Goal: Task Accomplishment & Management: Manage account settings

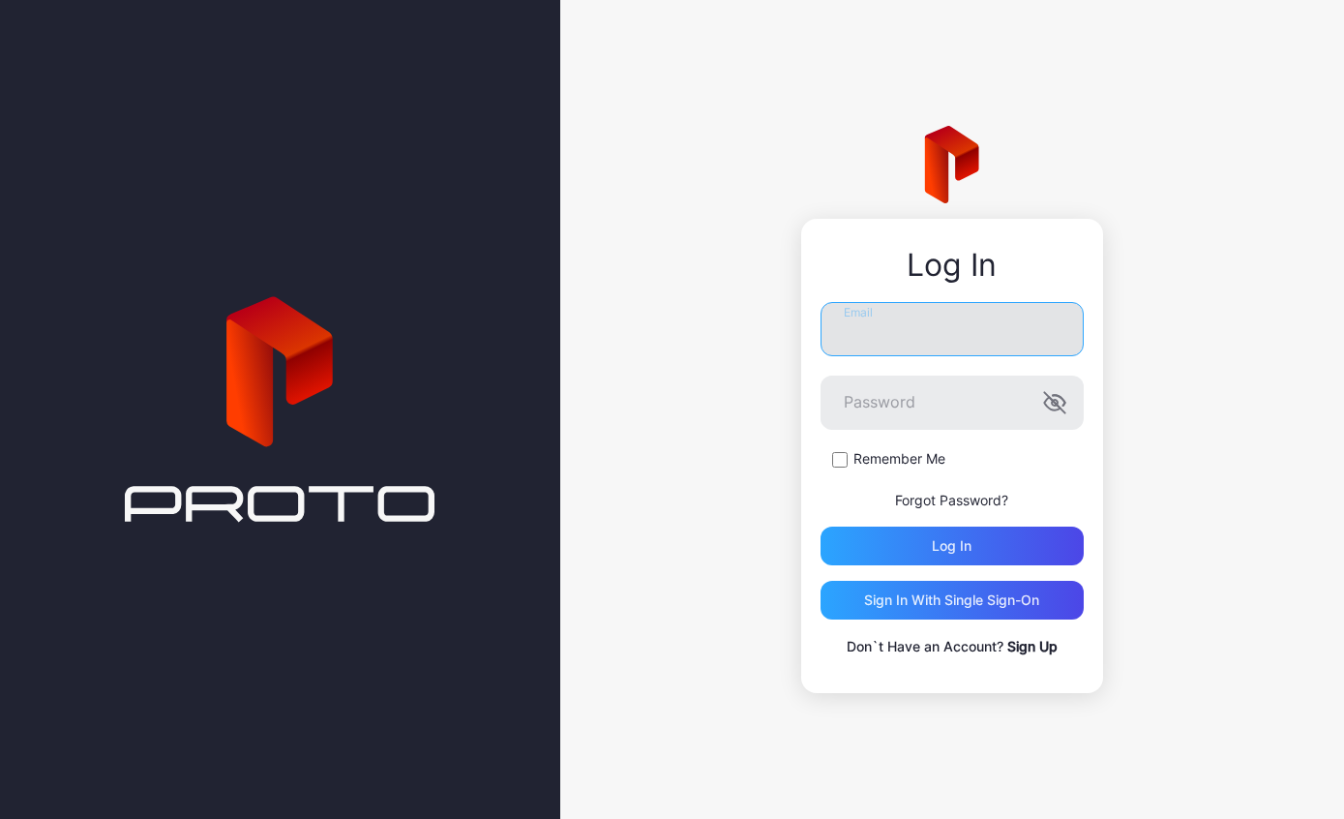
click at [992, 344] on input "Email" at bounding box center [952, 329] width 263 height 54
type input "**********"
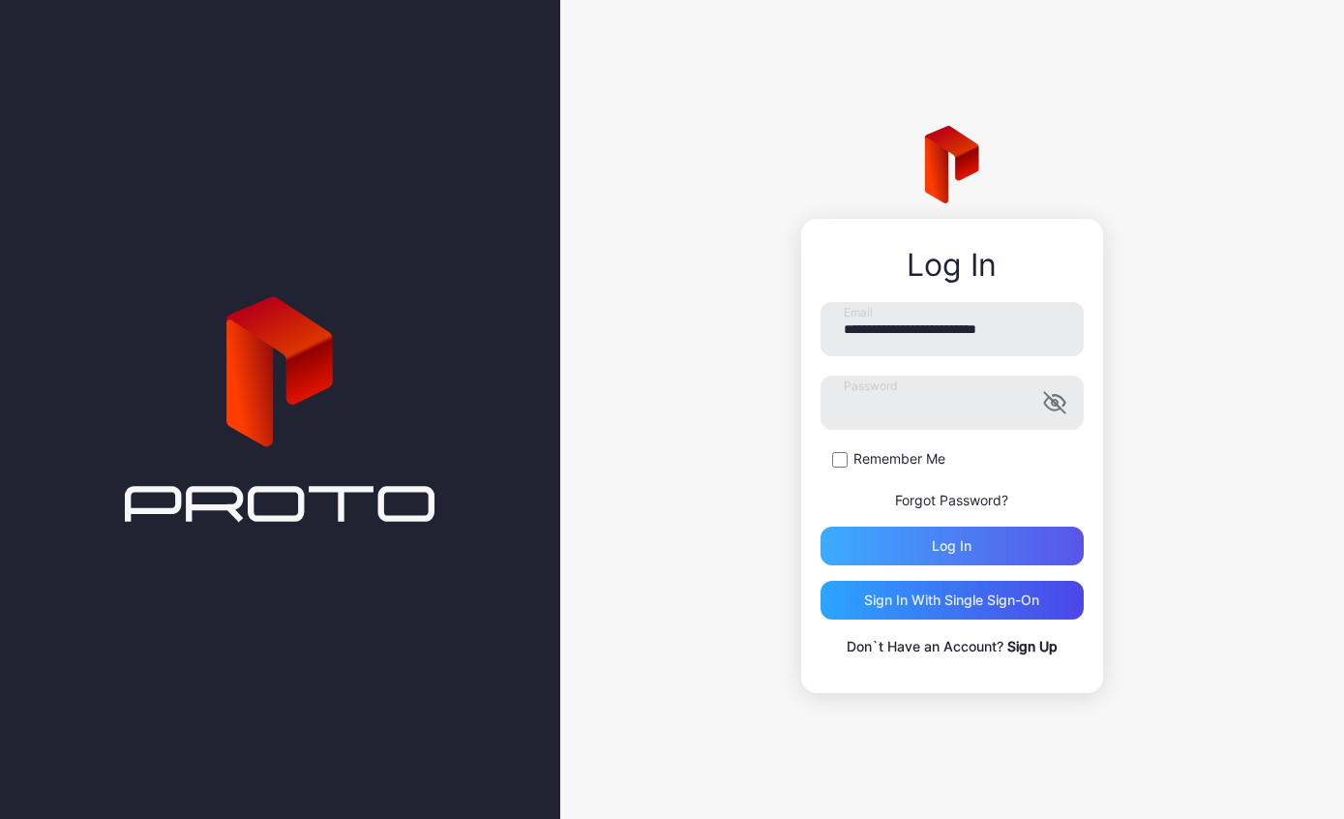
click at [992, 558] on div "Log in" at bounding box center [952, 545] width 263 height 39
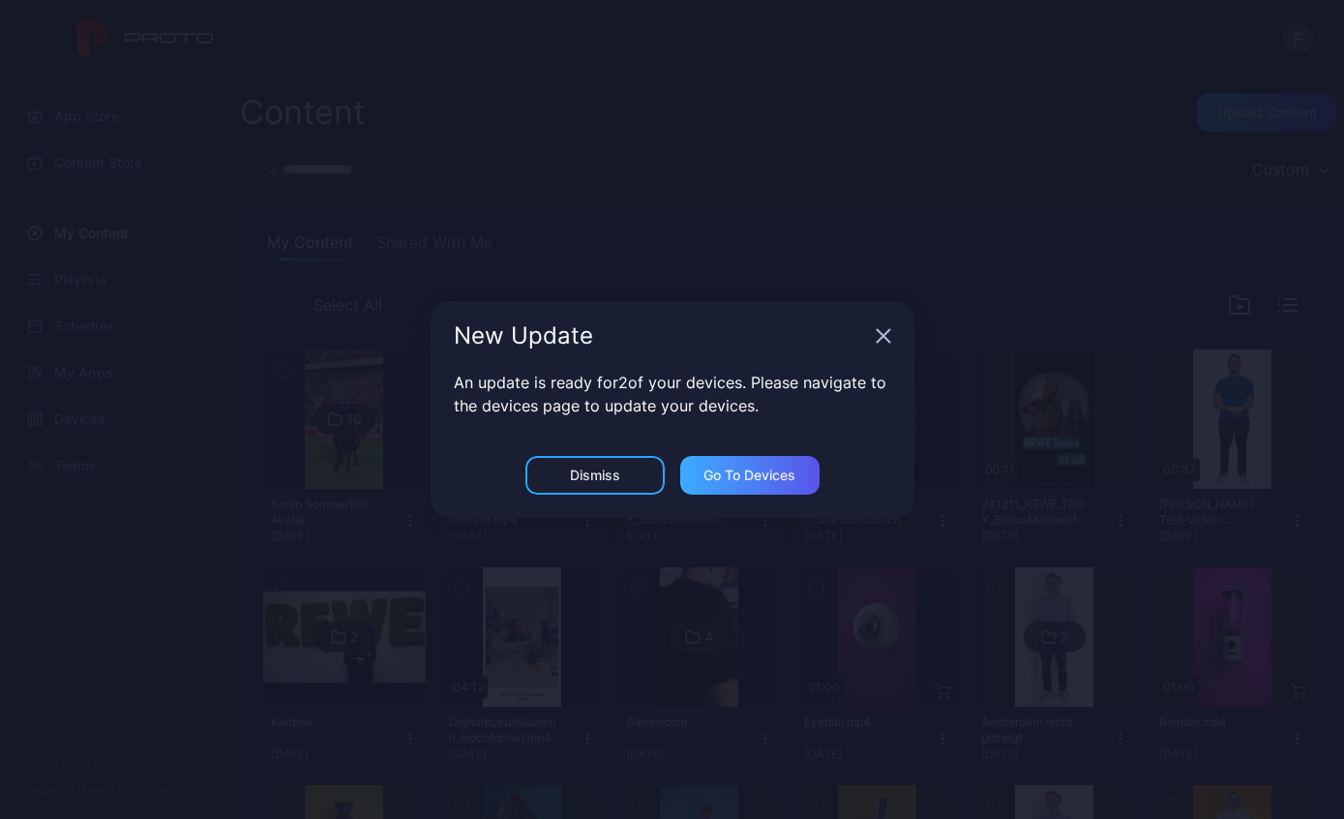
click at [749, 480] on div "Go to devices" at bounding box center [749, 474] width 92 height 15
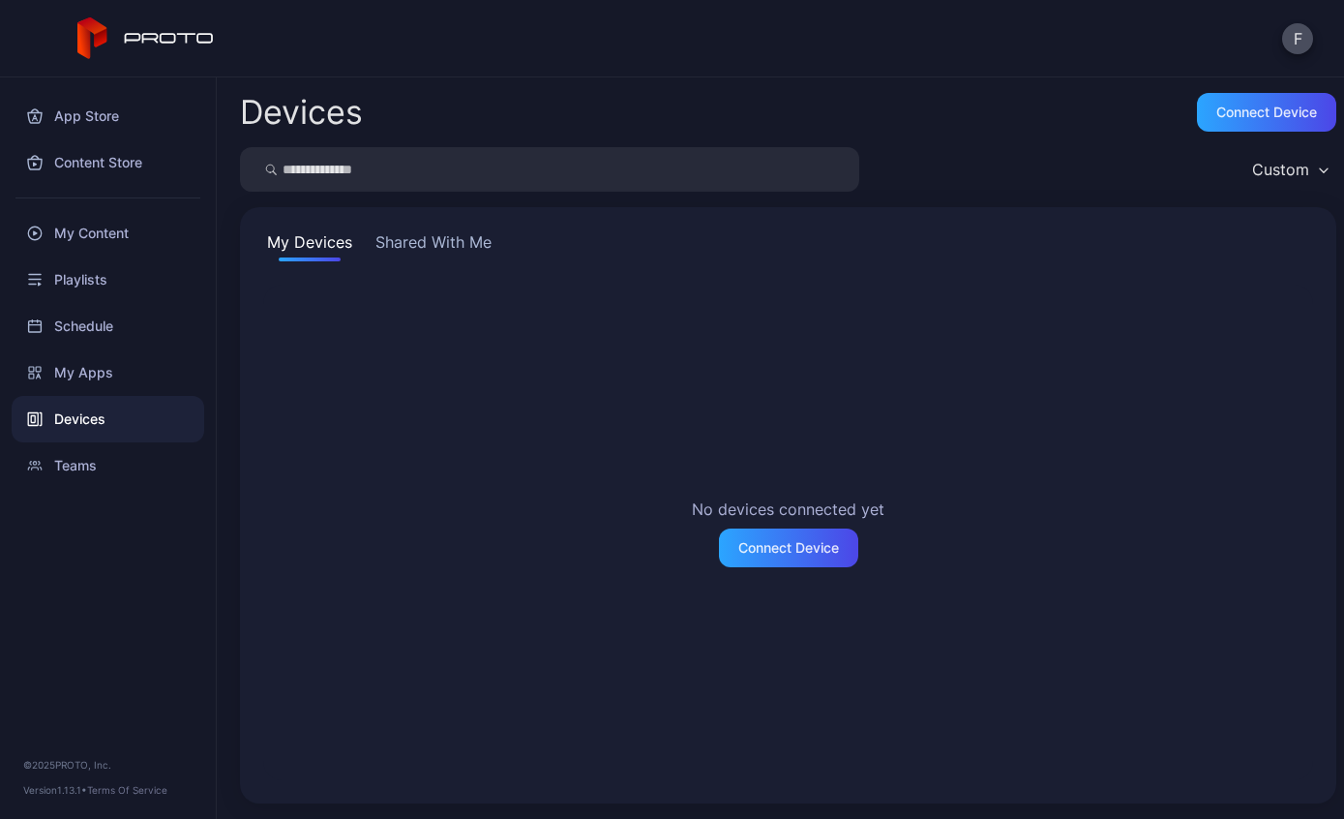
click at [416, 280] on div "No devices connected yet Connect Device" at bounding box center [788, 532] width 1081 height 526
click at [452, 251] on button "Shared With Me" at bounding box center [434, 245] width 124 height 31
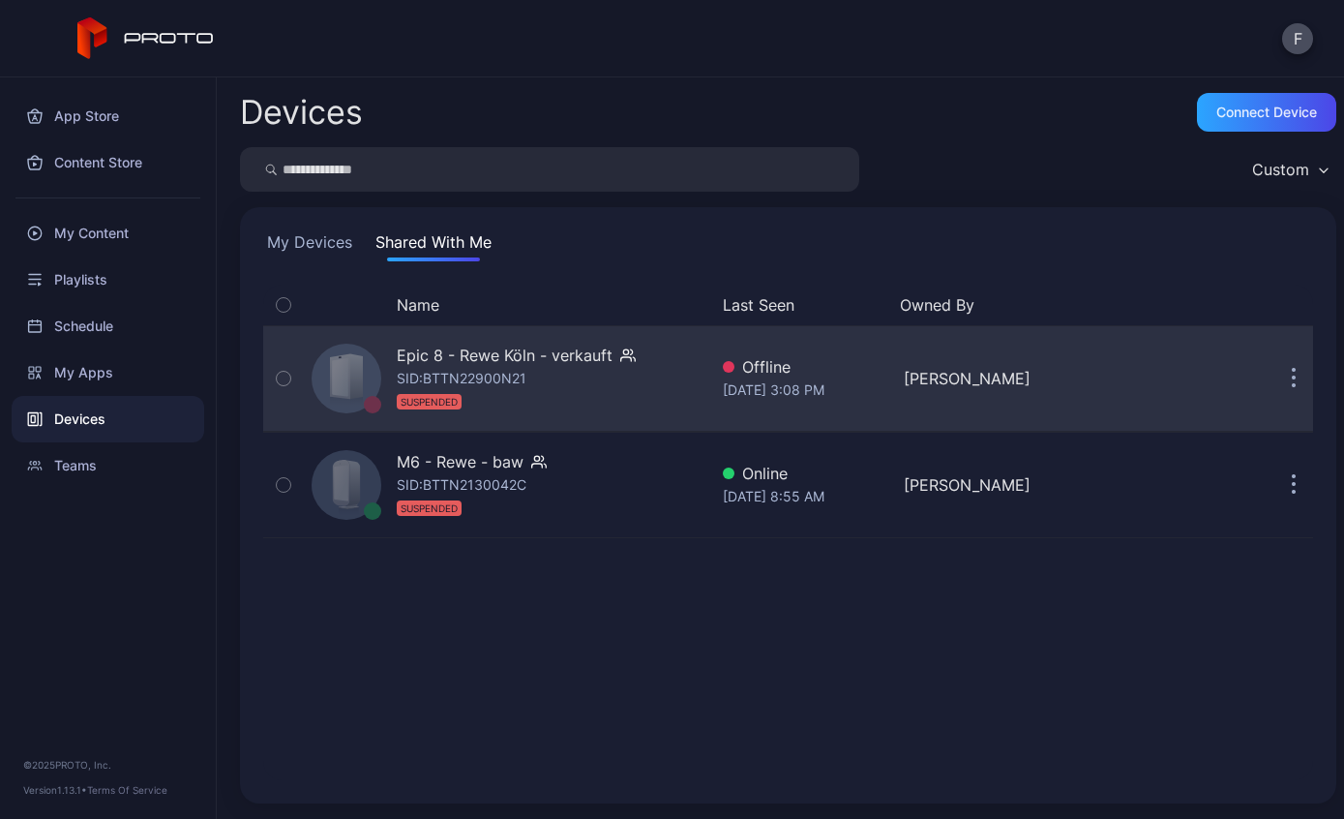
click at [1290, 379] on button "button" at bounding box center [1293, 378] width 39 height 39
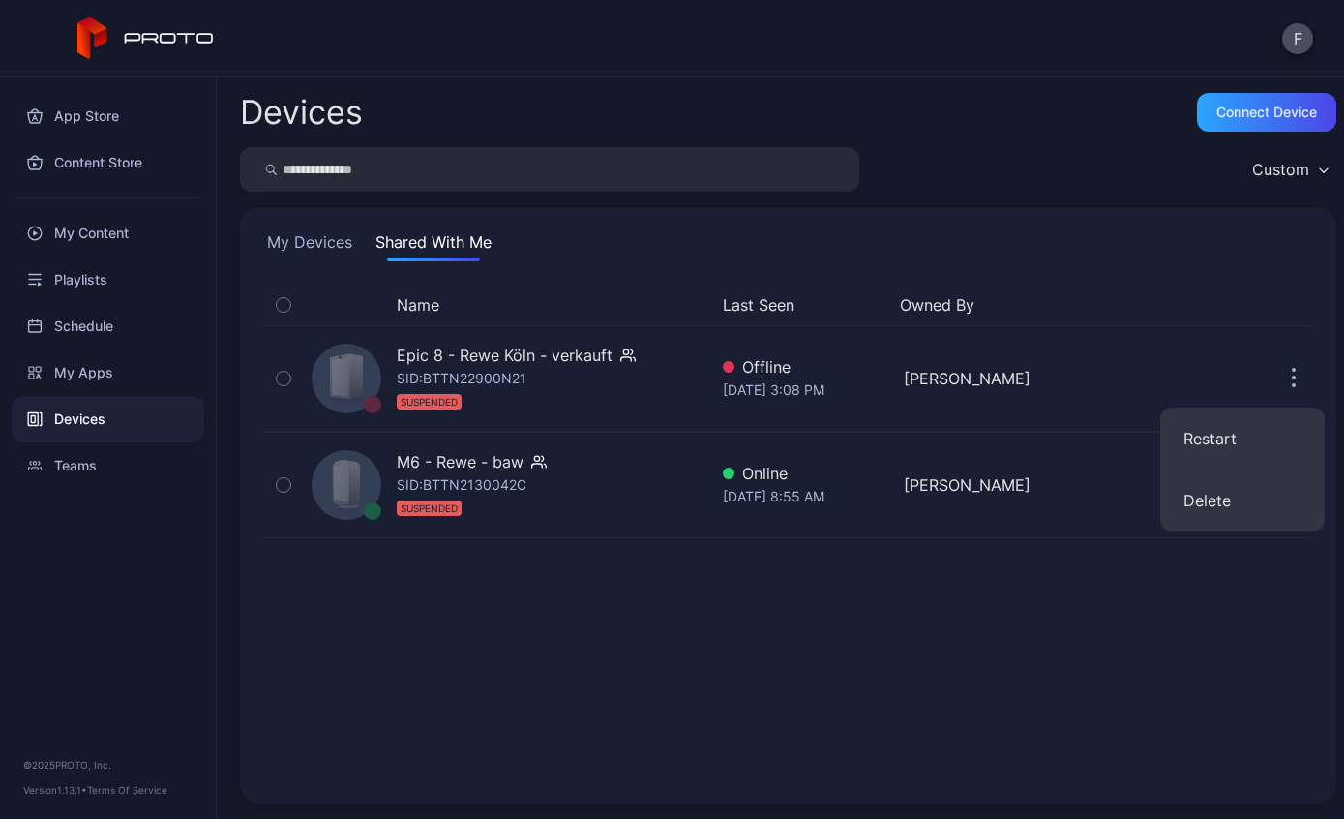
click at [374, 657] on div "Name Last Seen Owned By Epic 8 - Rewe Köln - verkauft SID: BTTN22900N21 SUSPEND…" at bounding box center [788, 531] width 1050 height 495
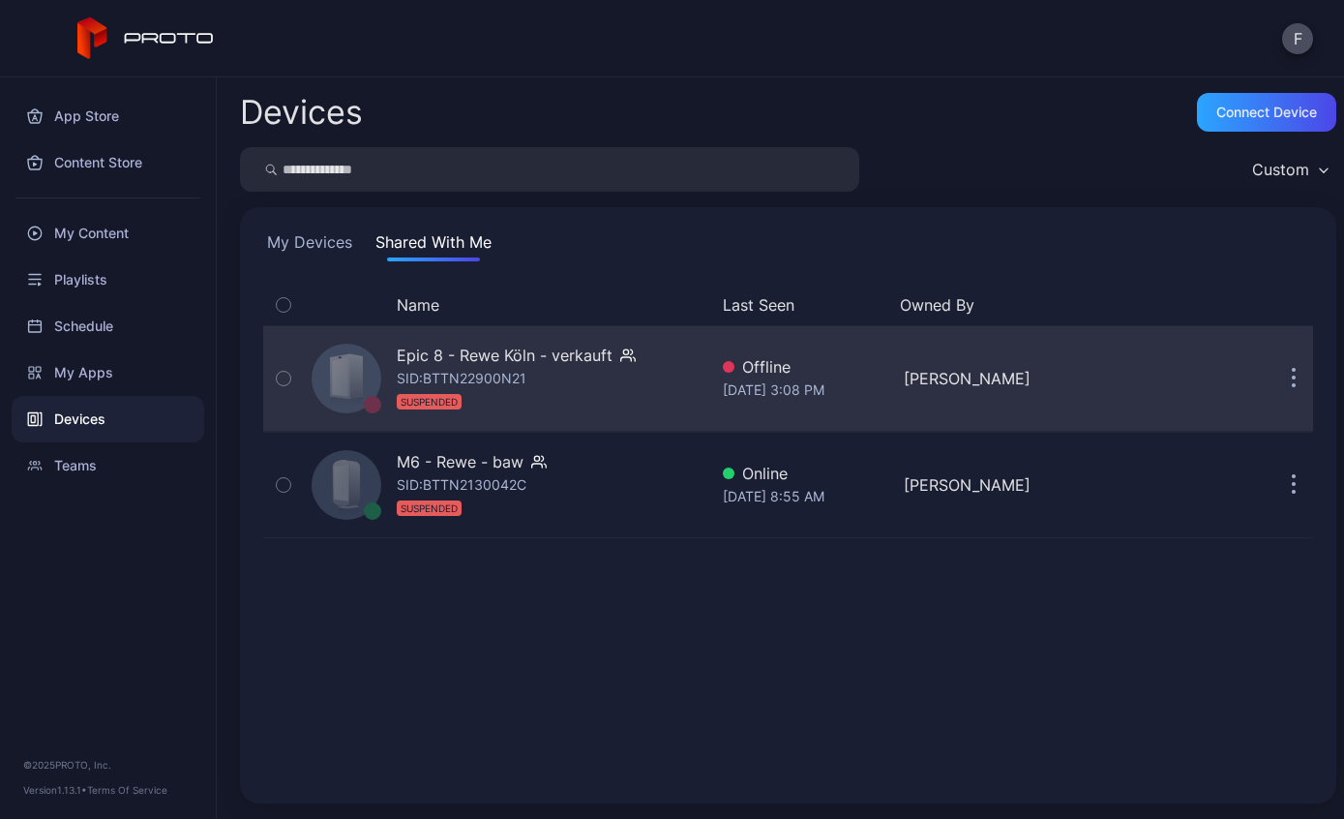
click at [571, 370] on div "Epic 8 - Rewe Köln - verkauft SID: BTTN22900N21 SUSPENDED" at bounding box center [516, 379] width 239 height 70
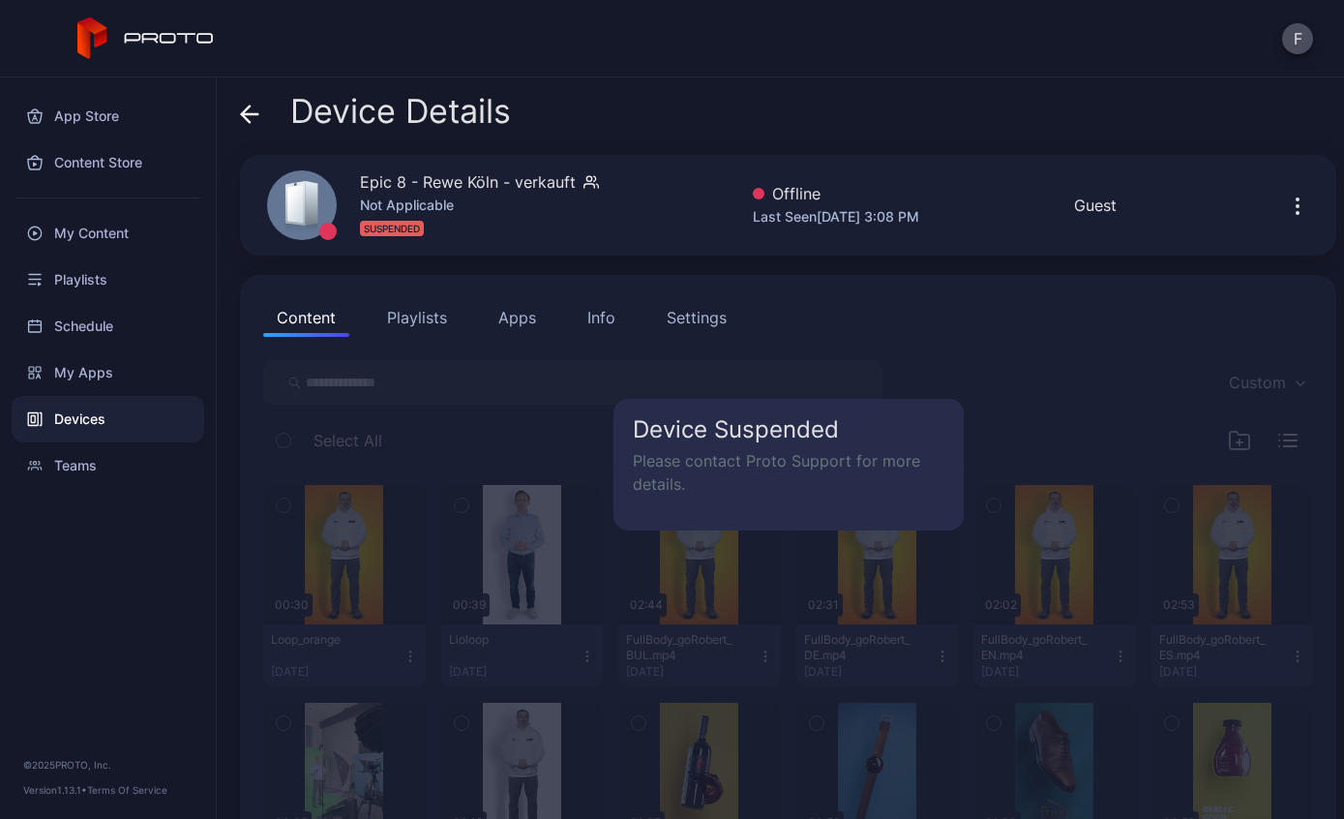
click at [1290, 51] on button "F" at bounding box center [1297, 38] width 31 height 31
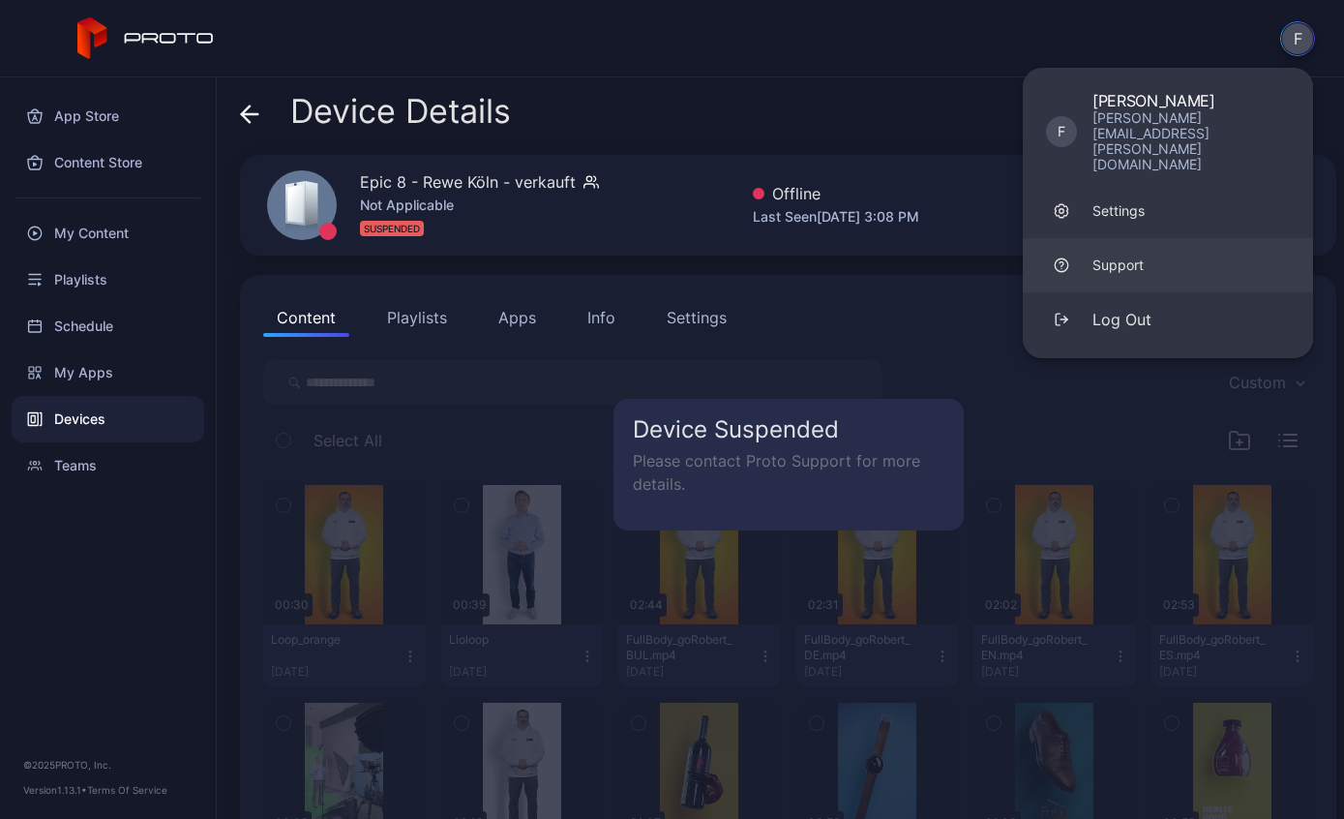
click at [1155, 238] on link "Support" at bounding box center [1168, 265] width 290 height 54
click at [1130, 201] on div "Settings" at bounding box center [1118, 210] width 52 height 19
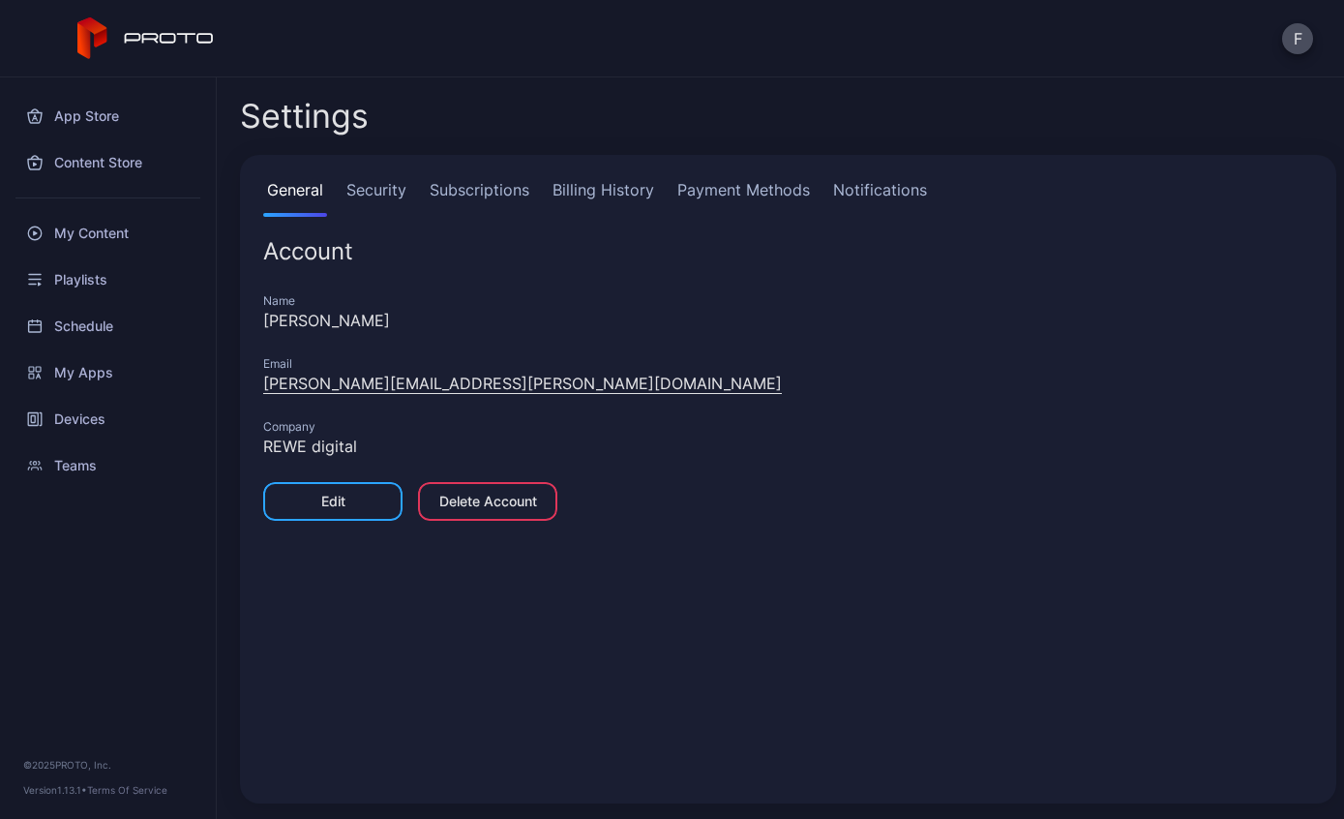
click at [500, 199] on link "Subscriptions" at bounding box center [479, 197] width 107 height 39
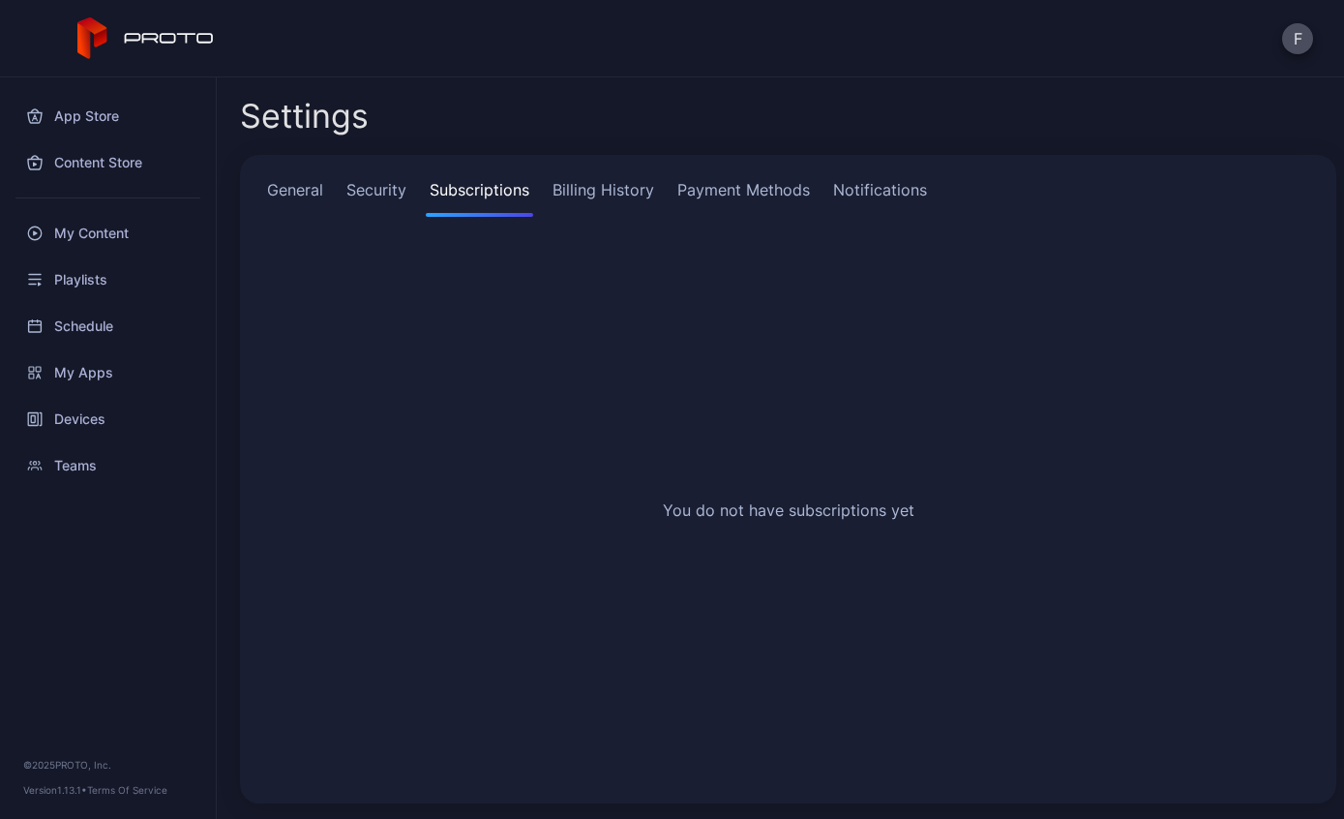
click at [749, 205] on link "Payment Methods" at bounding box center [743, 197] width 140 height 39
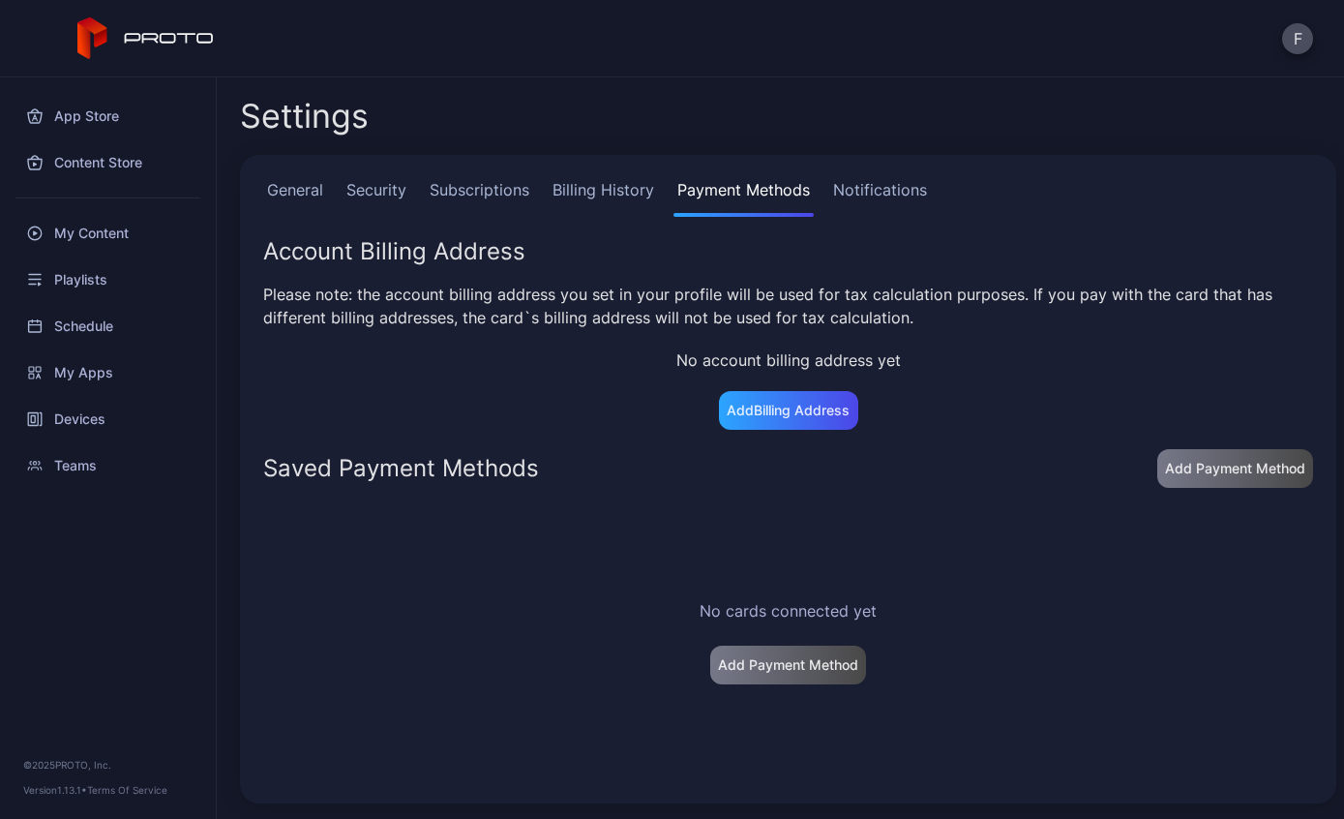
click at [379, 191] on link "Security" at bounding box center [377, 197] width 68 height 39
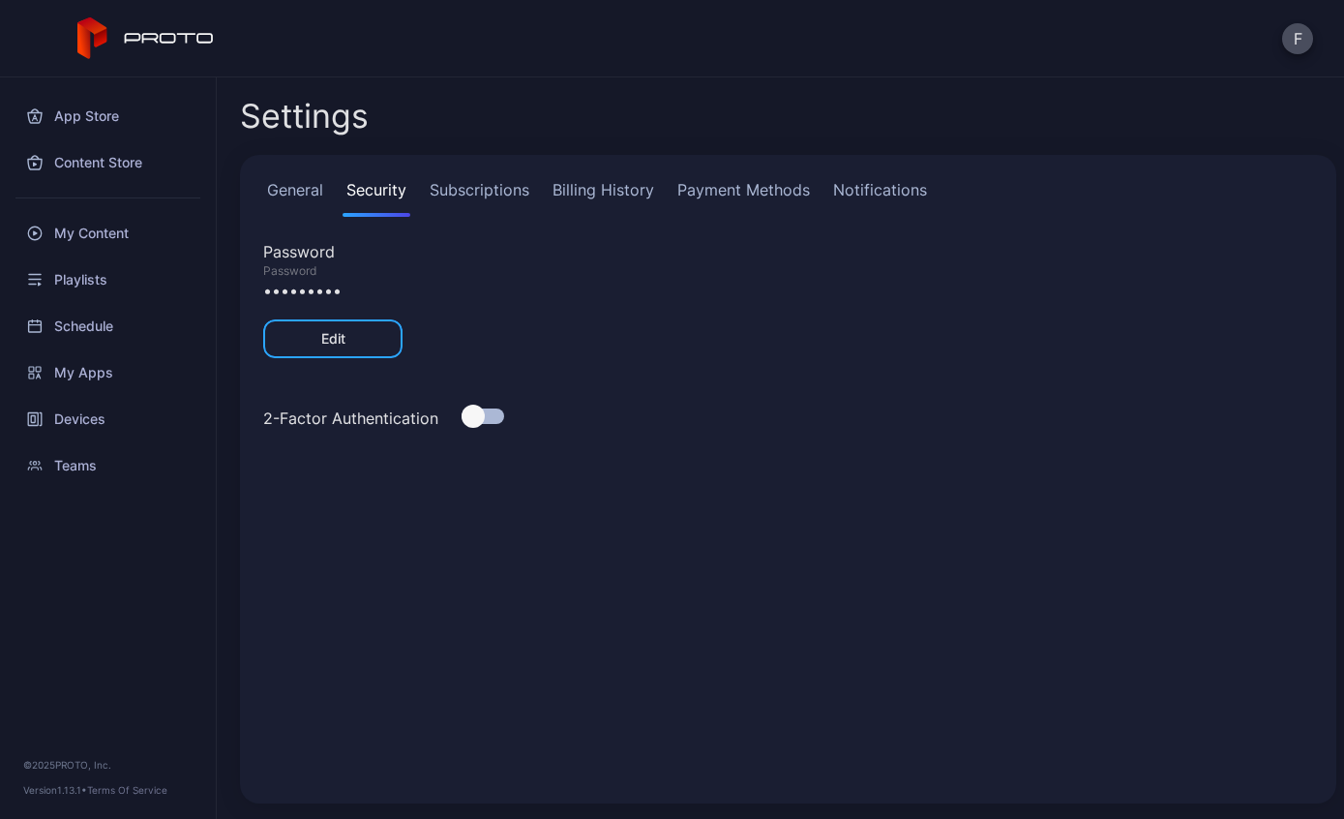
click at [323, 195] on link "General" at bounding box center [295, 197] width 64 height 39
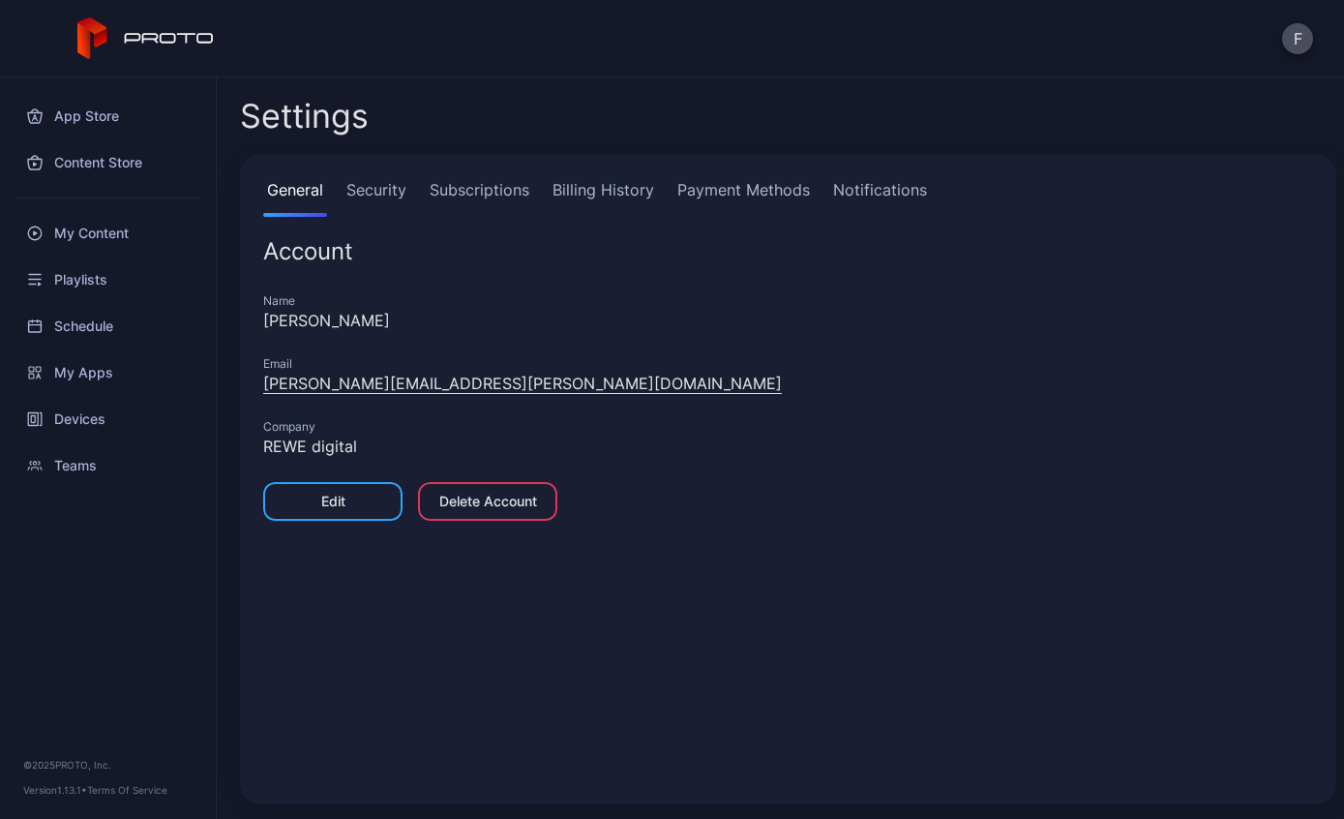
click at [487, 206] on link "Subscriptions" at bounding box center [479, 197] width 107 height 39
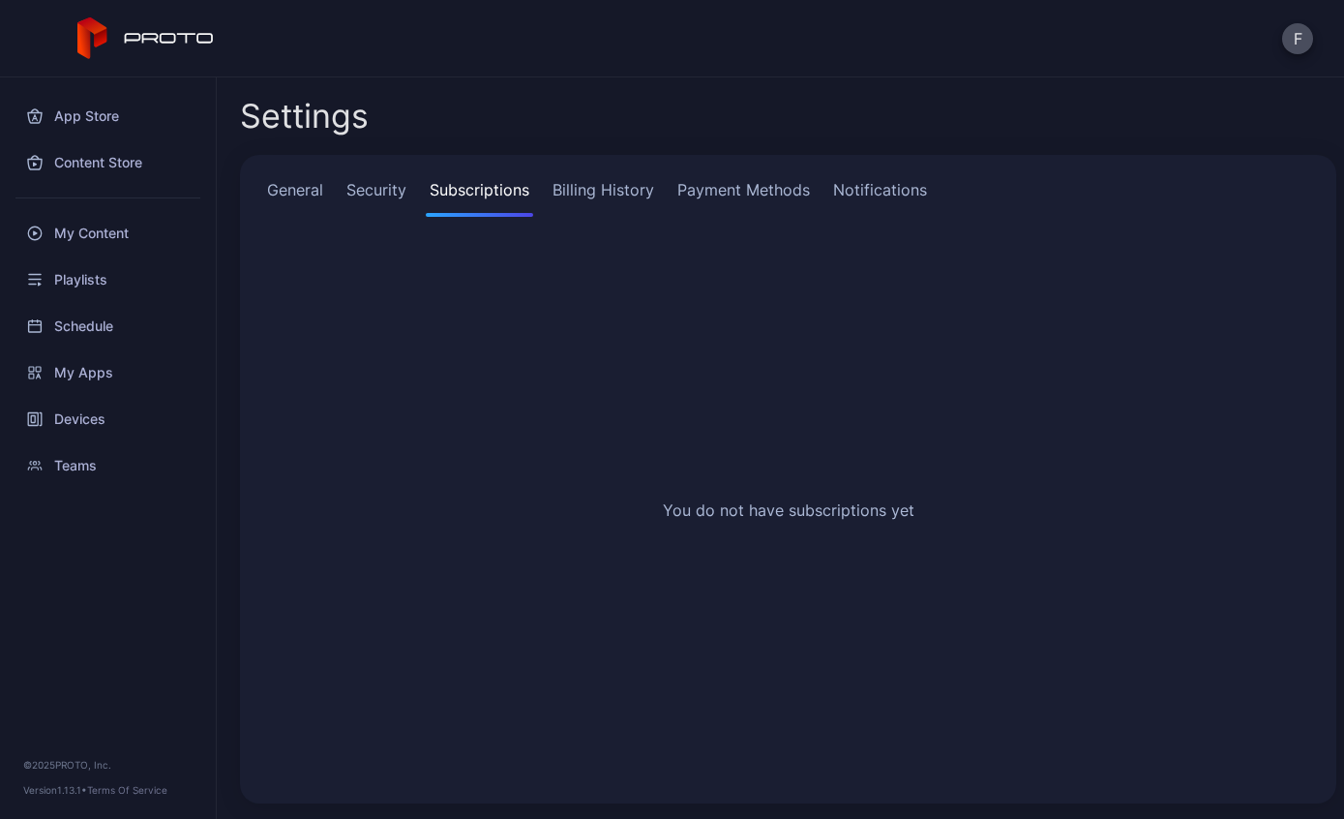
click at [638, 195] on link "Billing History" at bounding box center [603, 197] width 109 height 39
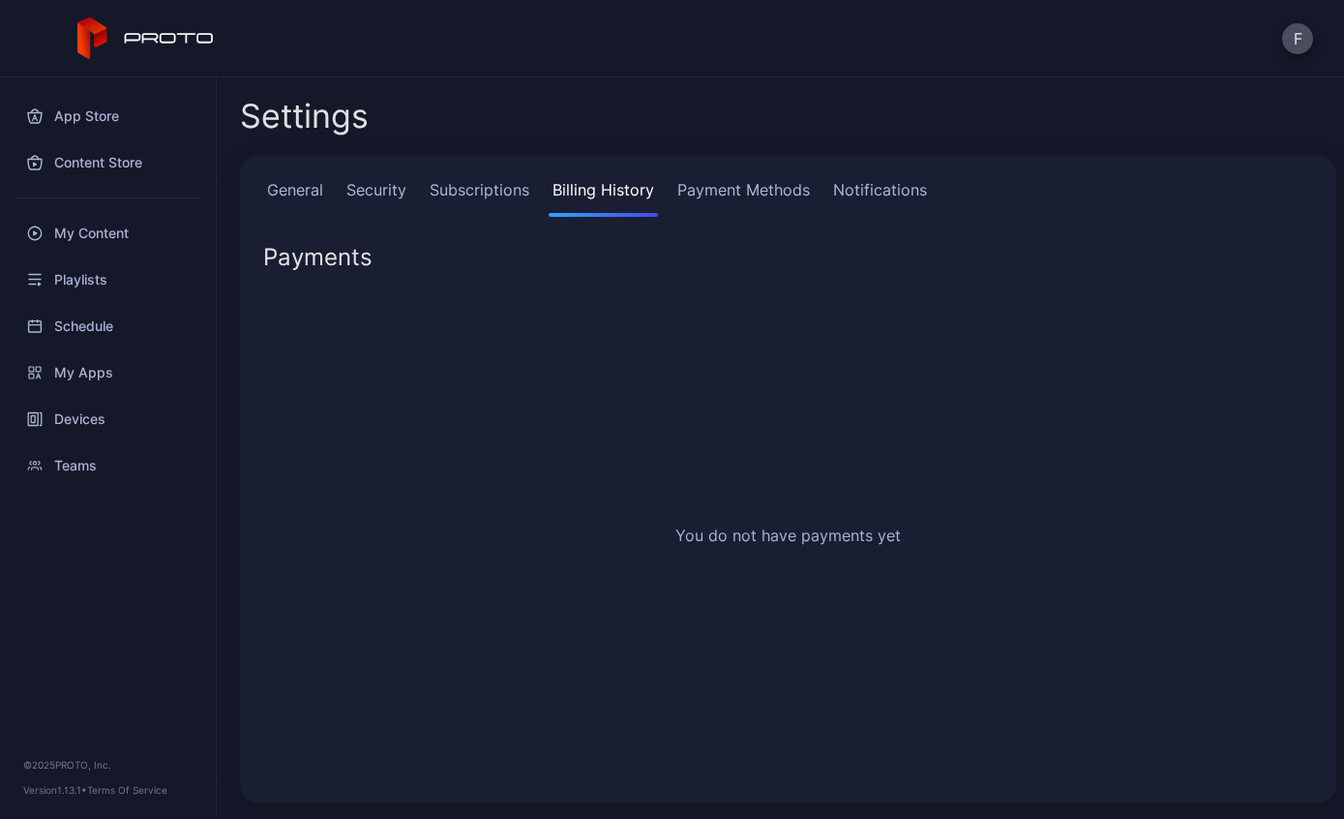
click at [901, 196] on link "Notifications" at bounding box center [880, 197] width 102 height 39
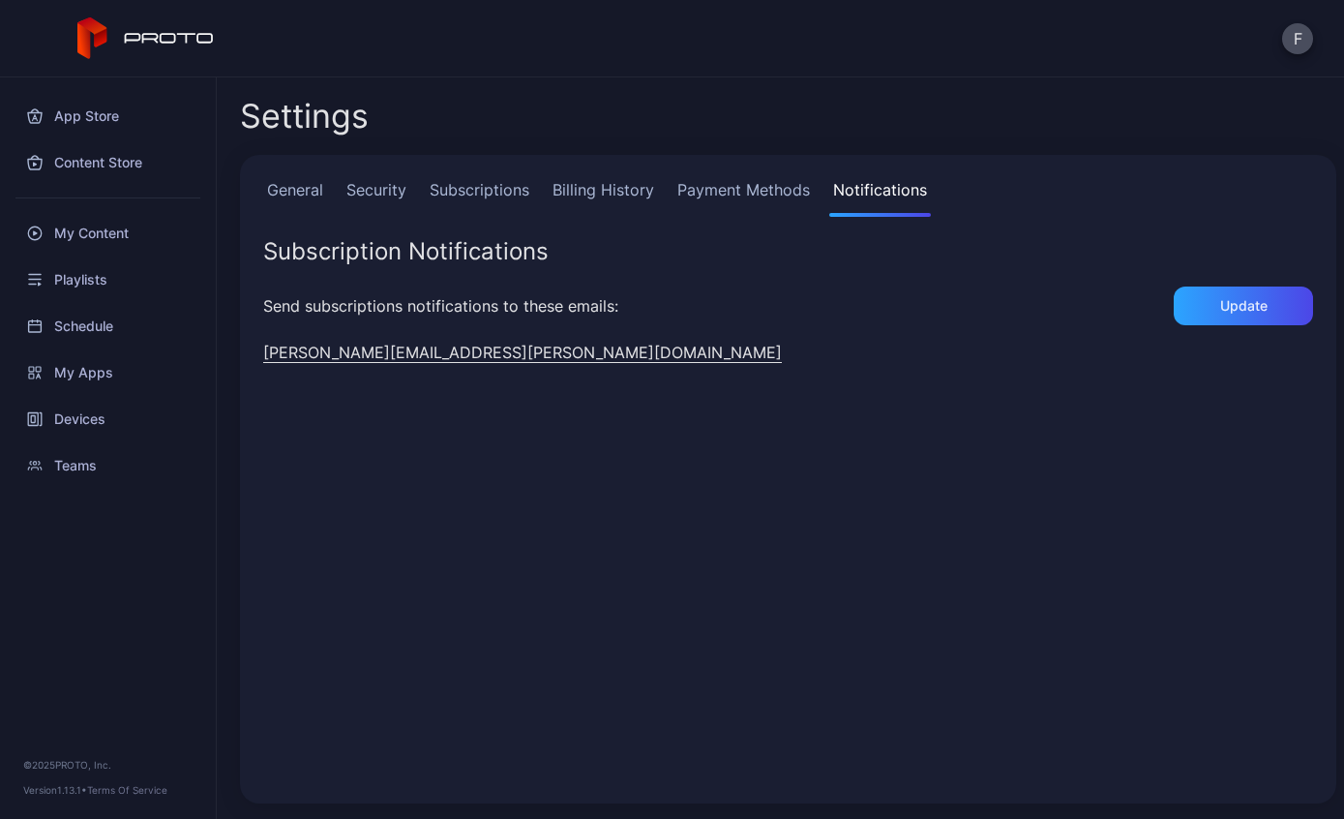
click at [720, 197] on link "Payment Methods" at bounding box center [743, 197] width 140 height 39
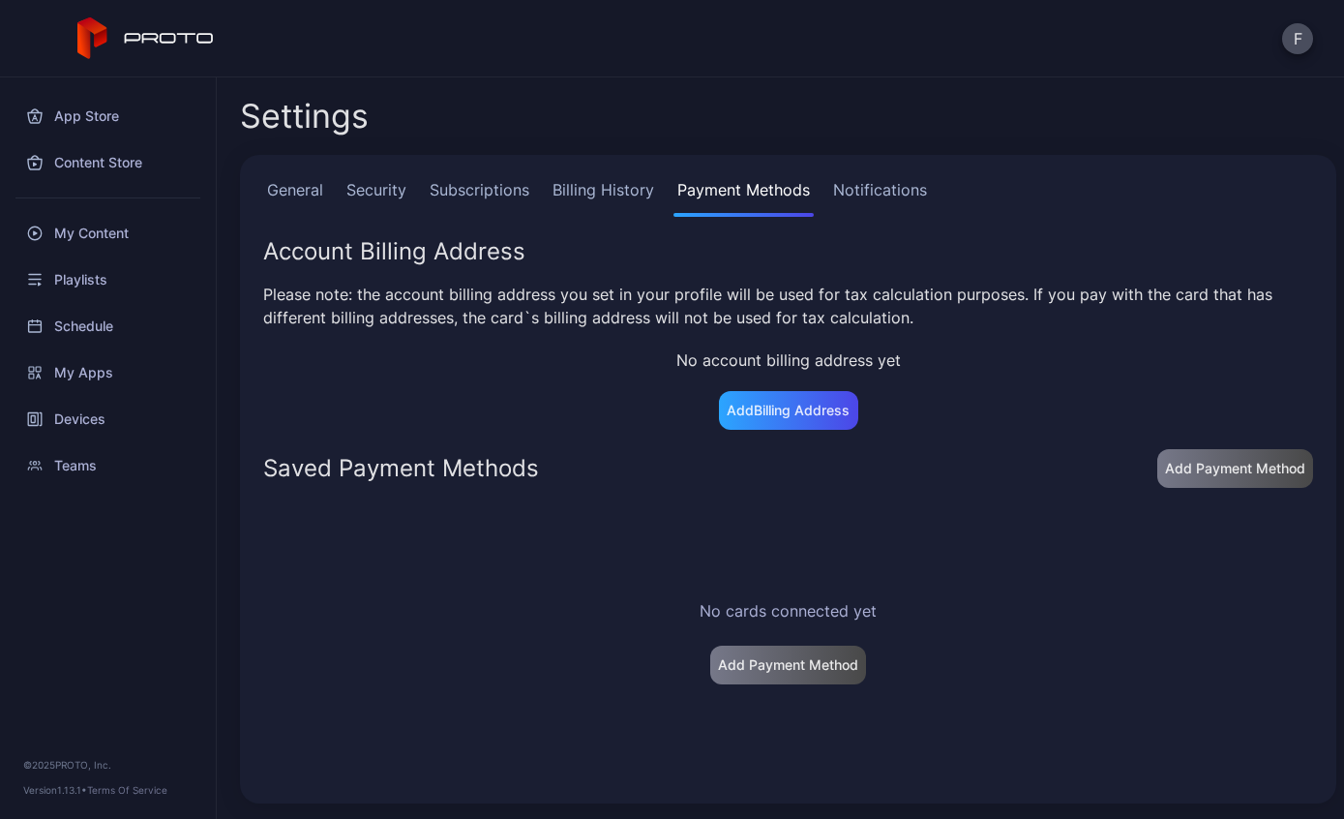
click at [490, 195] on link "Subscriptions" at bounding box center [479, 197] width 107 height 39
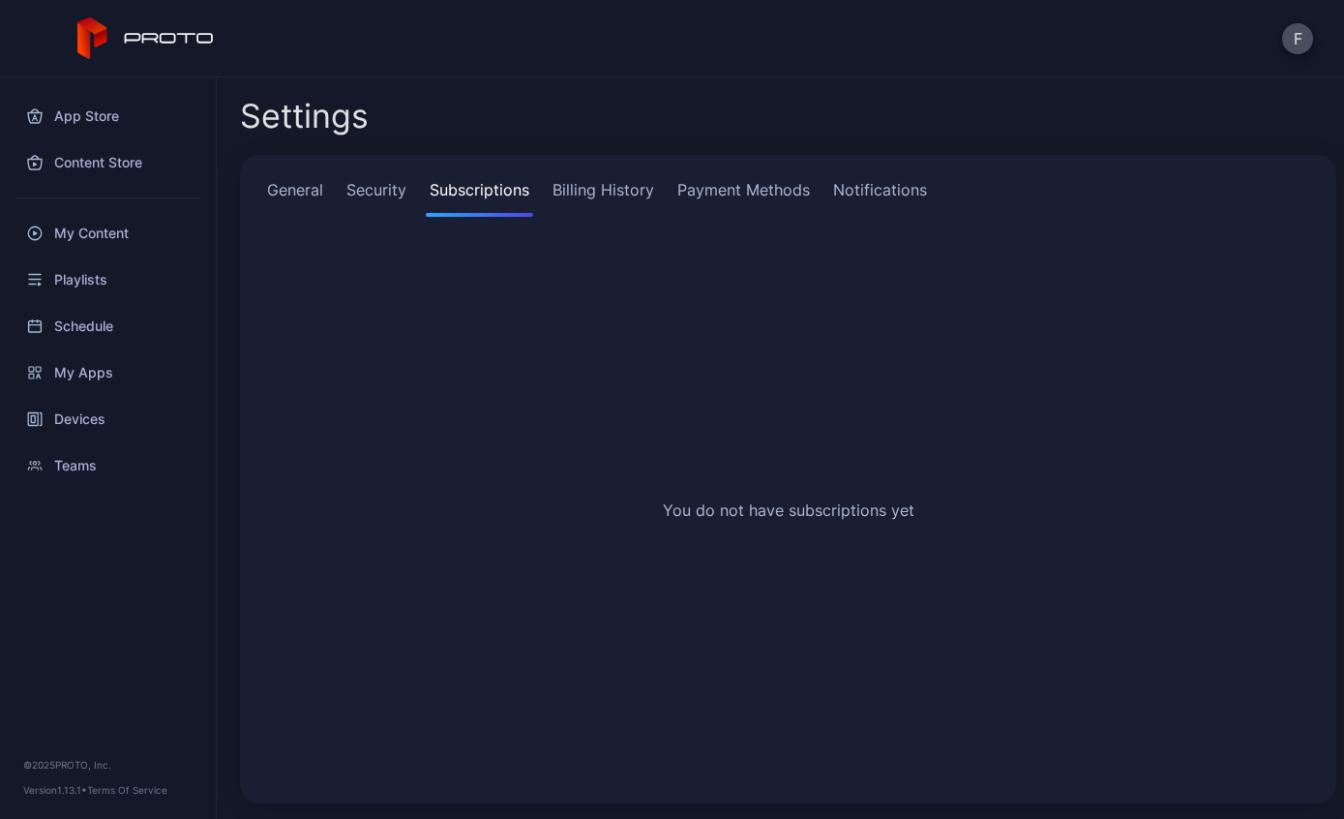
click at [365, 189] on link "Security" at bounding box center [377, 197] width 68 height 39
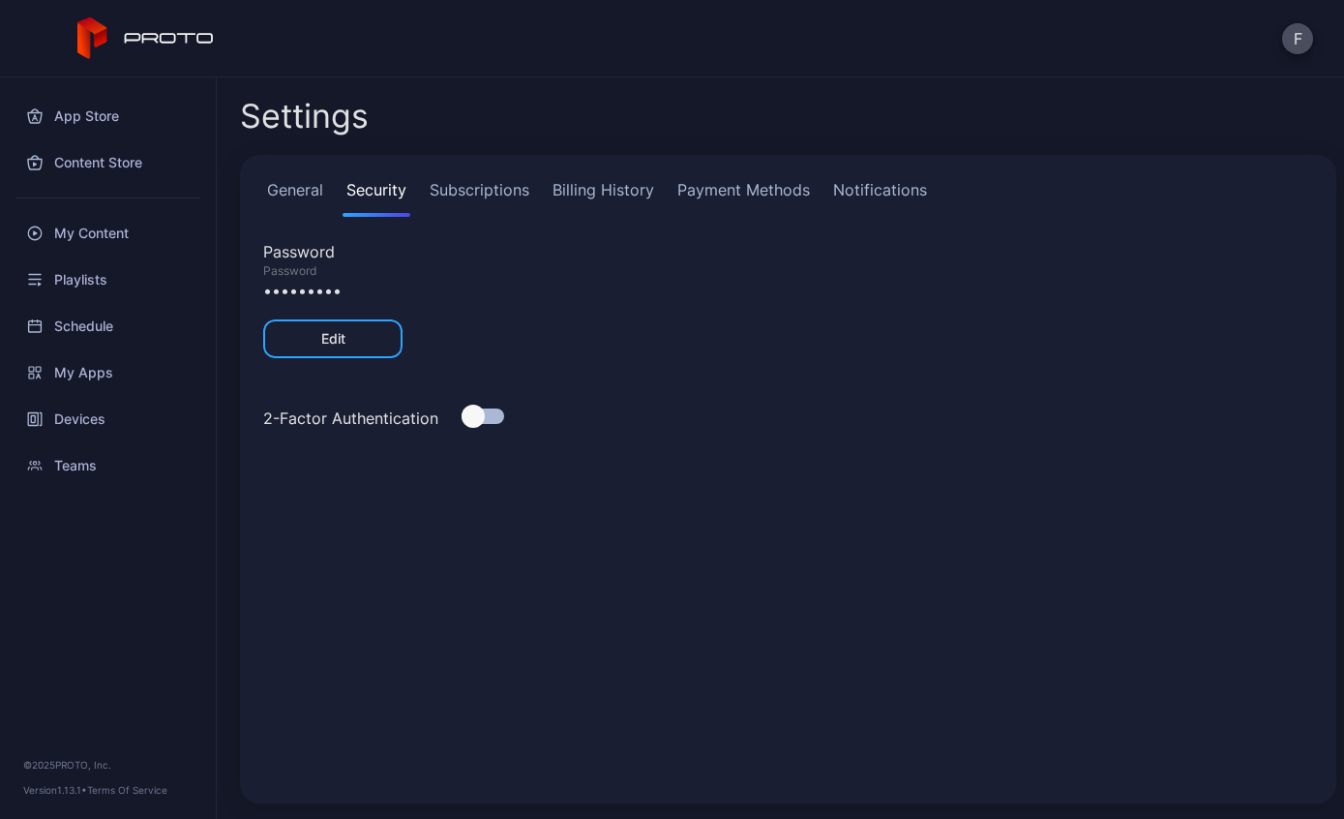
click at [501, 180] on link "Subscriptions" at bounding box center [479, 197] width 107 height 39
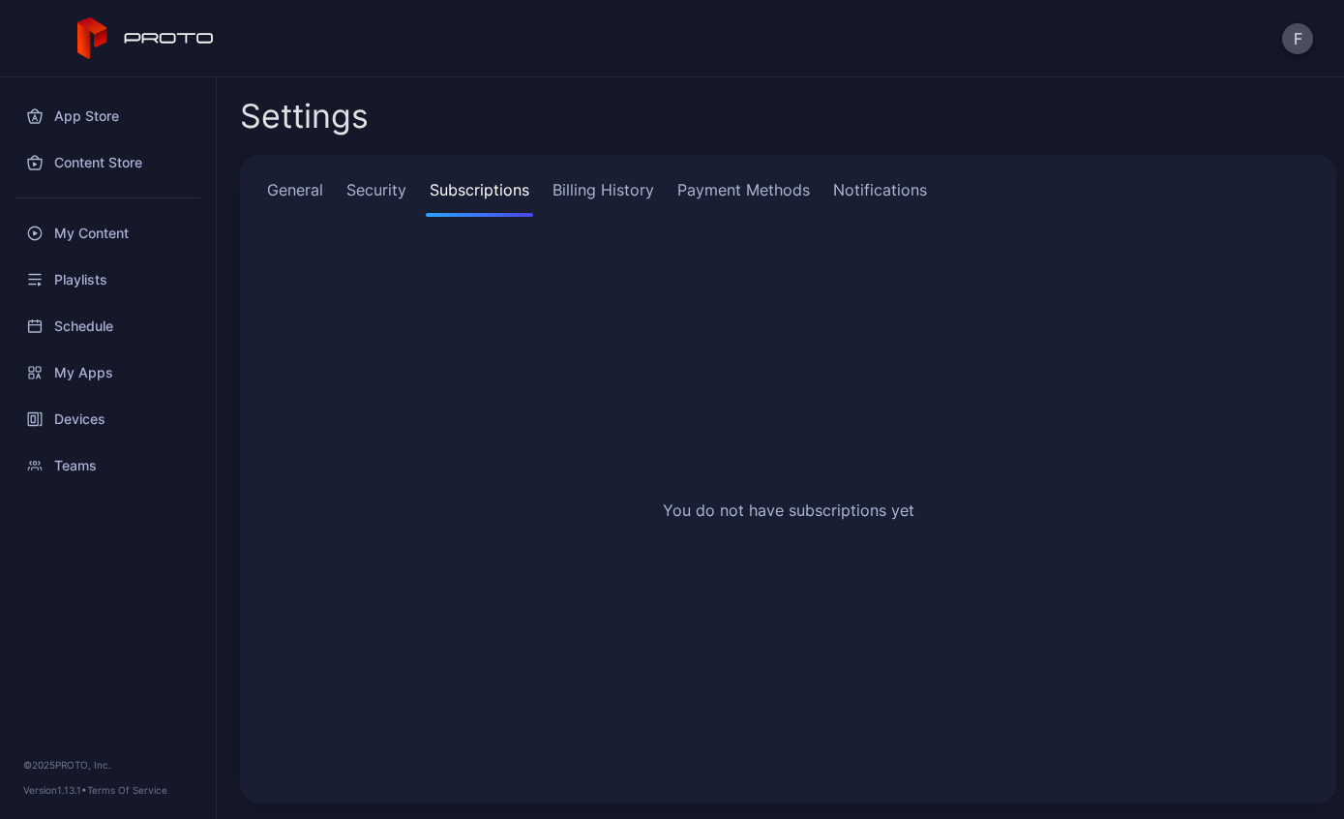
click at [619, 193] on link "Billing History" at bounding box center [603, 197] width 109 height 39
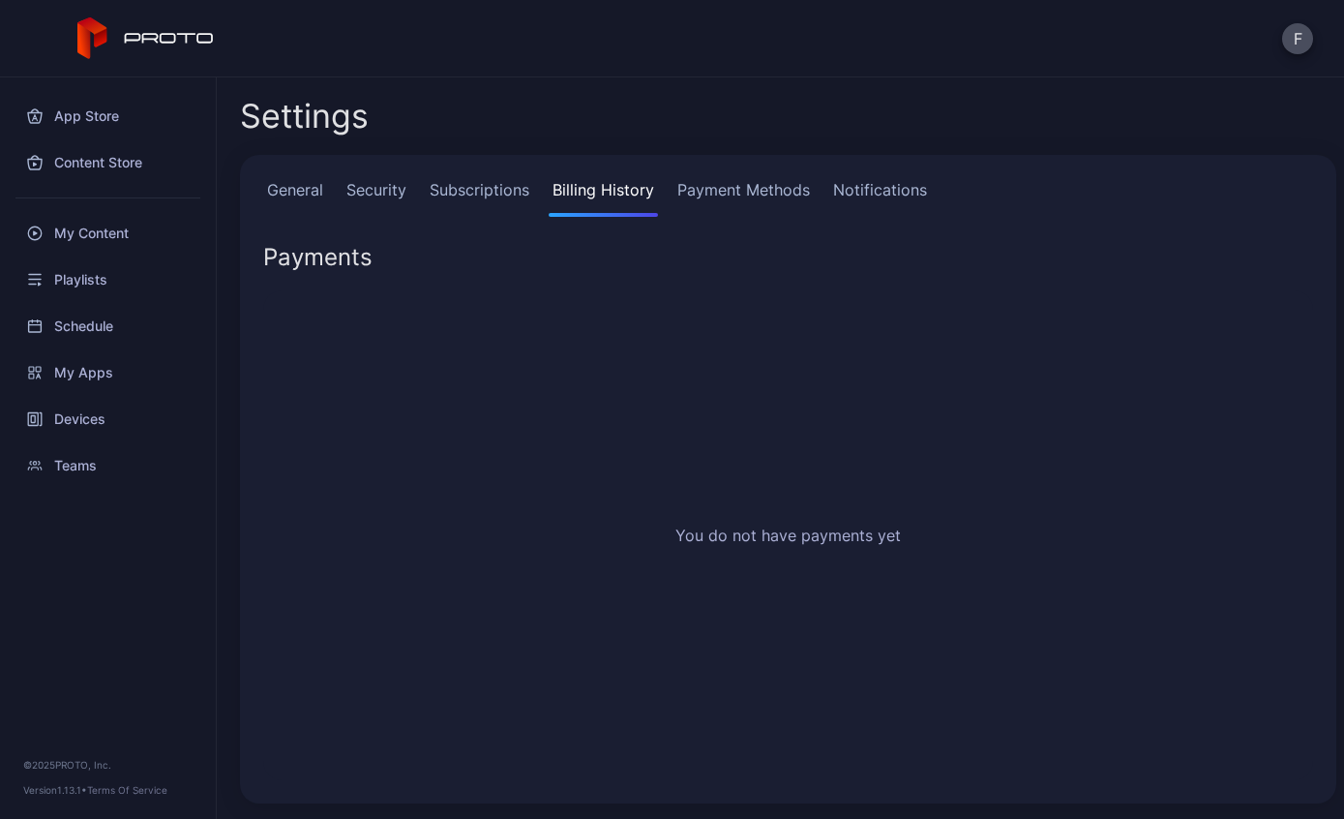
click at [748, 183] on link "Payment Methods" at bounding box center [743, 197] width 140 height 39
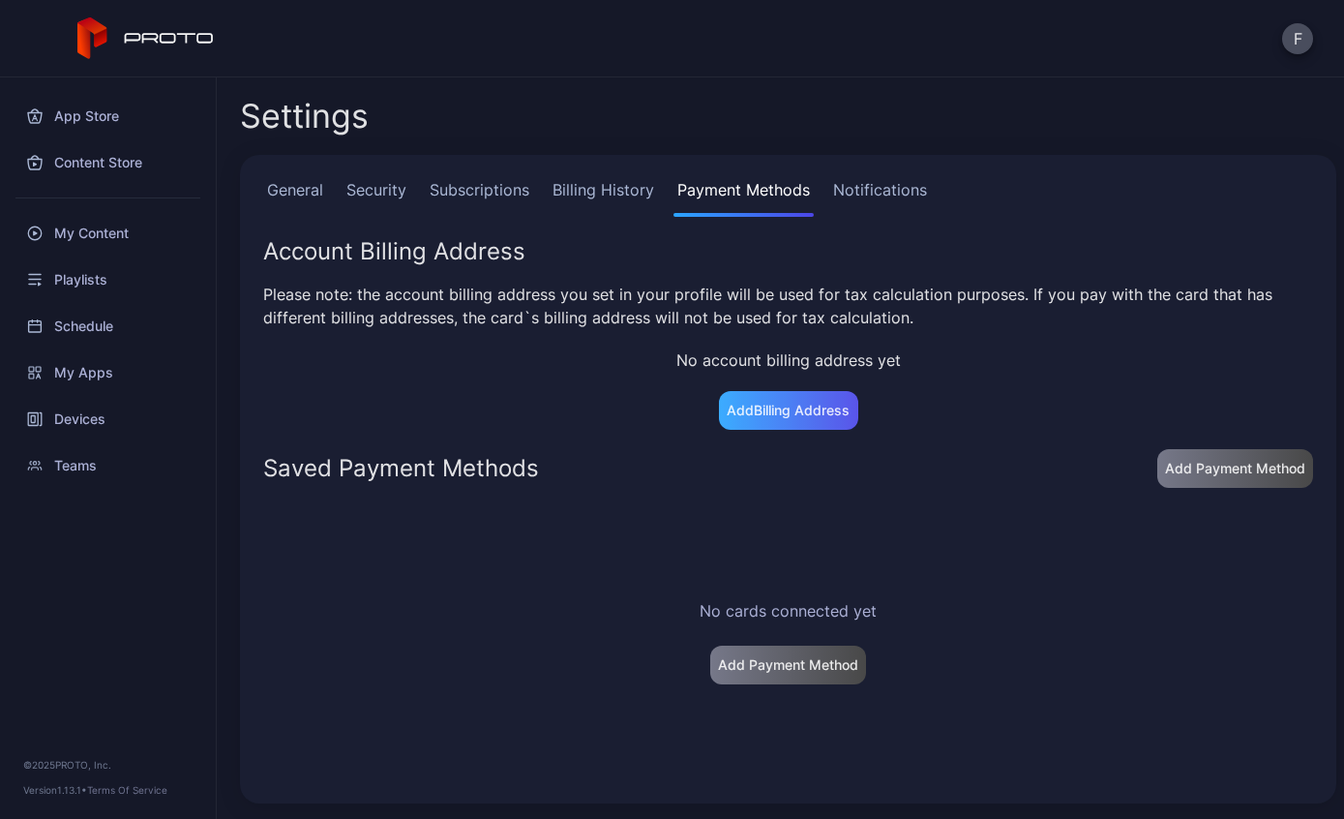
click at [762, 391] on div "Add Billing Address" at bounding box center [788, 410] width 139 height 39
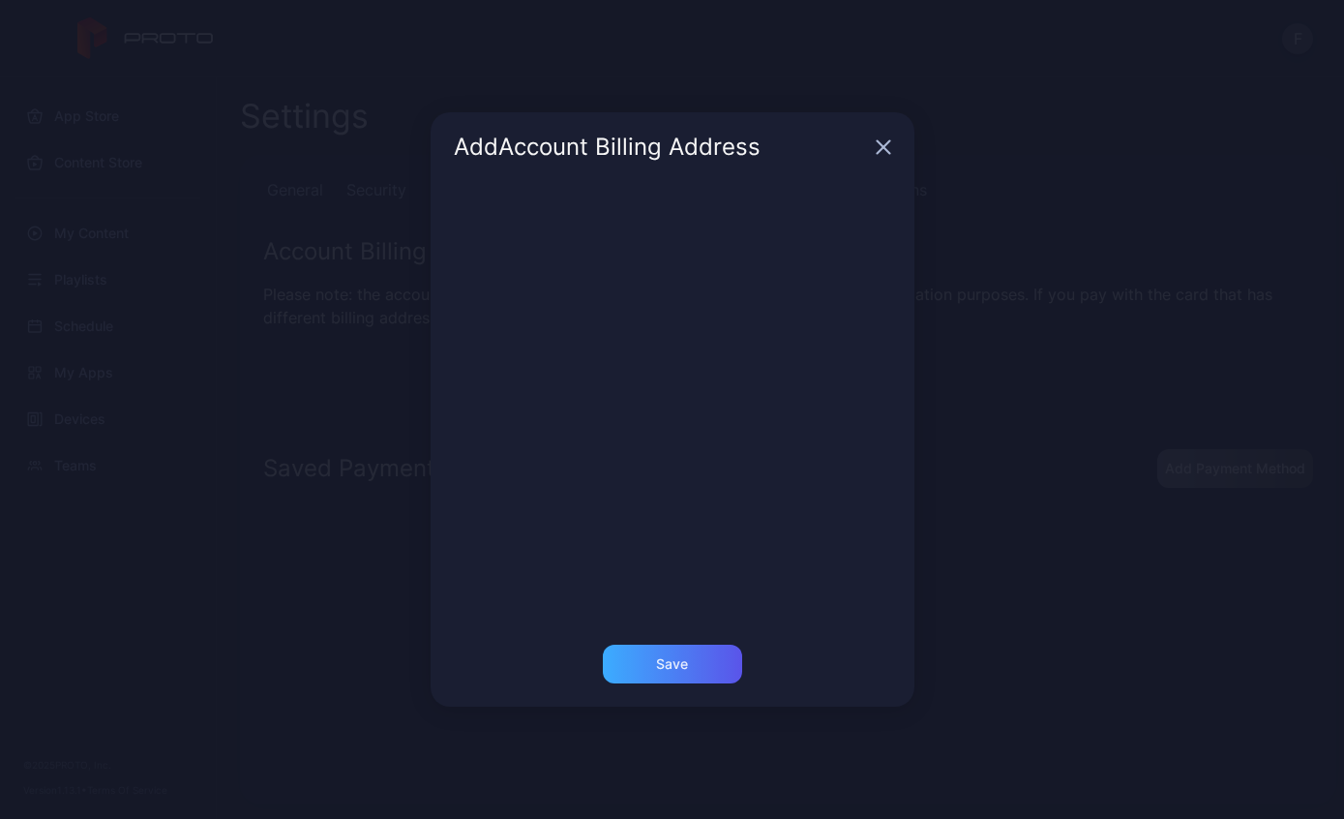
click at [693, 670] on div "Save" at bounding box center [672, 663] width 139 height 39
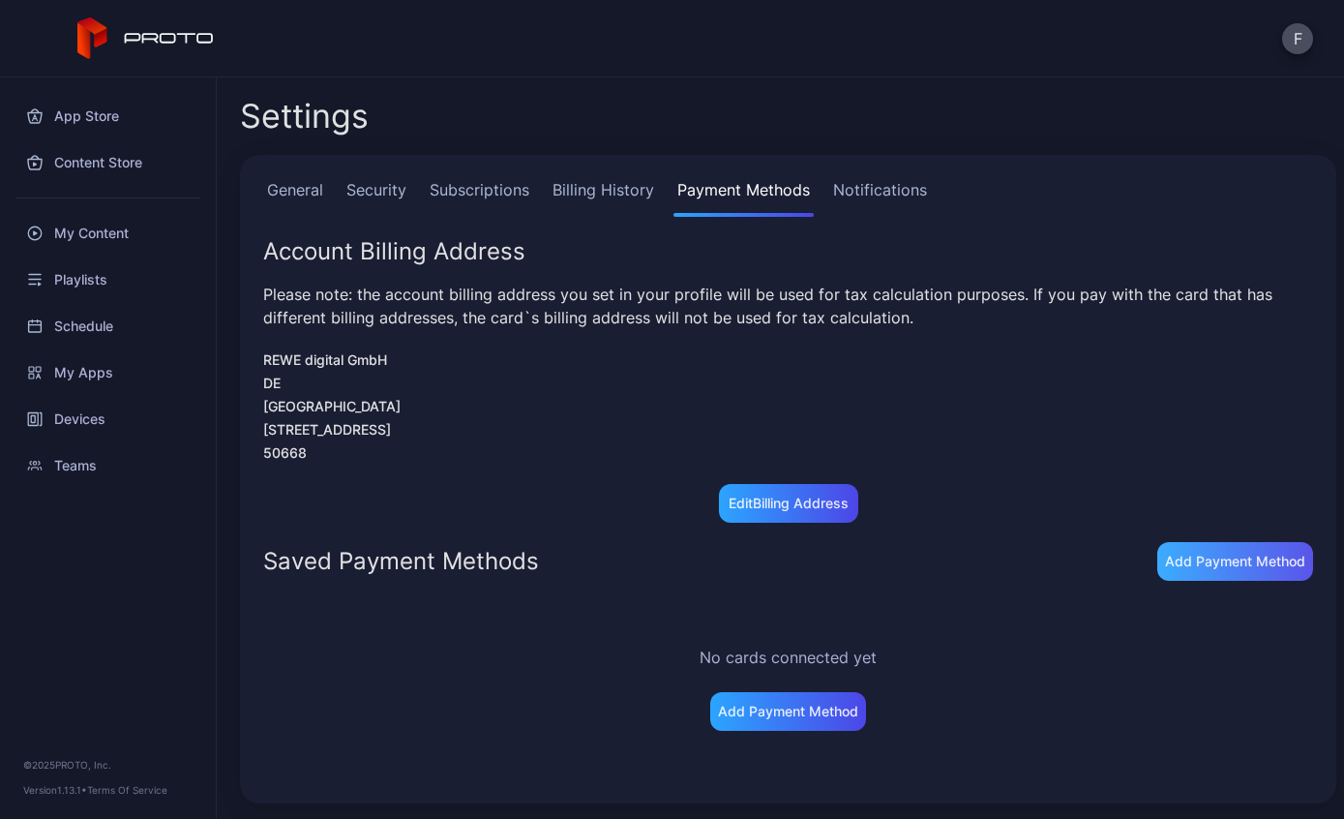
click at [1225, 576] on div "Add Payment Method" at bounding box center [1235, 561] width 156 height 39
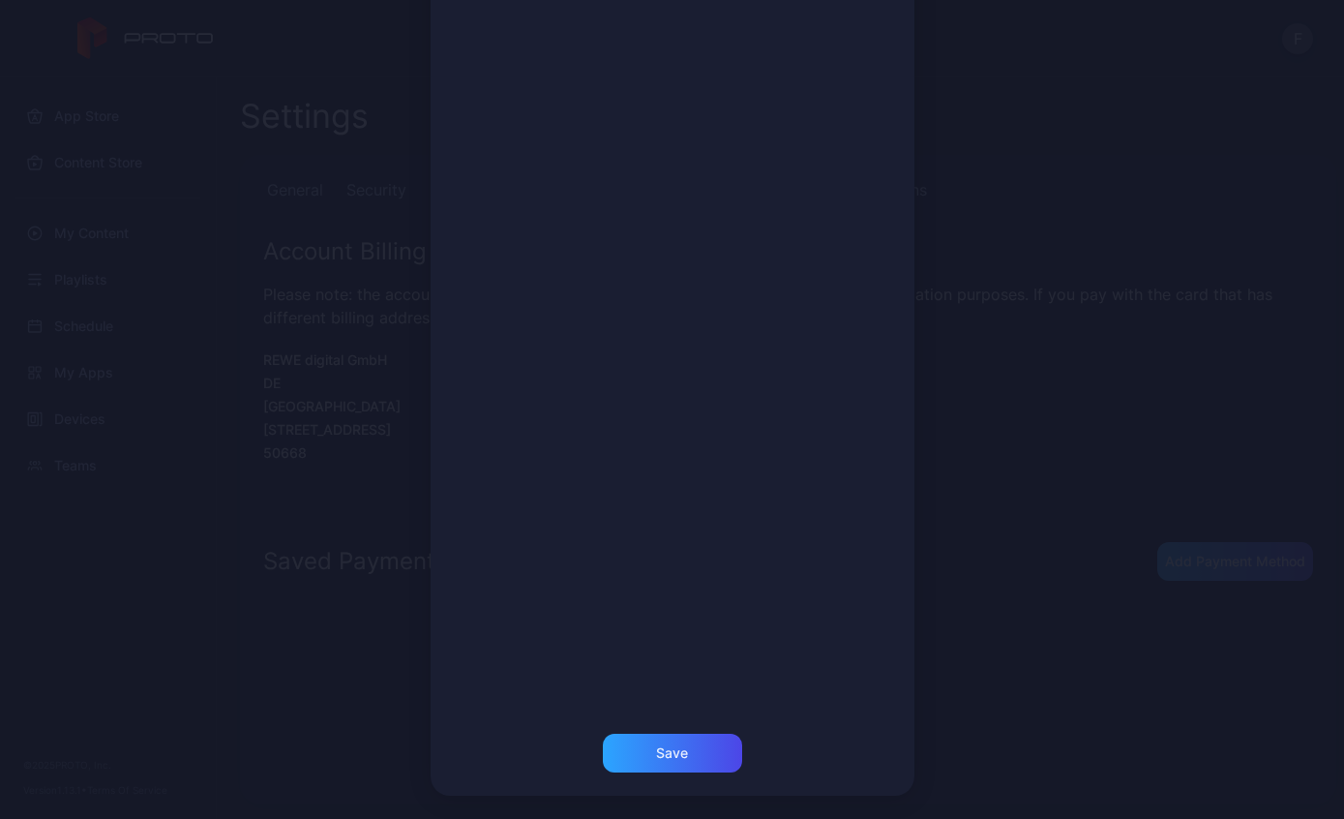
scroll to position [281, 0]
click at [705, 750] on div "Save" at bounding box center [672, 752] width 139 height 39
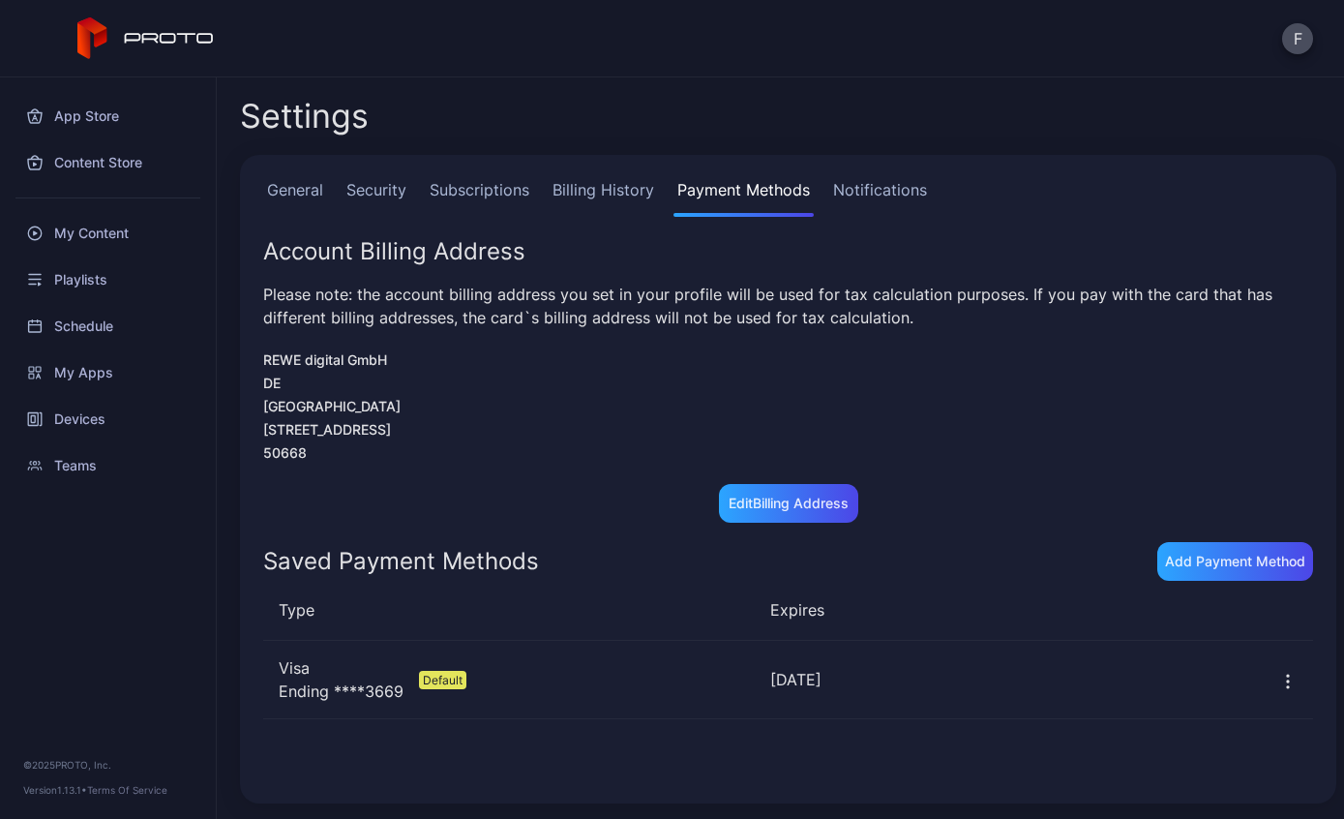
click at [494, 179] on link "Subscriptions" at bounding box center [479, 197] width 107 height 39
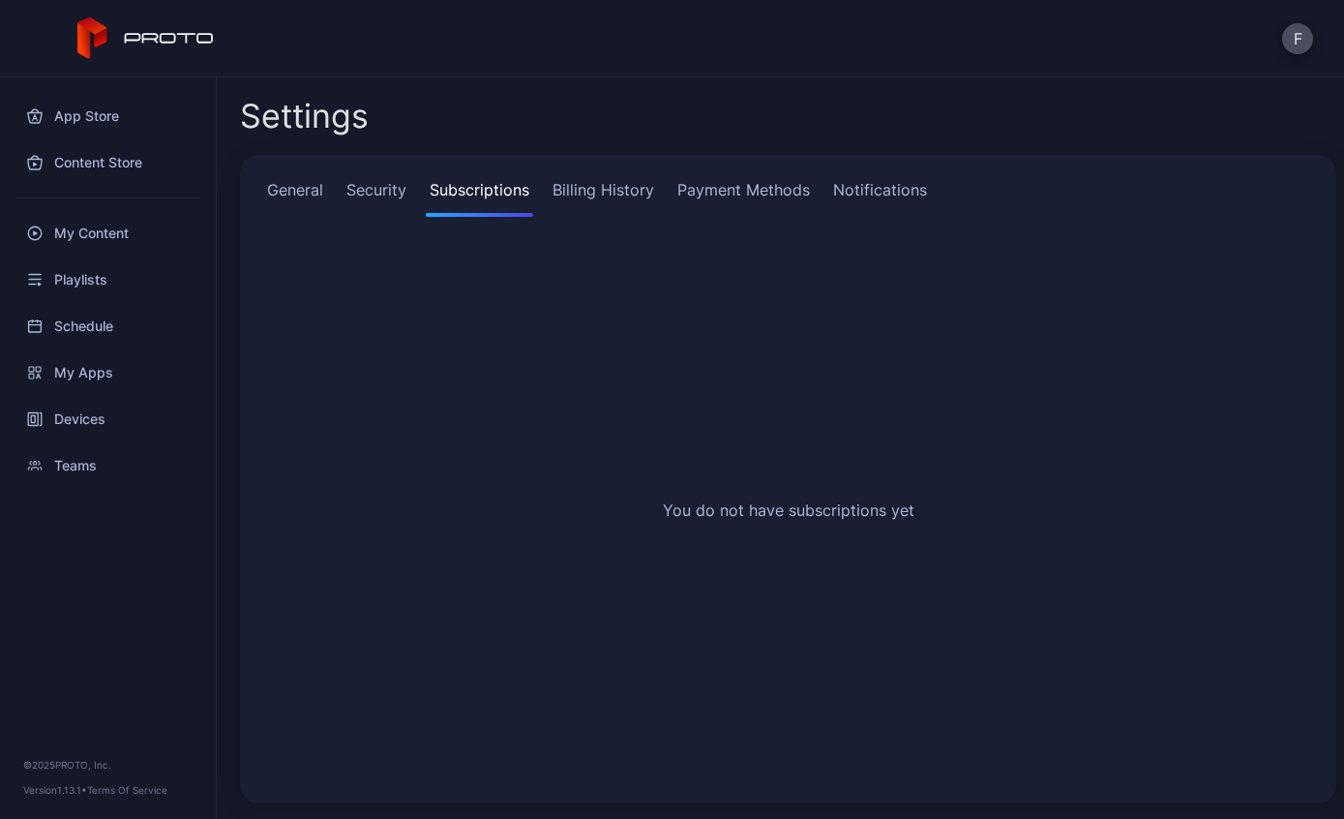
click at [306, 191] on link "General" at bounding box center [295, 197] width 64 height 39
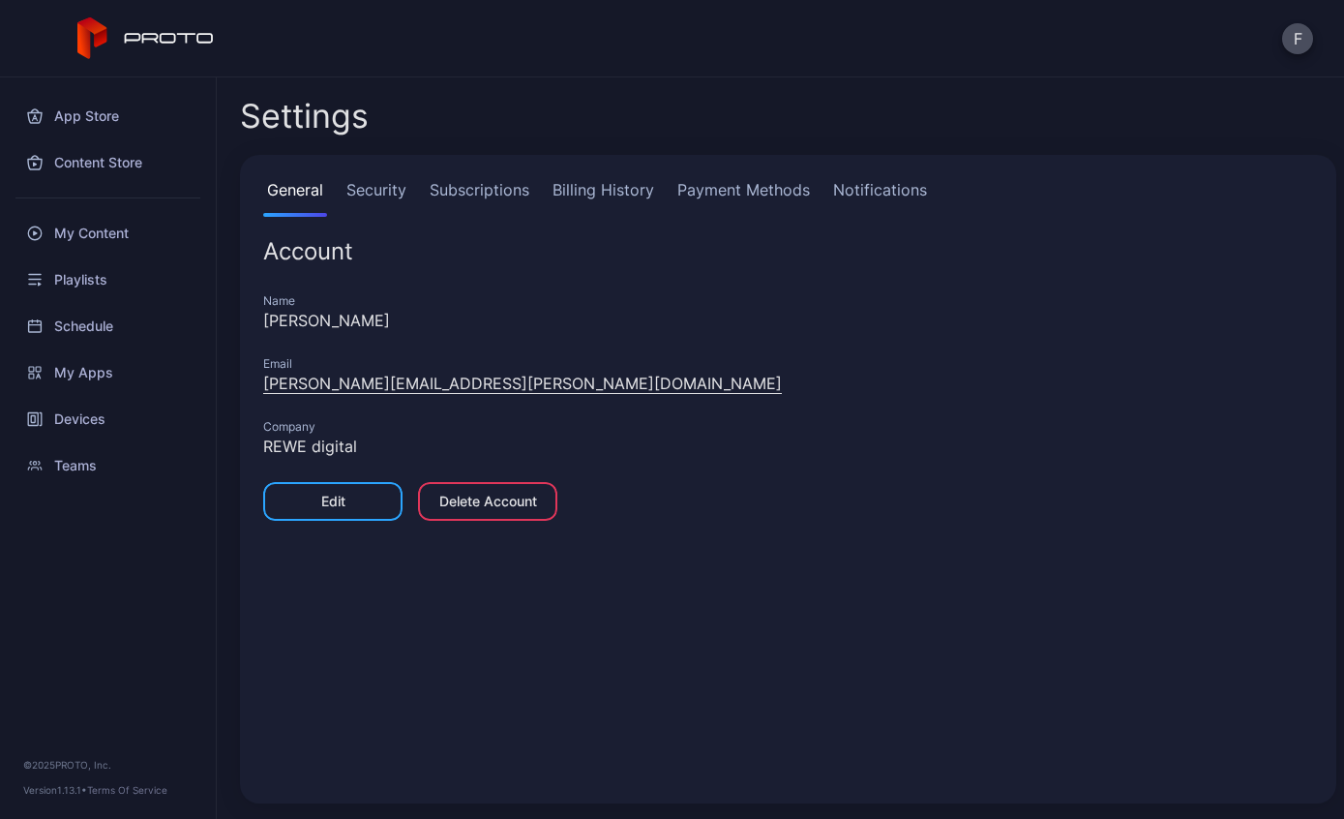
click at [382, 184] on link "Security" at bounding box center [377, 197] width 68 height 39
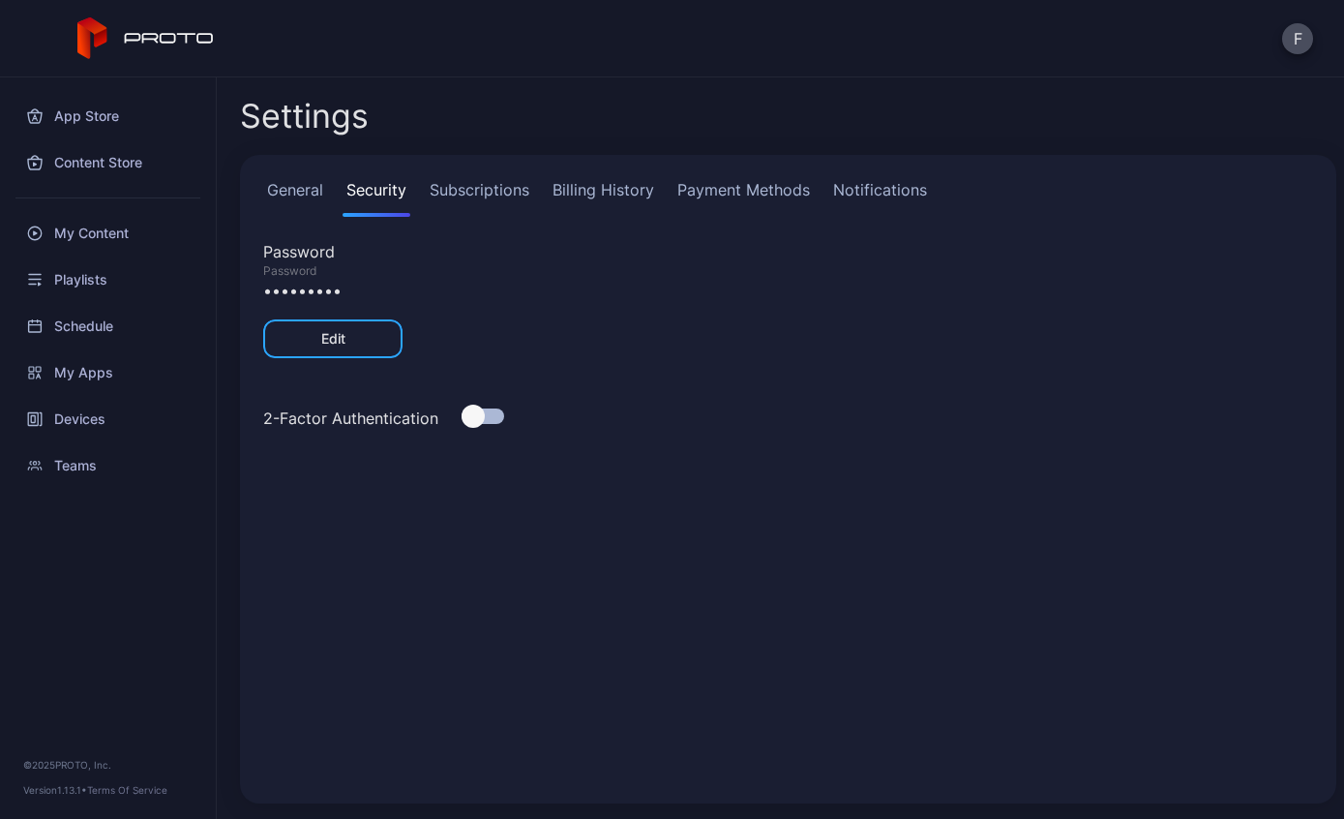
click at [465, 191] on link "Subscriptions" at bounding box center [479, 197] width 107 height 39
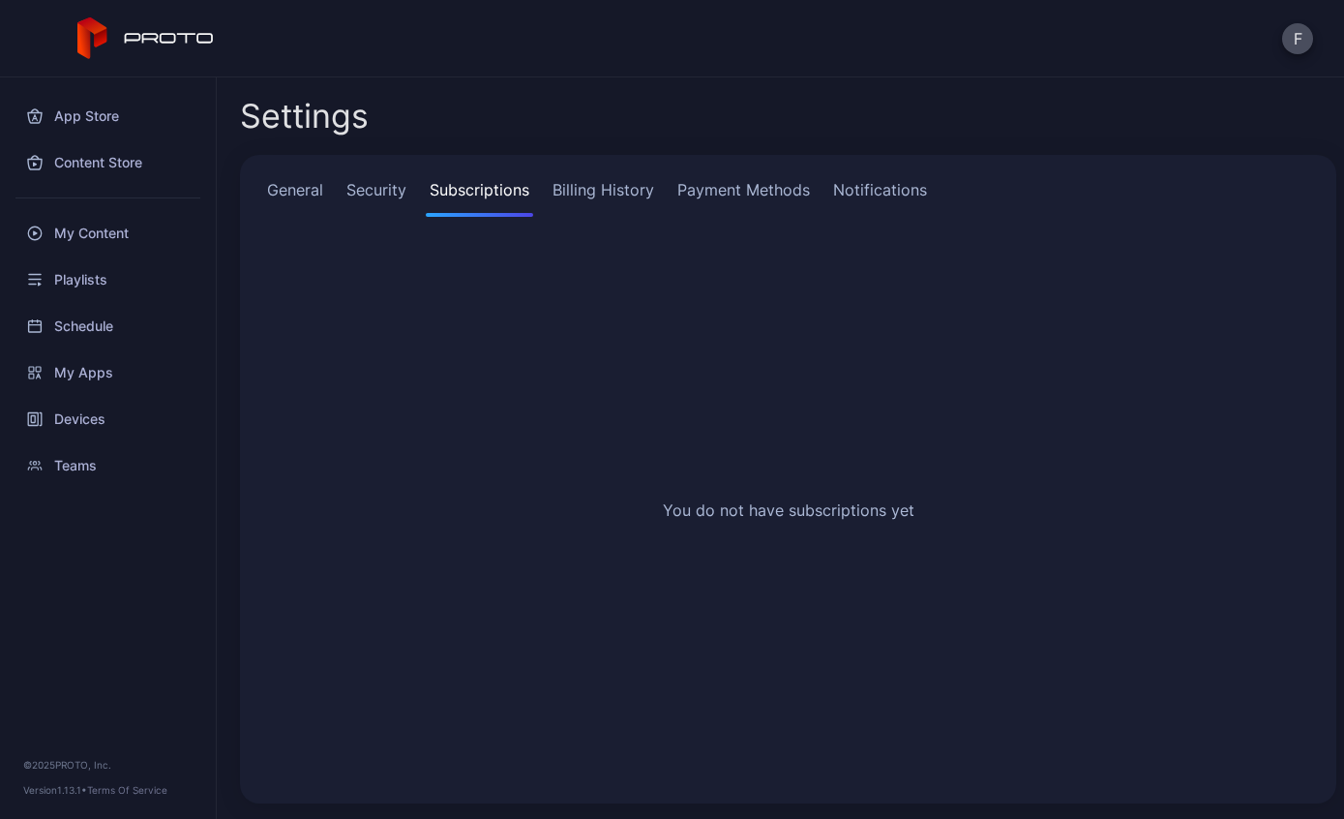
click at [607, 194] on link "Billing History" at bounding box center [603, 197] width 109 height 39
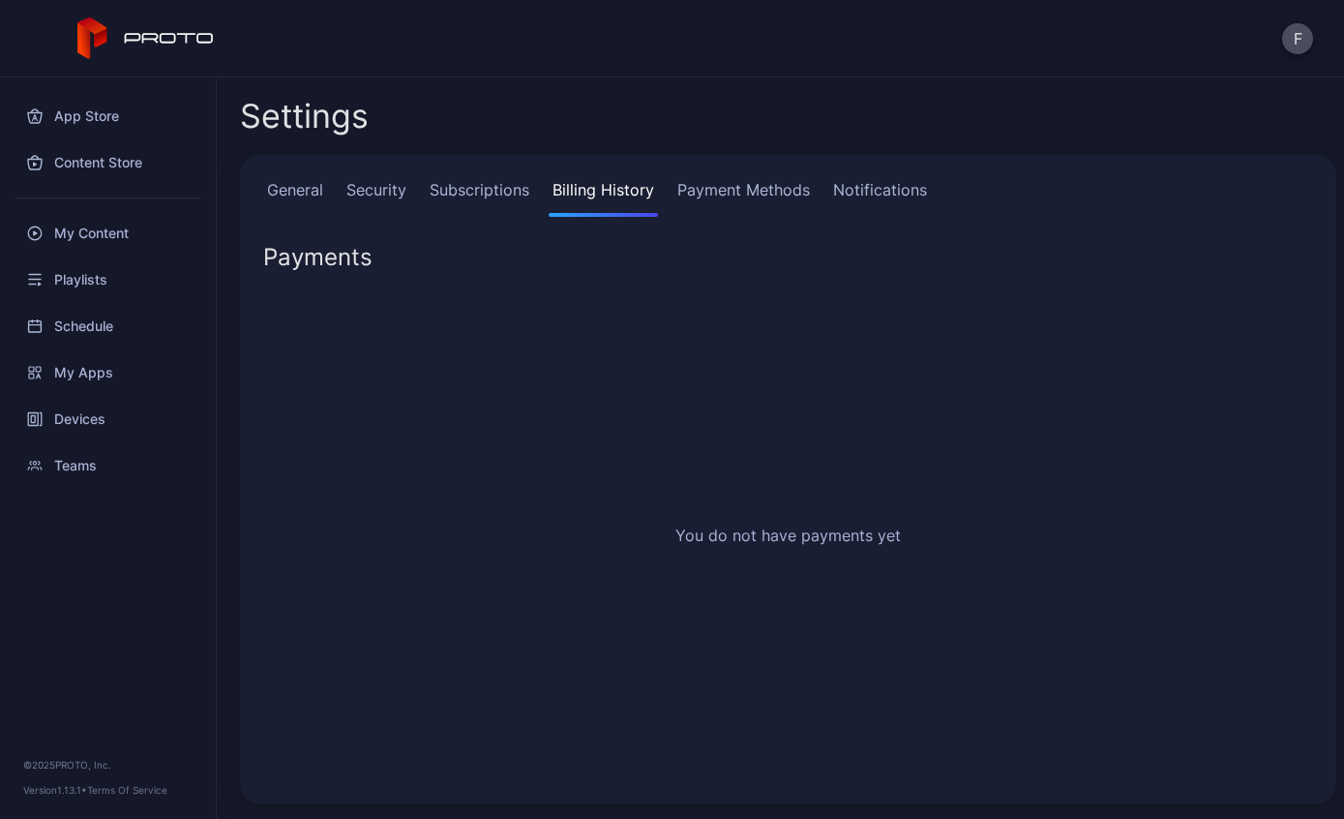
click at [901, 210] on link "Notifications" at bounding box center [880, 197] width 102 height 39
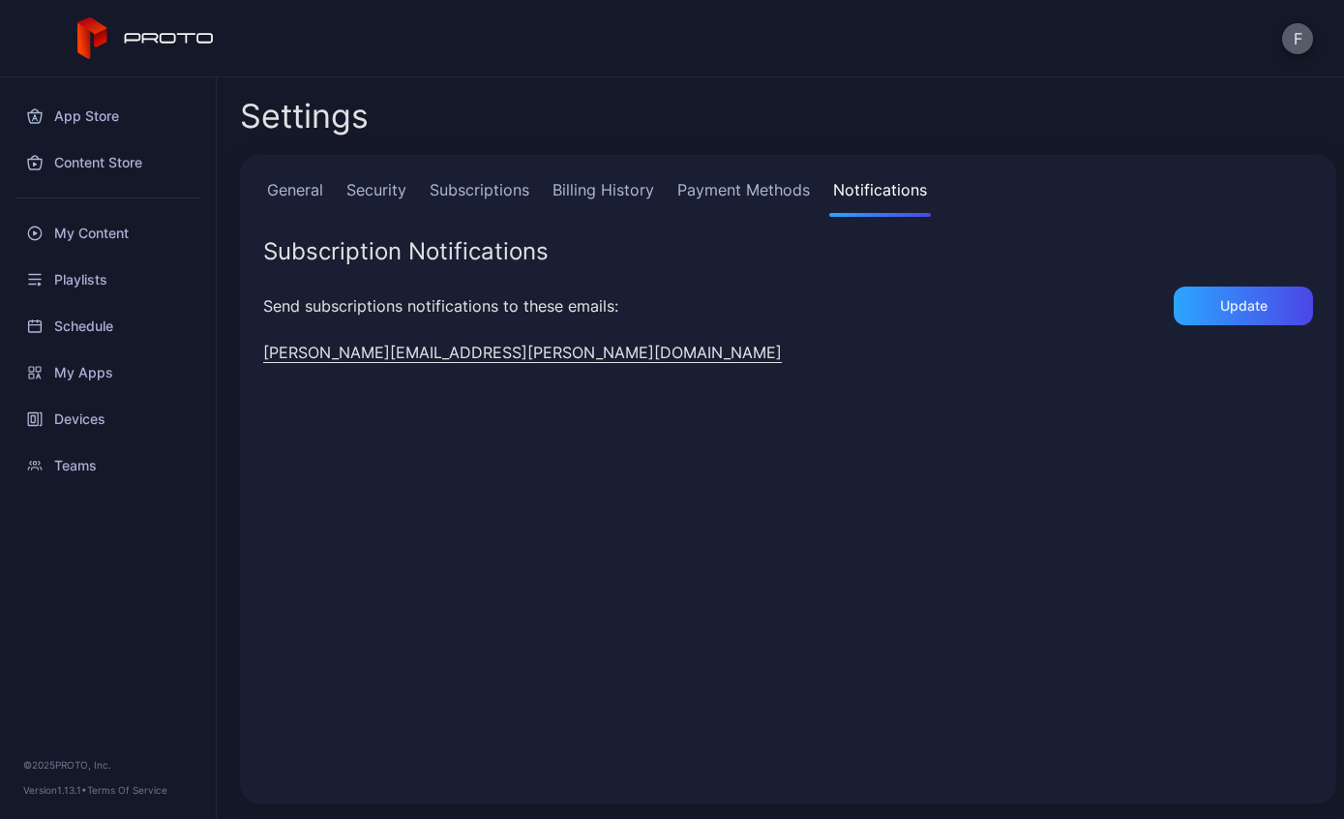
click at [1306, 44] on button "F" at bounding box center [1297, 38] width 31 height 31
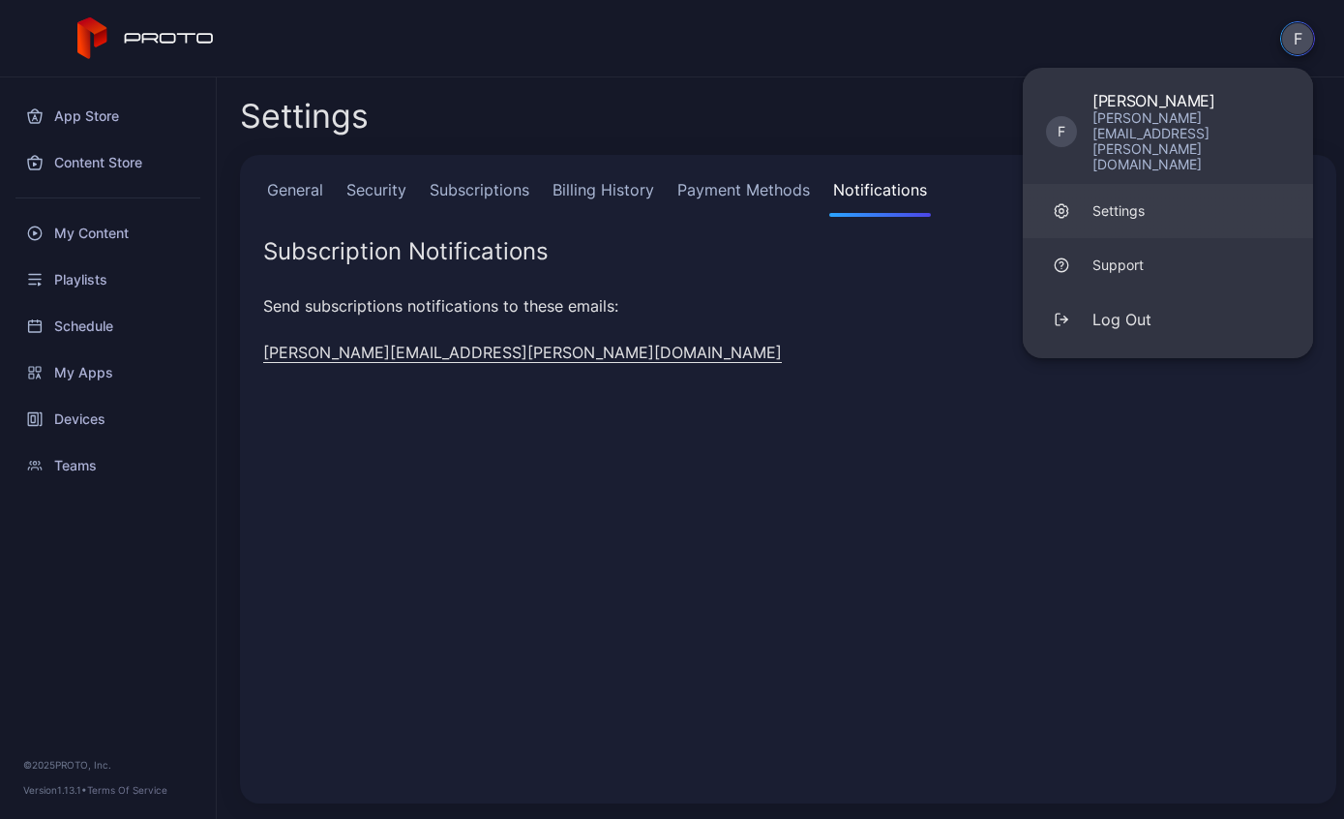
click at [1129, 201] on div "Settings" at bounding box center [1118, 210] width 52 height 19
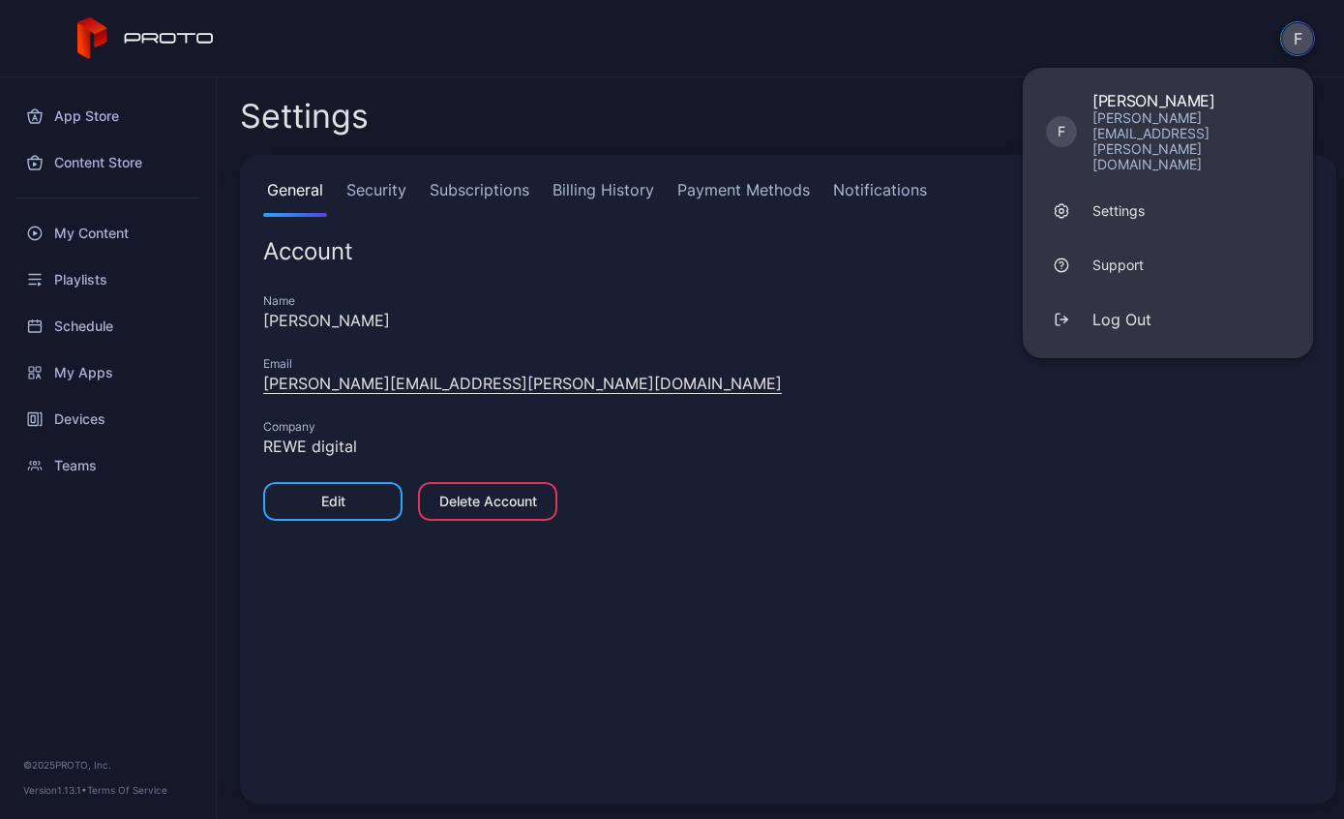
click at [480, 169] on div "General Security Subscriptions Billing History Payment Methods Notifications Ac…" at bounding box center [788, 479] width 1096 height 648
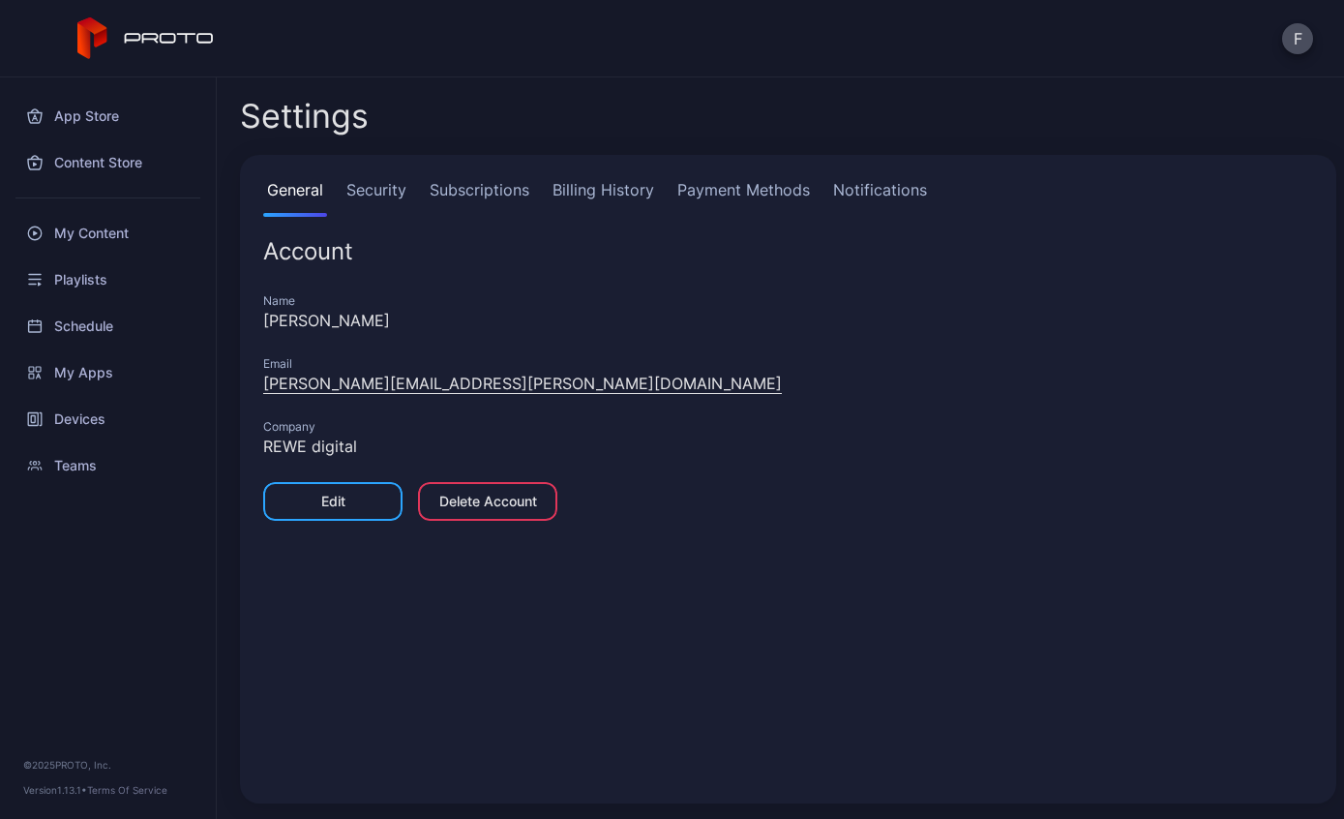
click at [479, 169] on div "General Security Subscriptions Billing History Payment Methods Notifications Ac…" at bounding box center [788, 479] width 1096 height 648
click at [487, 180] on link "Subscriptions" at bounding box center [479, 197] width 107 height 39
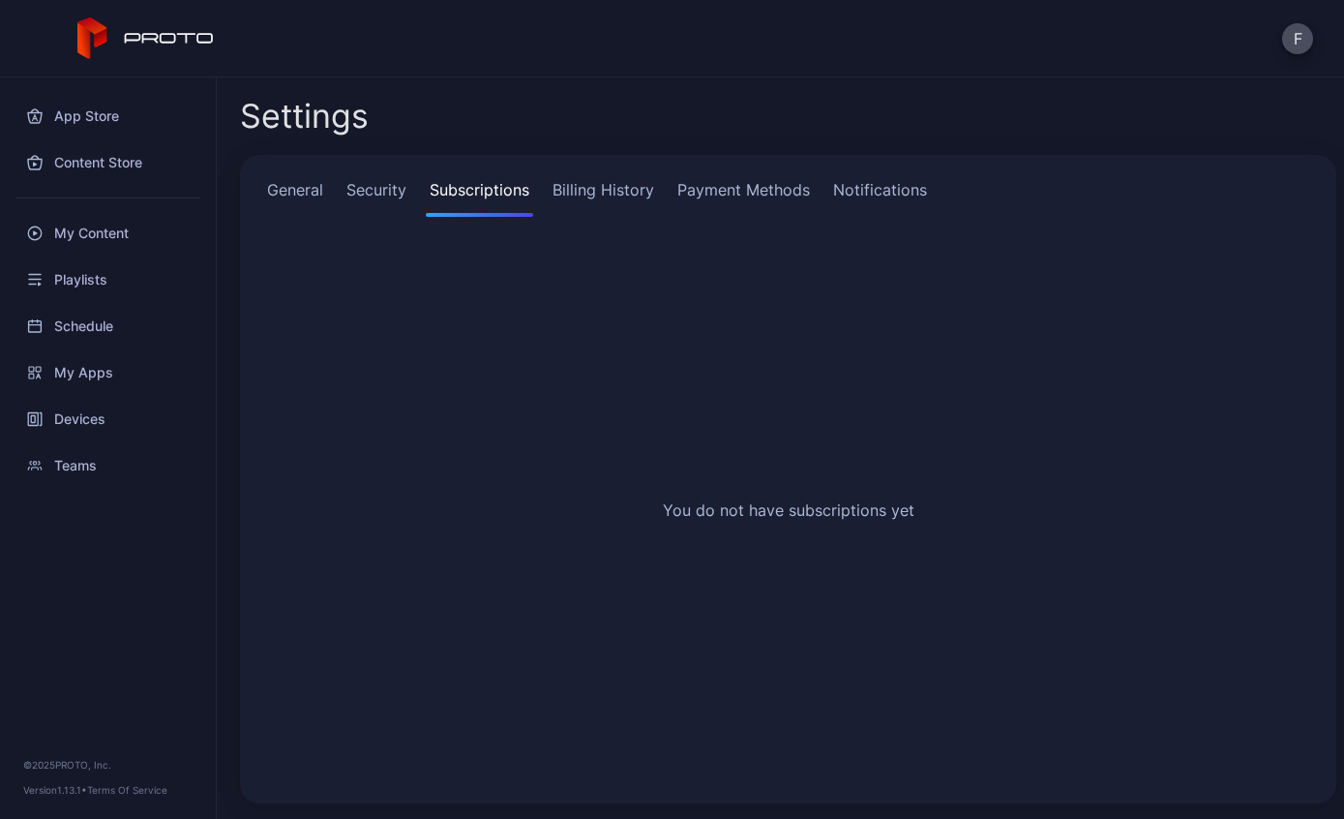
click at [596, 187] on link "Billing History" at bounding box center [603, 197] width 109 height 39
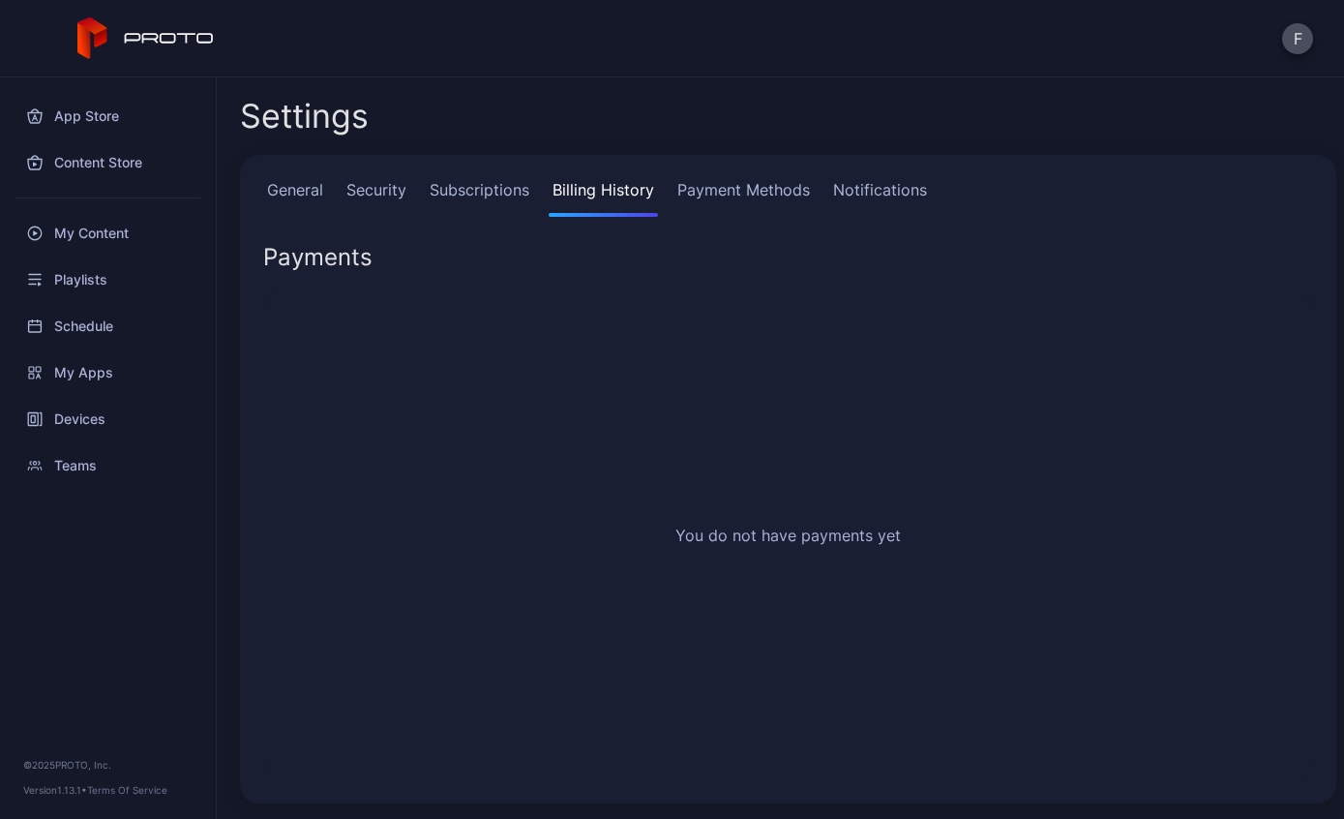
click at [733, 187] on link "Payment Methods" at bounding box center [743, 197] width 140 height 39
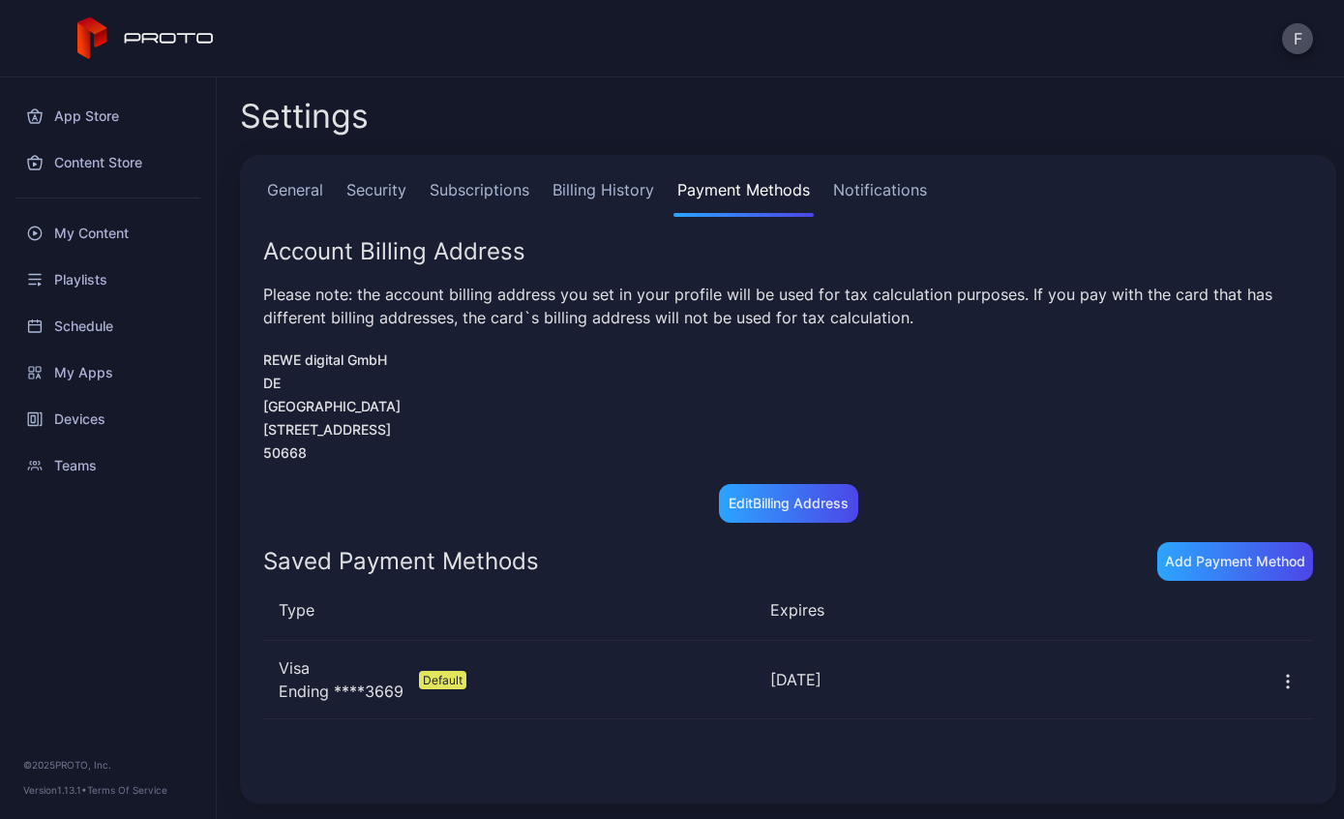
click at [888, 201] on link "Notifications" at bounding box center [880, 197] width 102 height 39
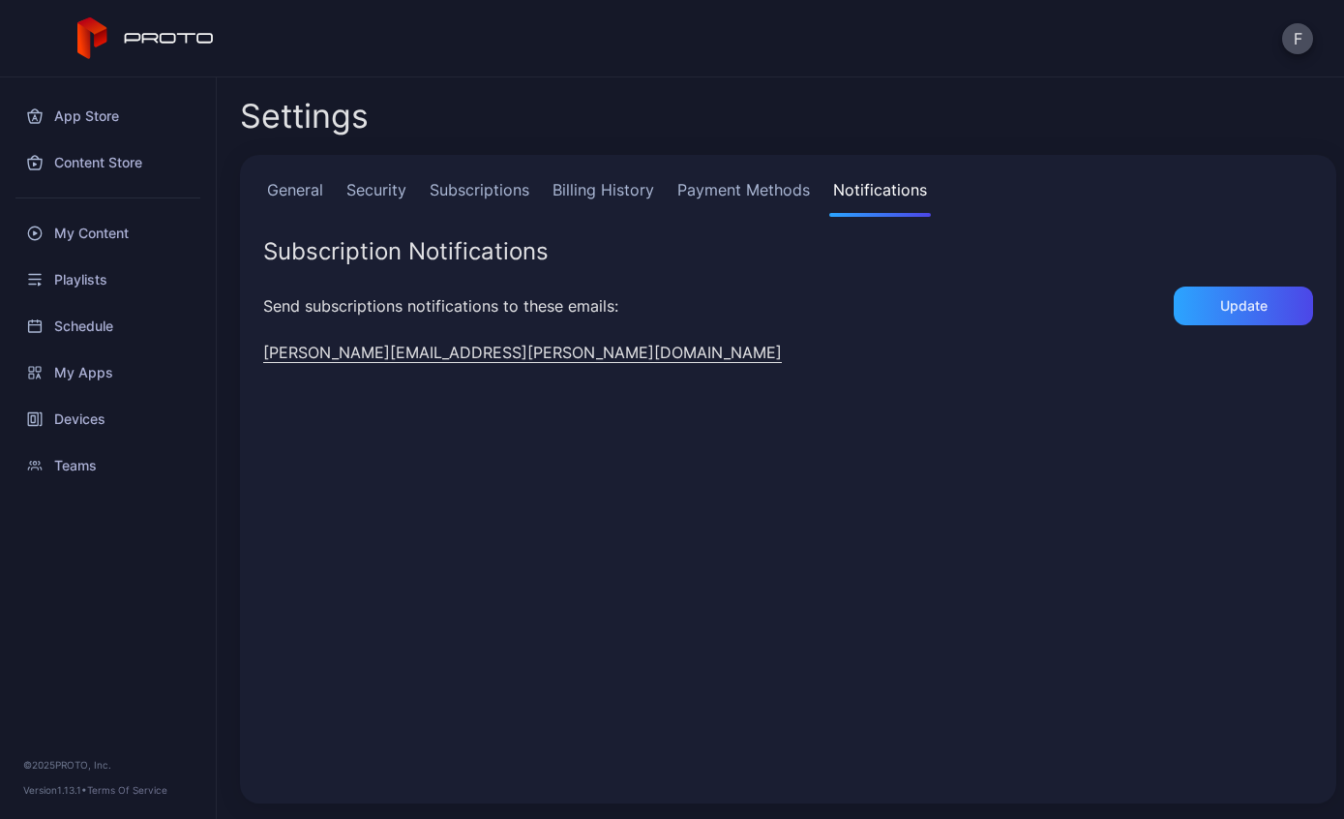
click at [319, 180] on link "General" at bounding box center [295, 197] width 64 height 39
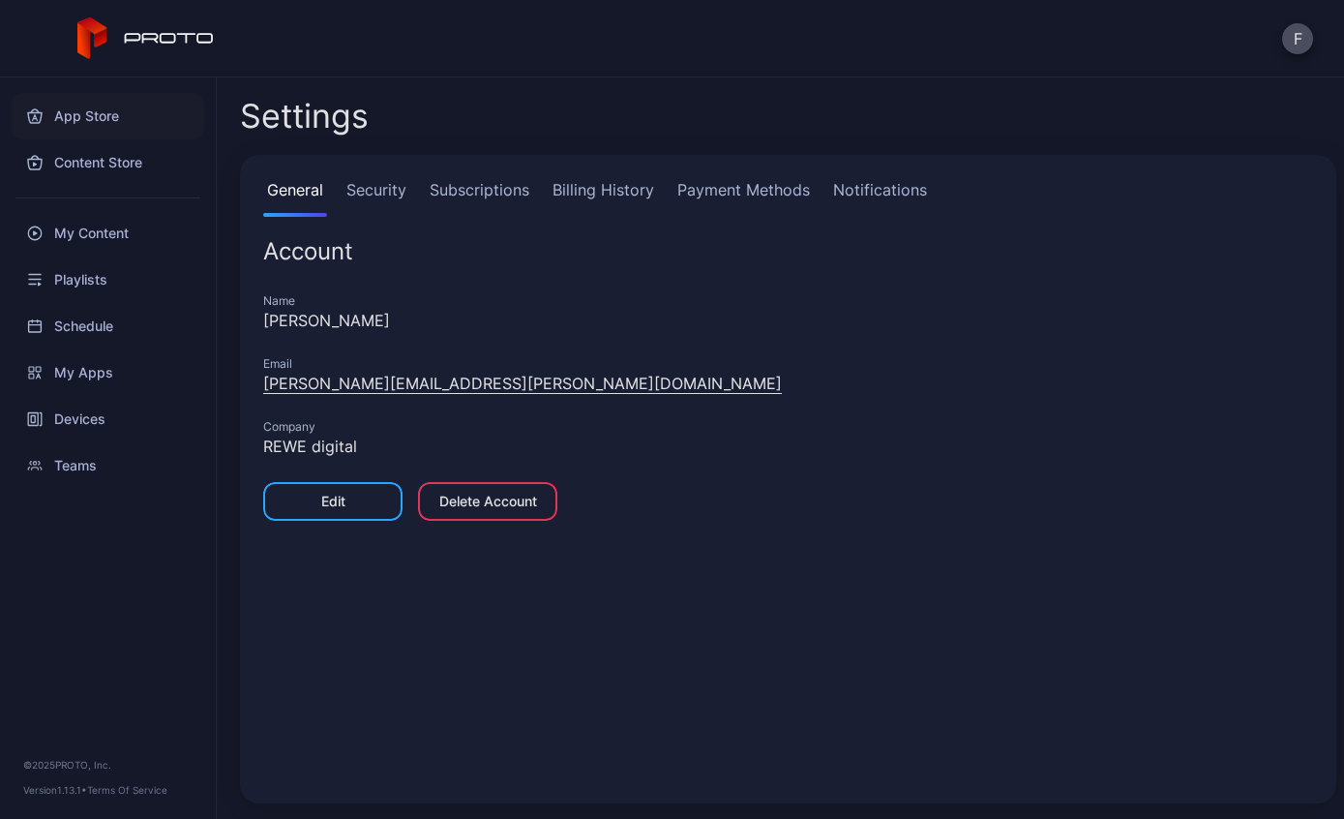
click at [73, 118] on div "App Store" at bounding box center [108, 116] width 193 height 46
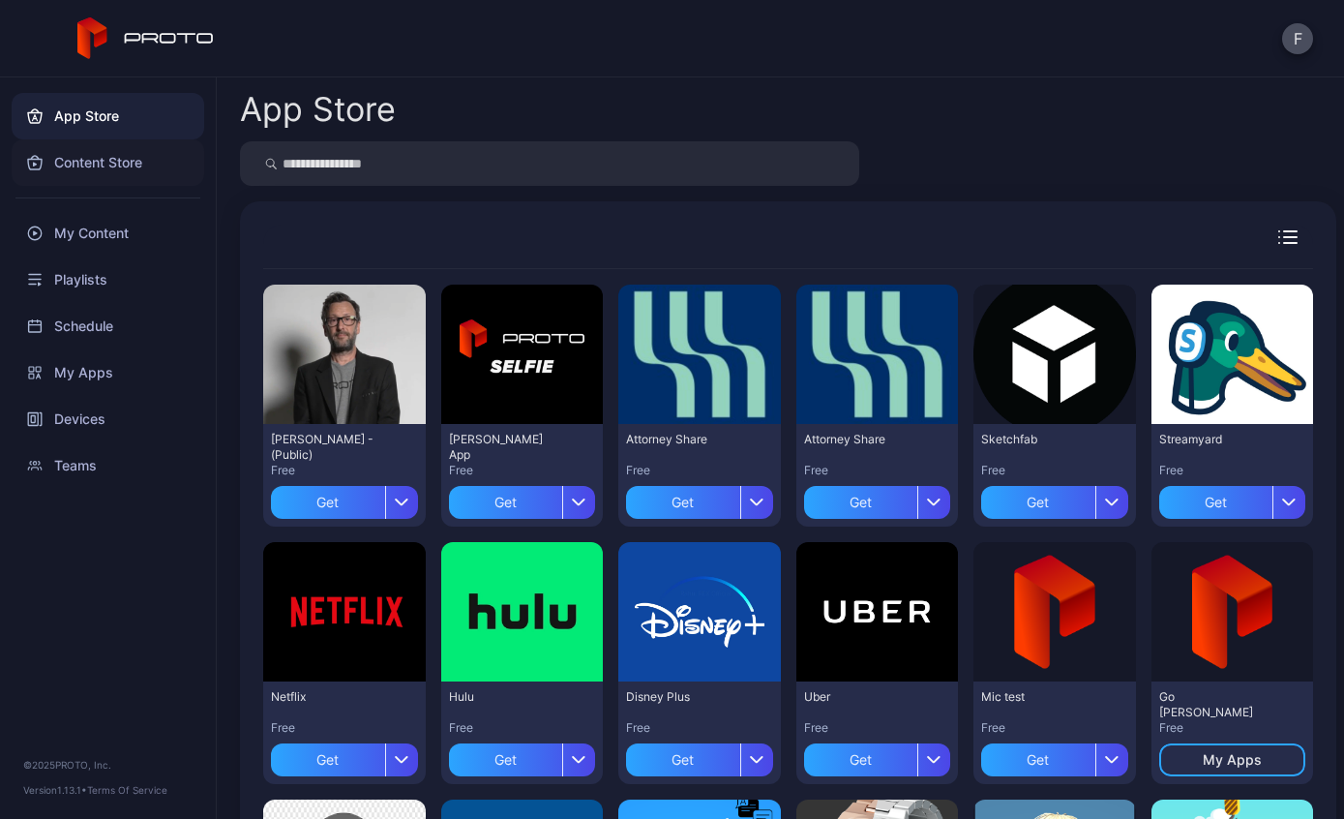
click at [57, 172] on div "Content Store" at bounding box center [108, 162] width 193 height 46
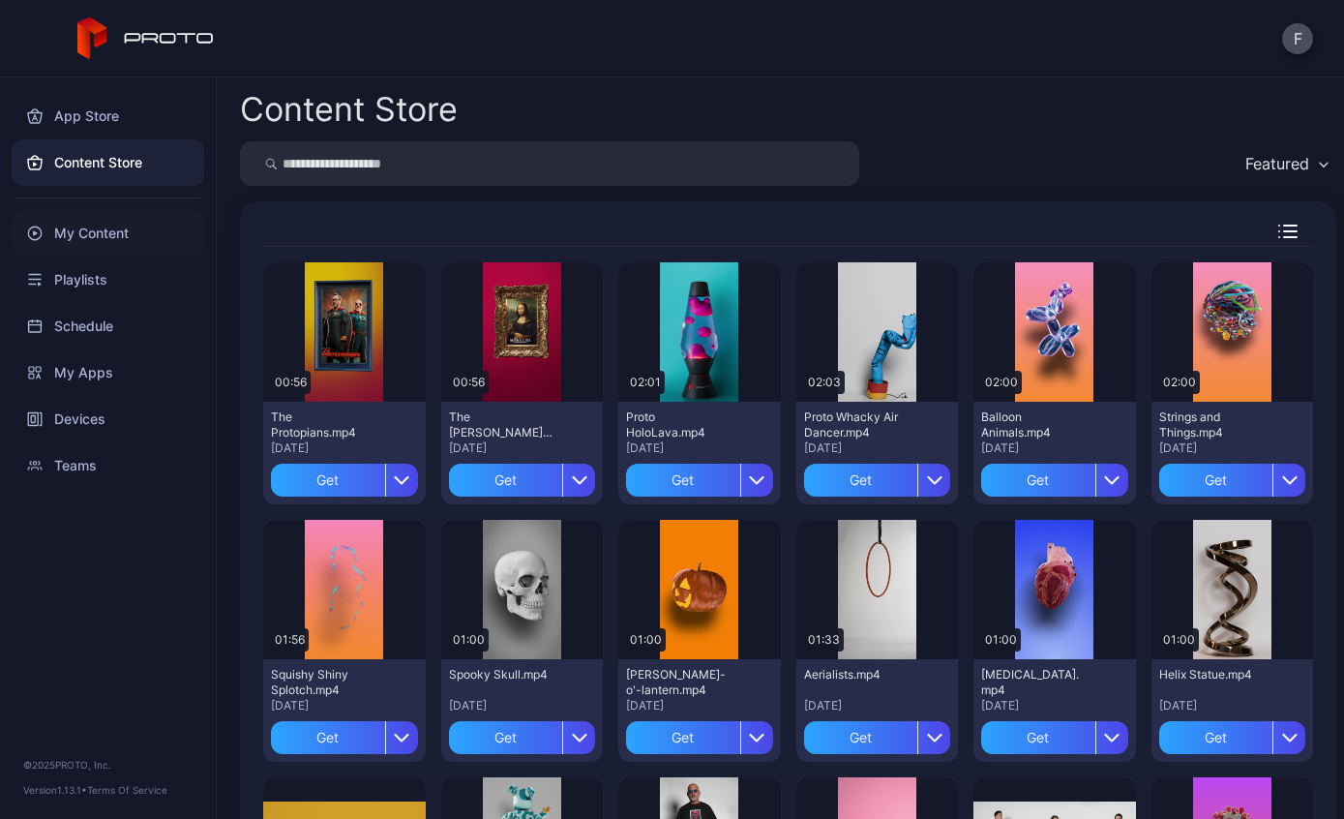
click at [53, 248] on div "My Content" at bounding box center [108, 233] width 193 height 46
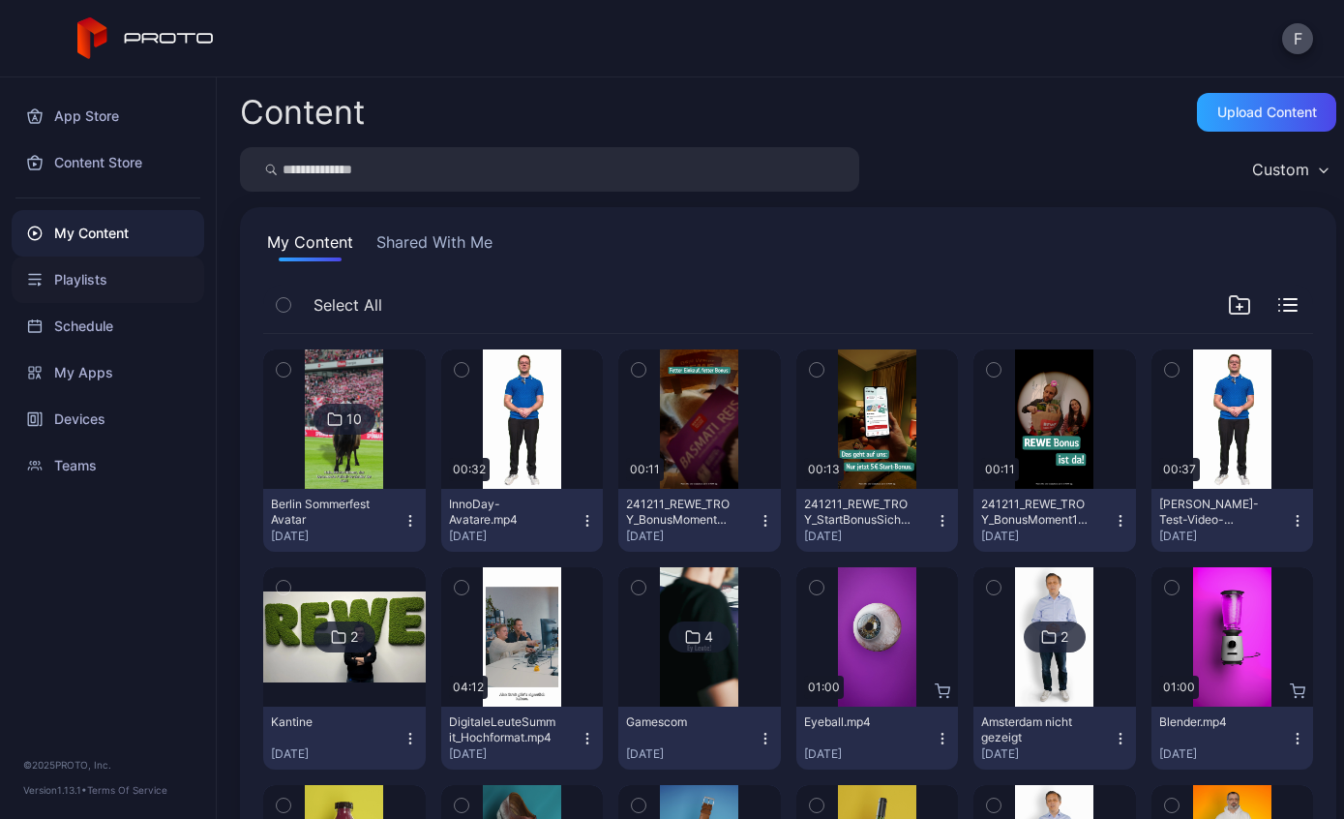
click at [65, 285] on div "Playlists" at bounding box center [108, 279] width 193 height 46
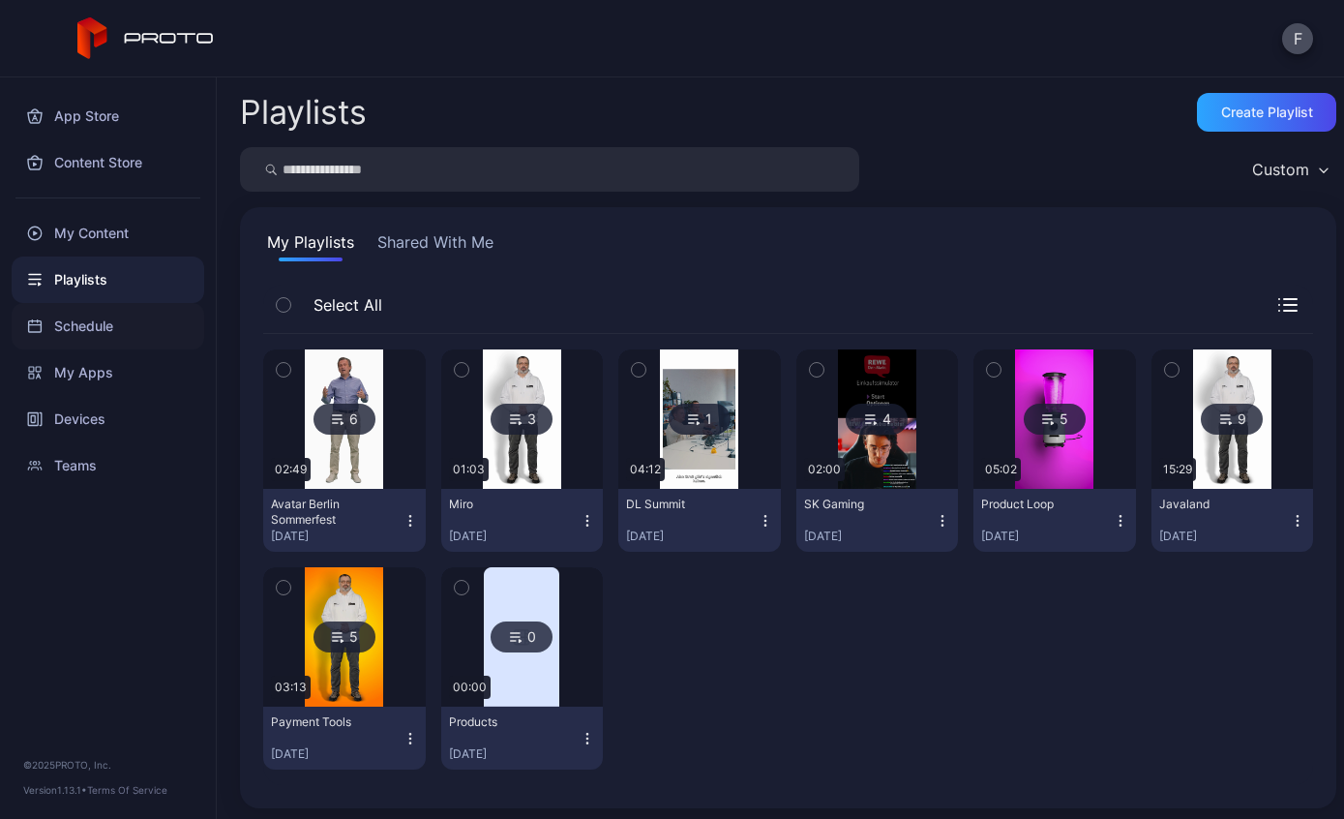
click at [69, 324] on div "Schedule" at bounding box center [108, 326] width 193 height 46
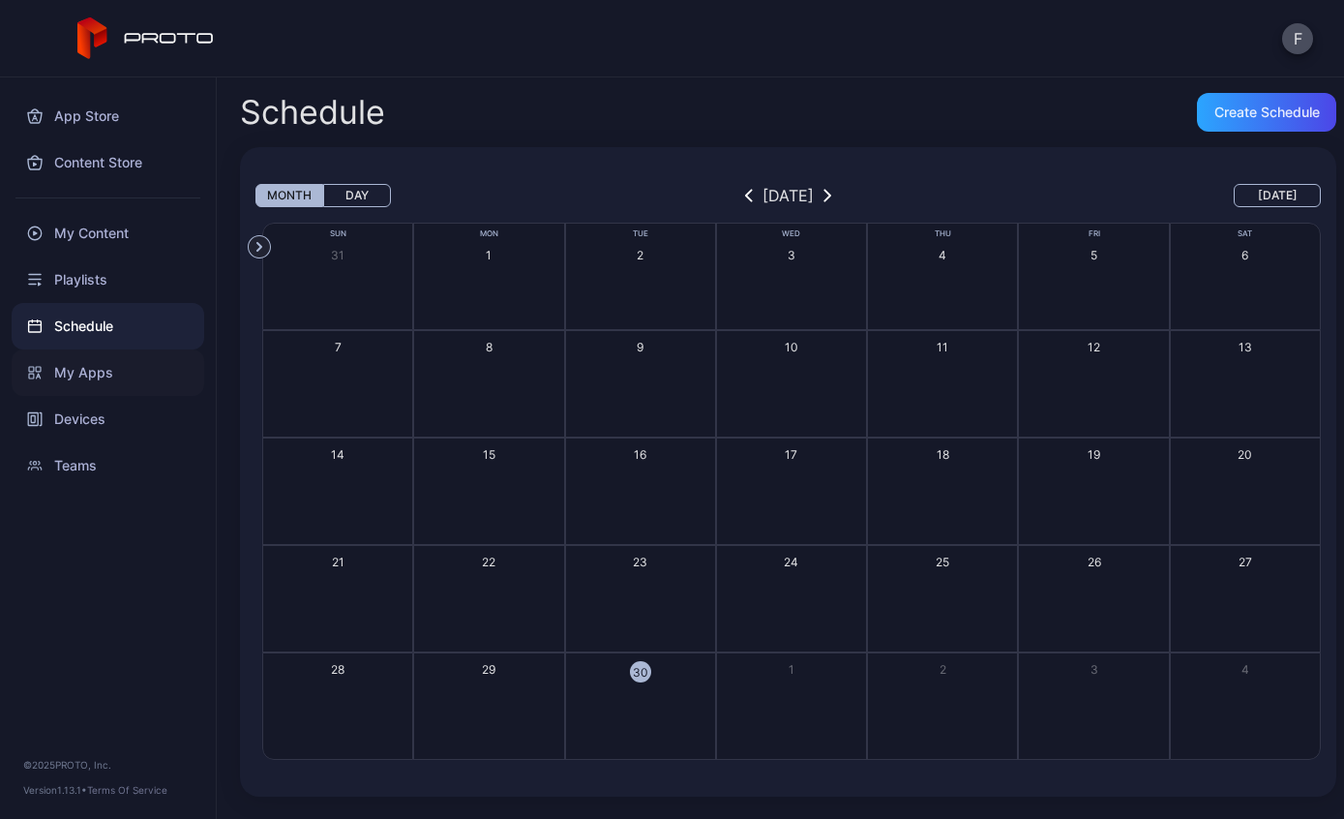
click at [84, 374] on div "My Apps" at bounding box center [108, 372] width 193 height 46
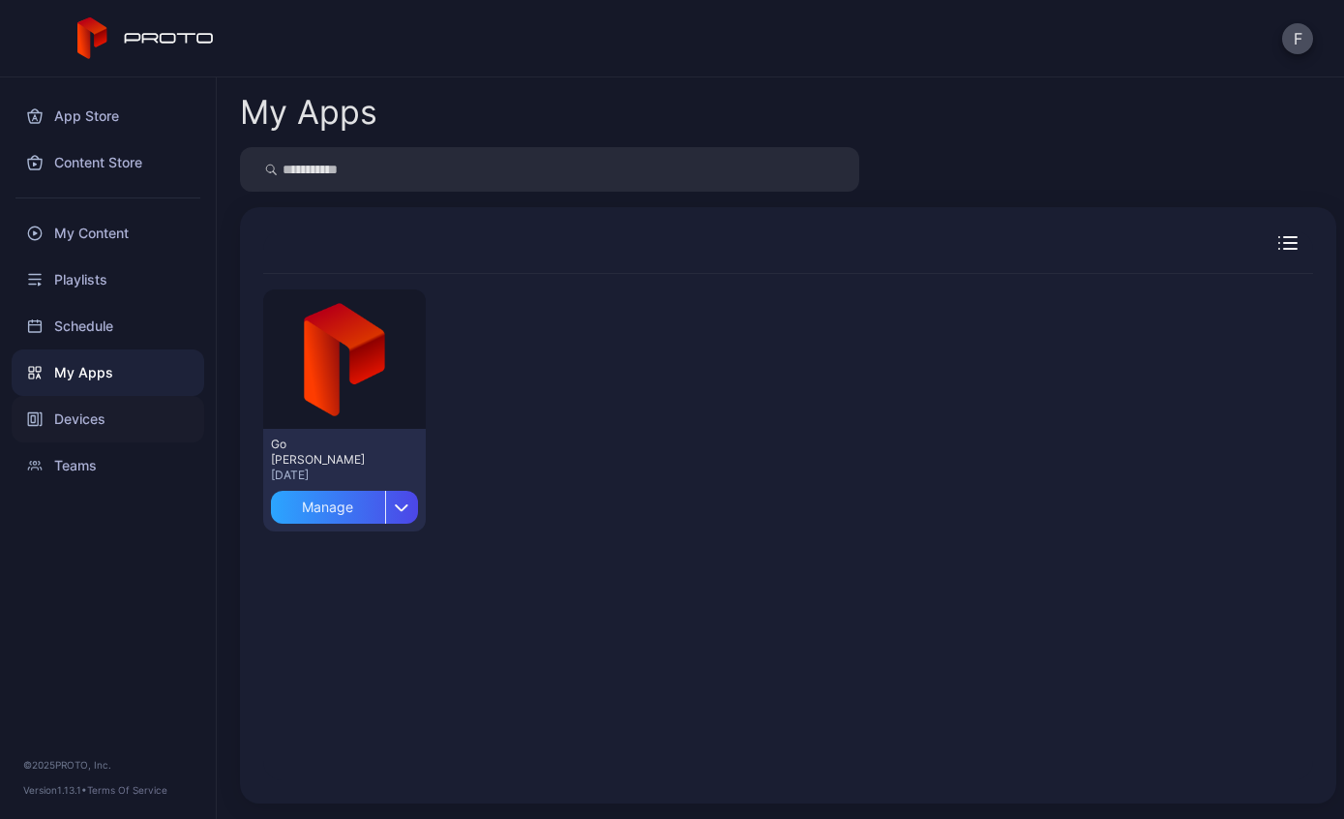
click at [57, 418] on div "Devices" at bounding box center [108, 419] width 193 height 46
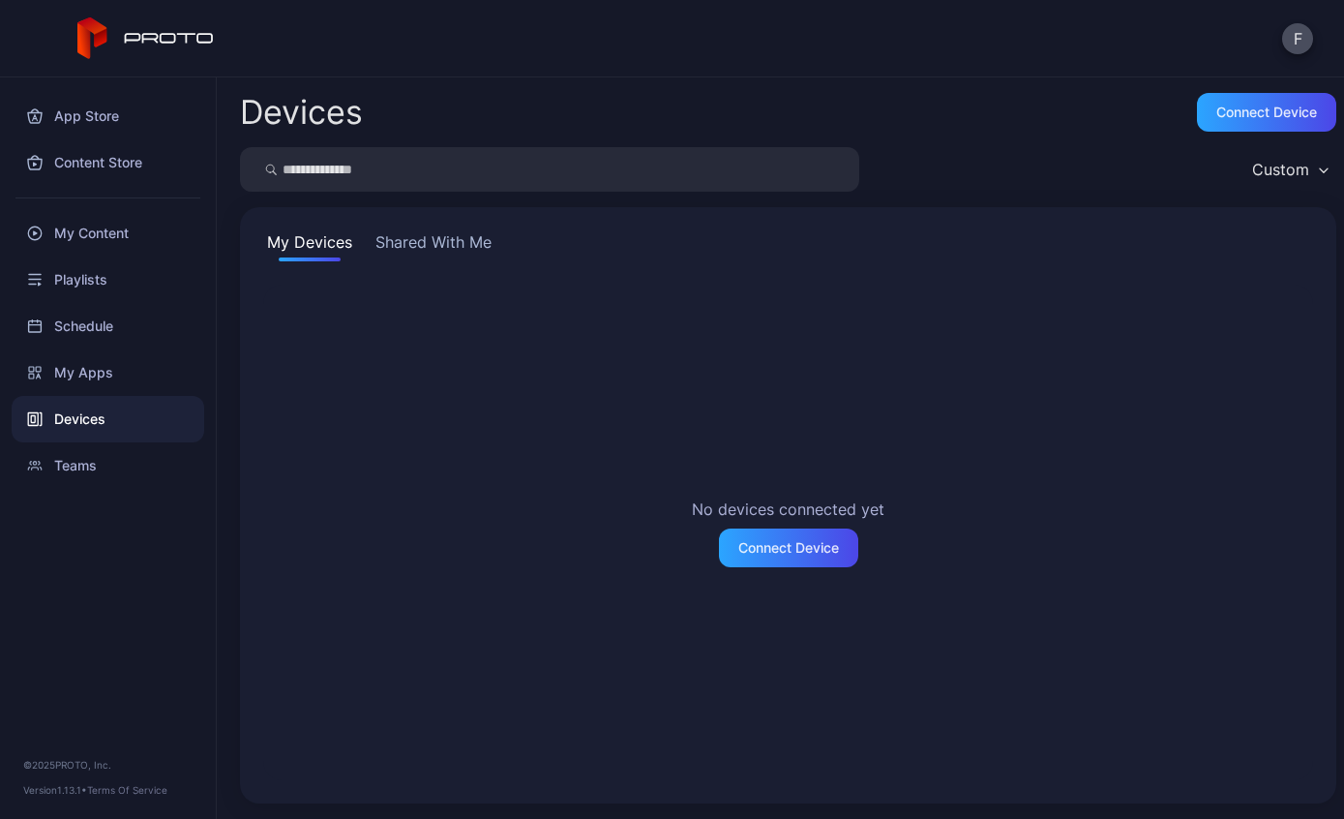
click at [409, 256] on button "Shared With Me" at bounding box center [434, 245] width 124 height 31
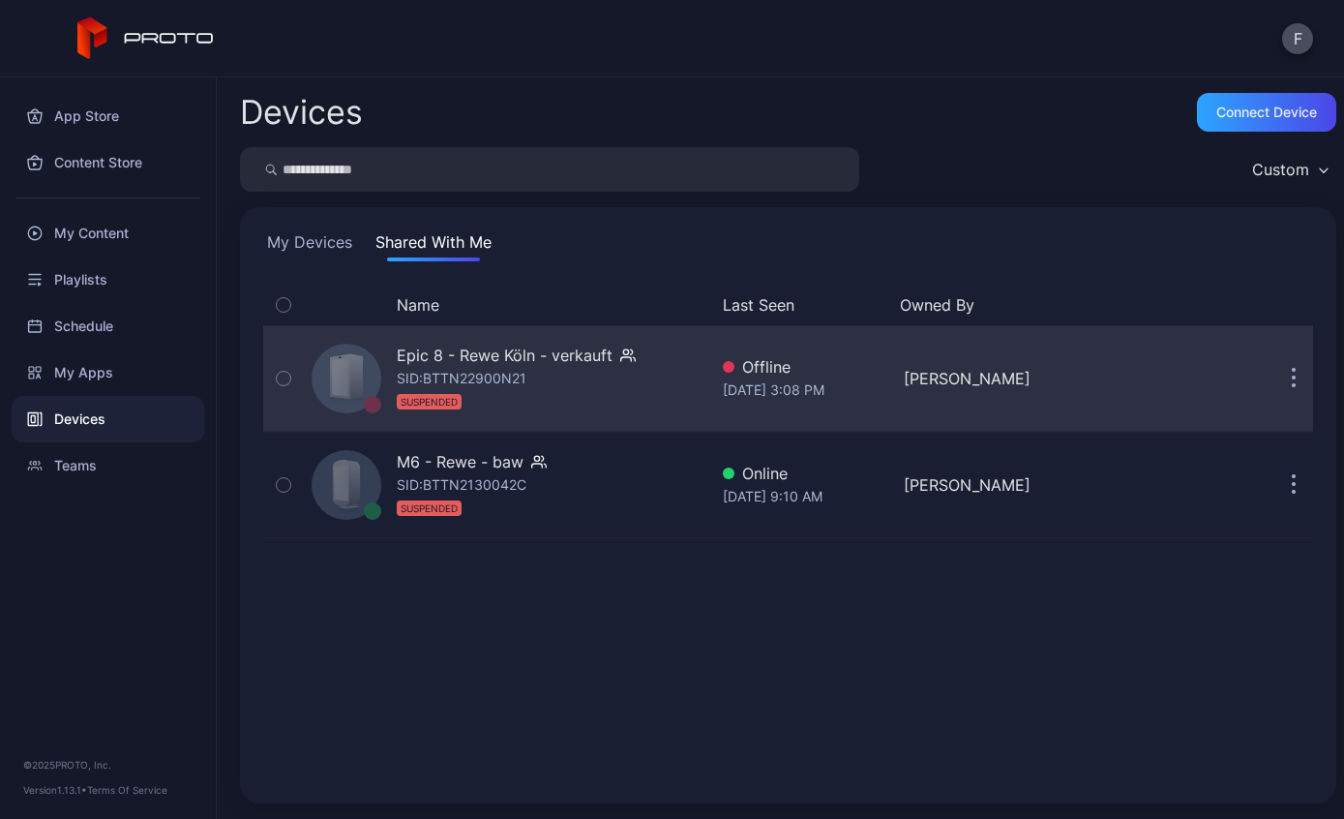
click at [1297, 384] on button "button" at bounding box center [1293, 378] width 39 height 39
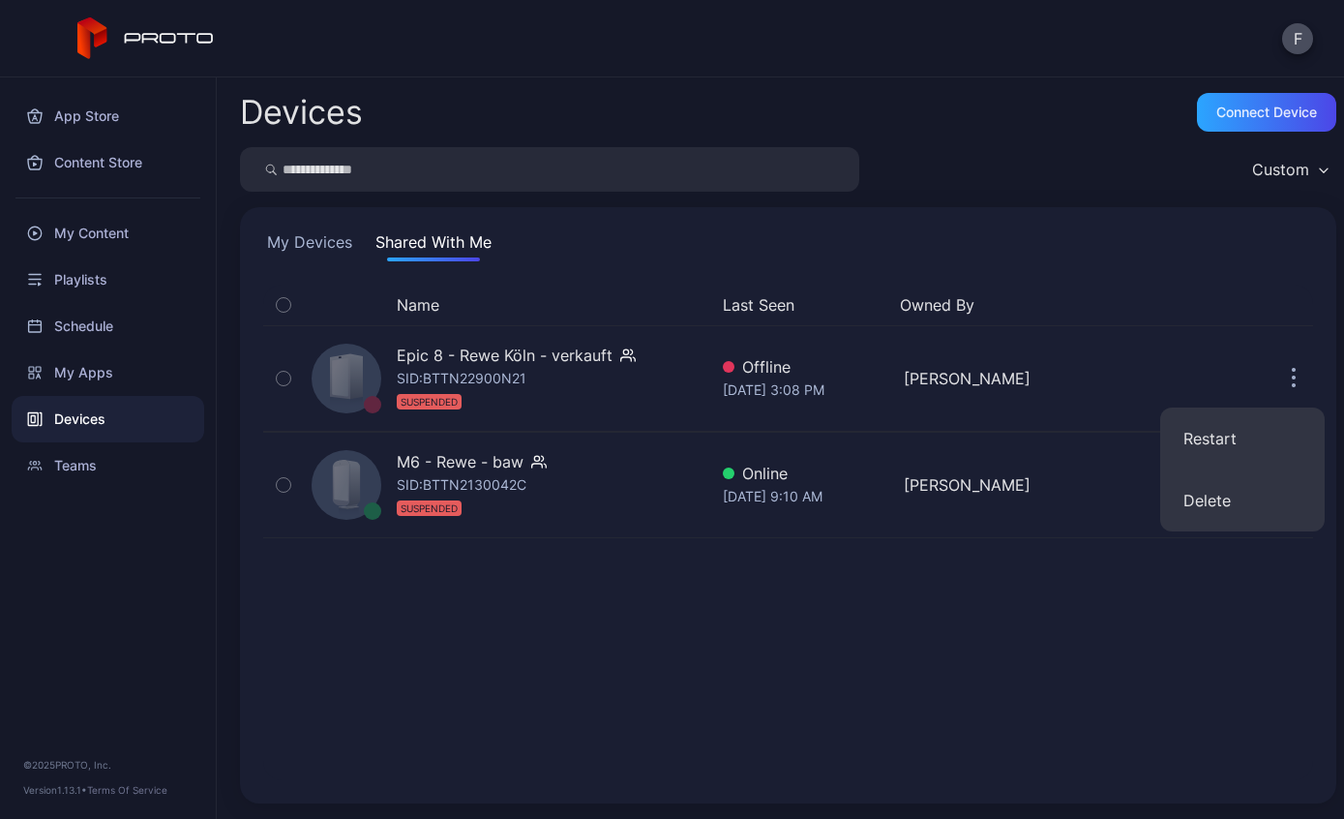
click at [1062, 606] on div "Name Last Seen Owned By Epic 8 - Rewe Köln - verkauft SID: BTTN22900N21 SUSPEND…" at bounding box center [788, 531] width 1050 height 495
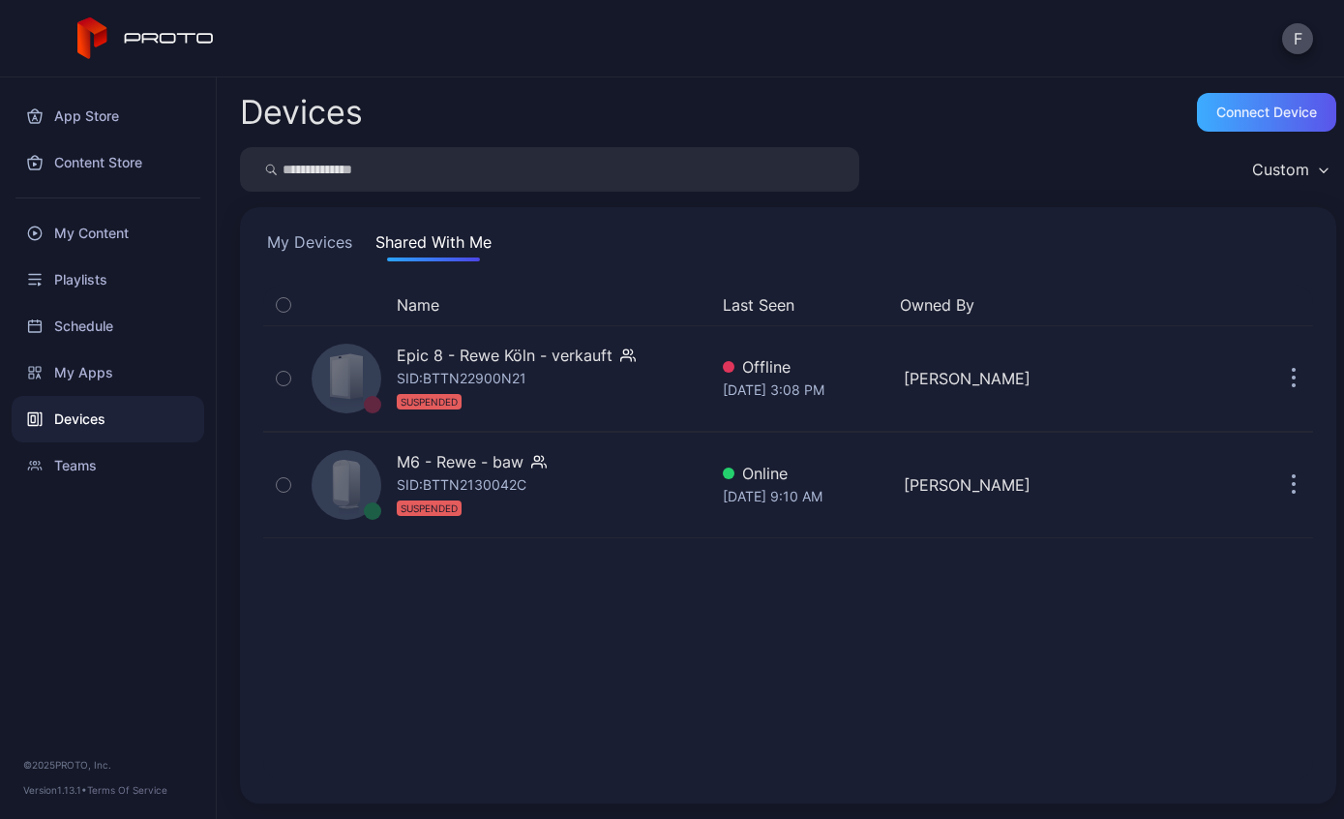
click at [1275, 109] on div "Connect device" at bounding box center [1266, 112] width 101 height 15
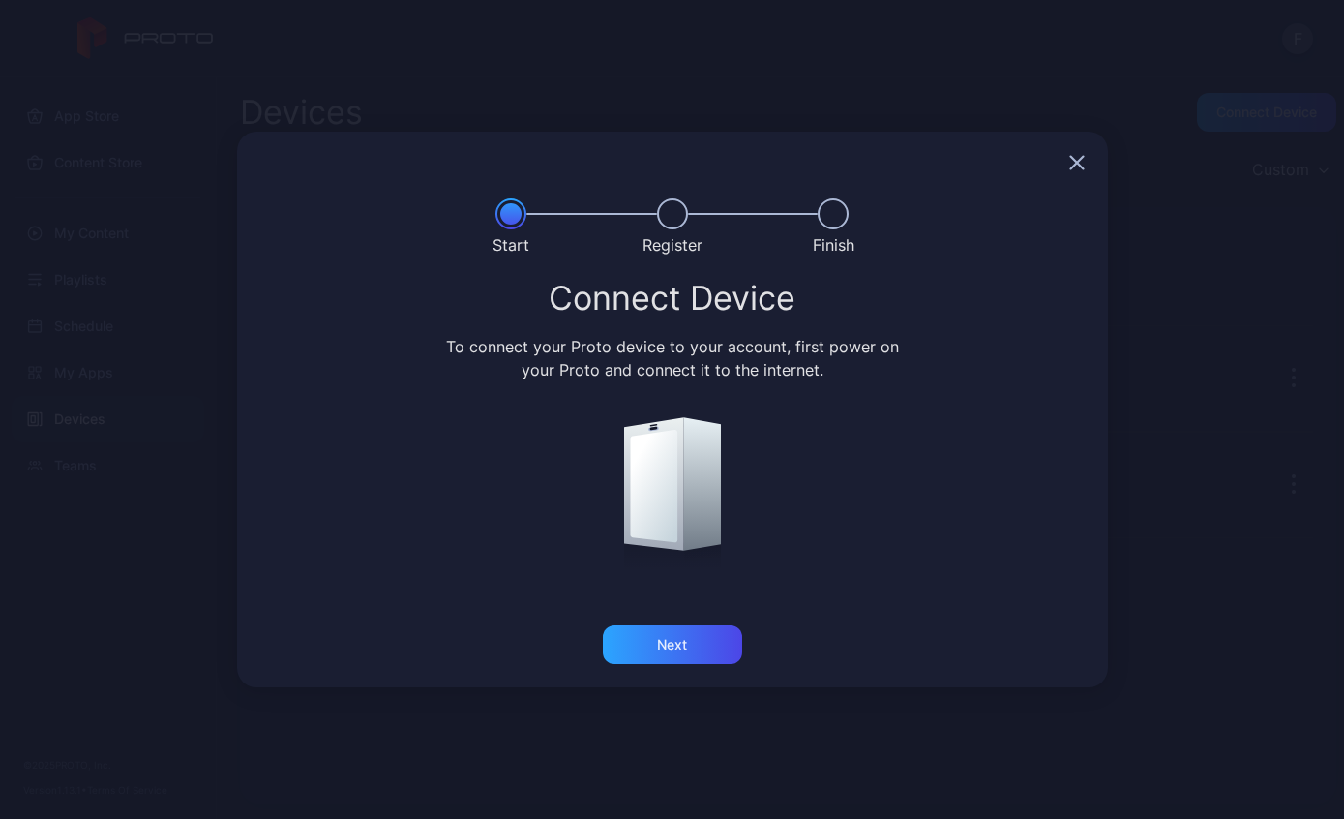
click at [1050, 163] on div at bounding box center [672, 163] width 871 height 62
click at [657, 657] on div "Next" at bounding box center [672, 644] width 139 height 39
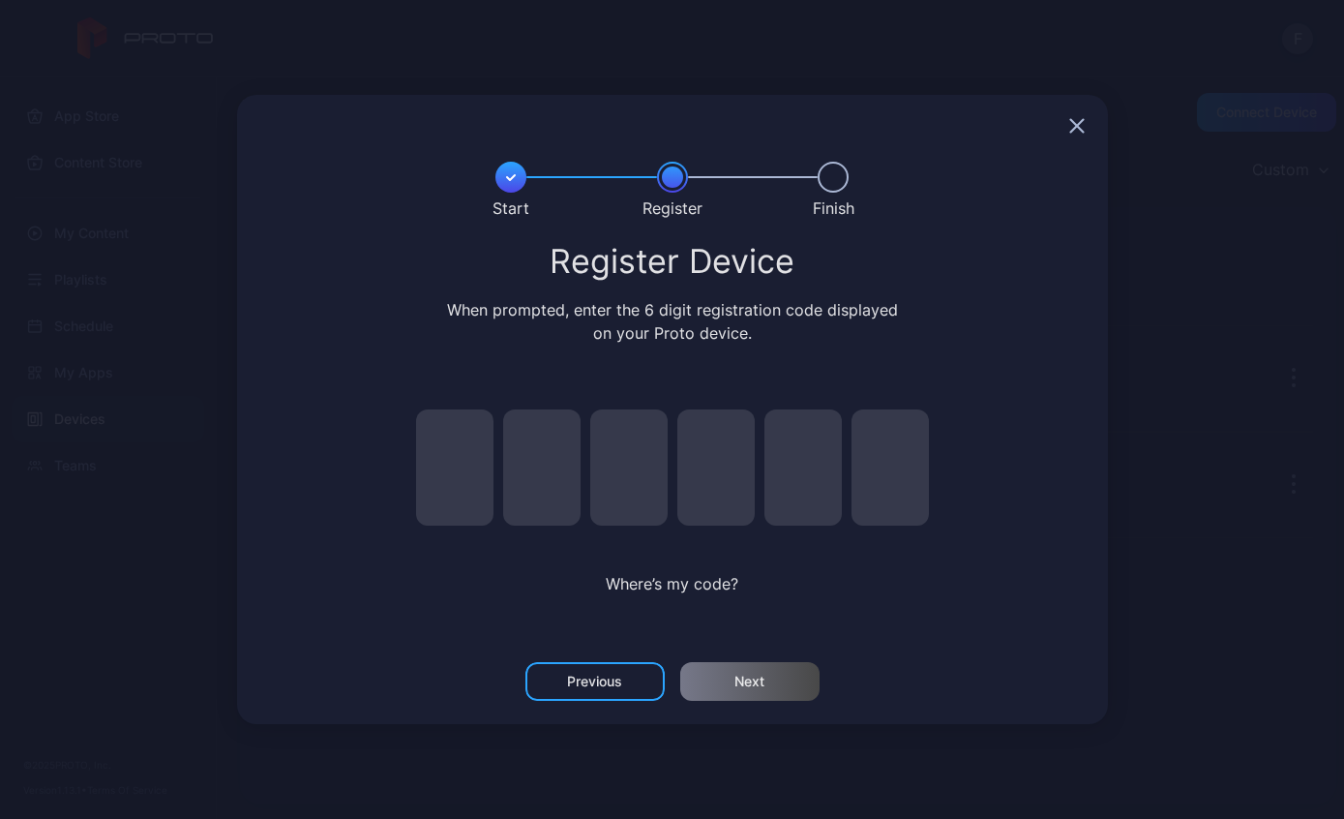
click at [590, 693] on div "Previous" at bounding box center [594, 681] width 139 height 39
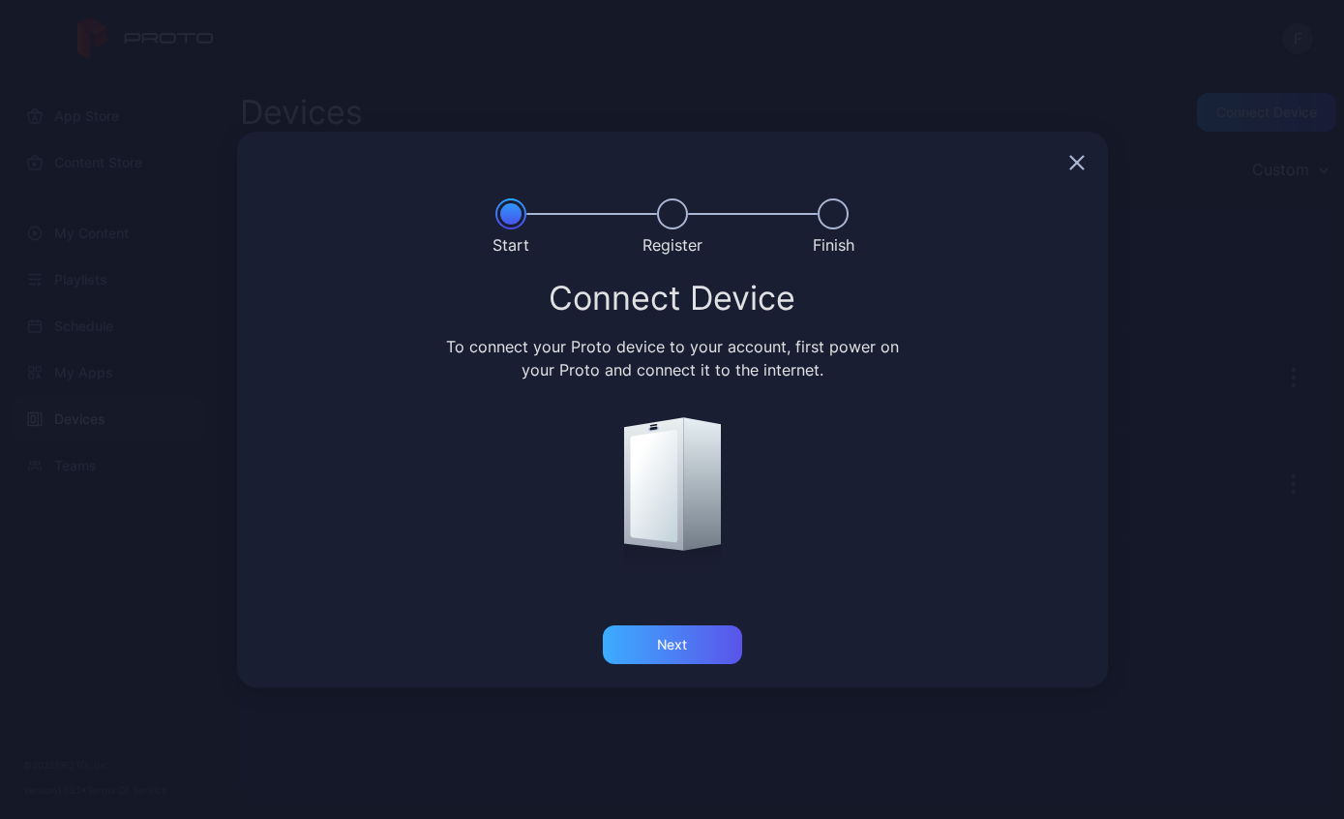
click at [659, 651] on div "Next" at bounding box center [672, 644] width 30 height 15
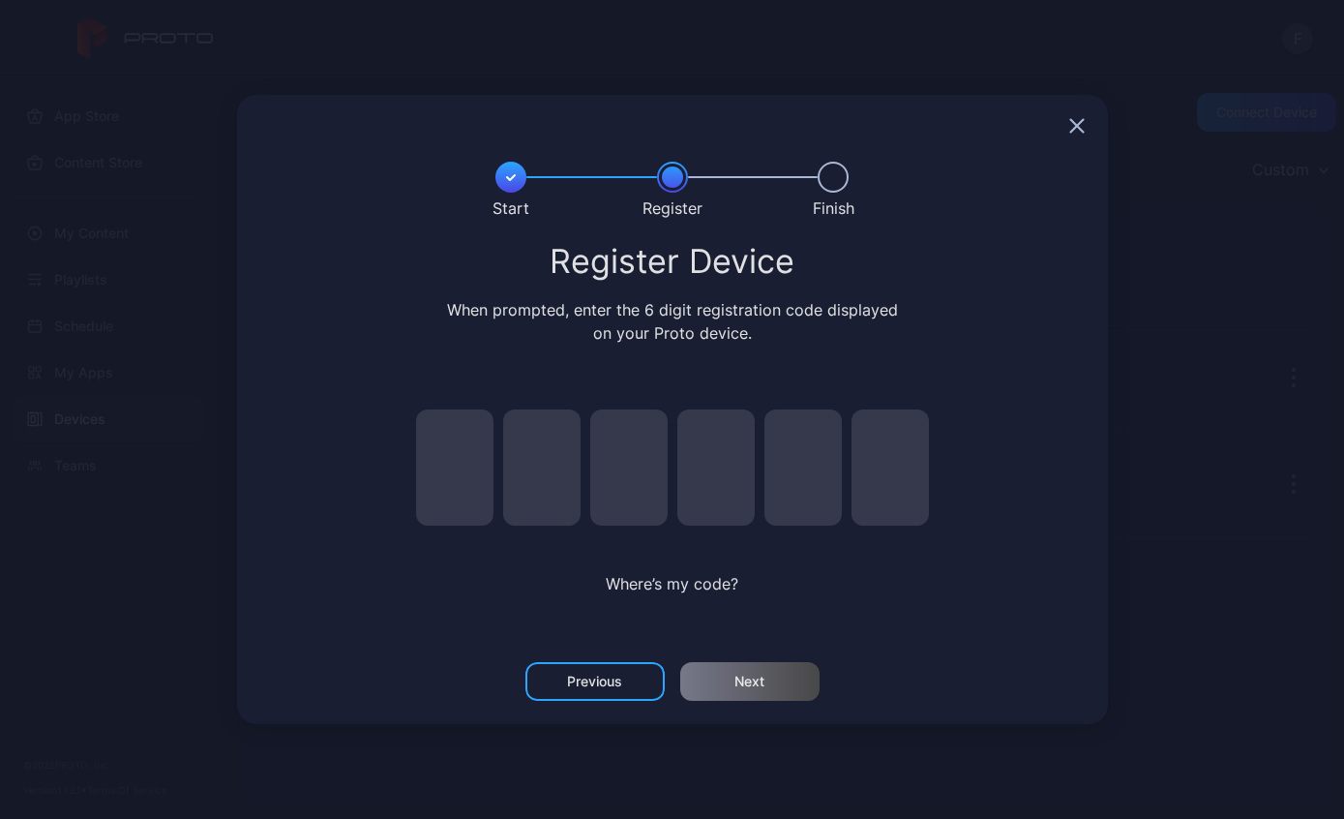
click at [590, 680] on div "Previous" at bounding box center [594, 680] width 55 height 15
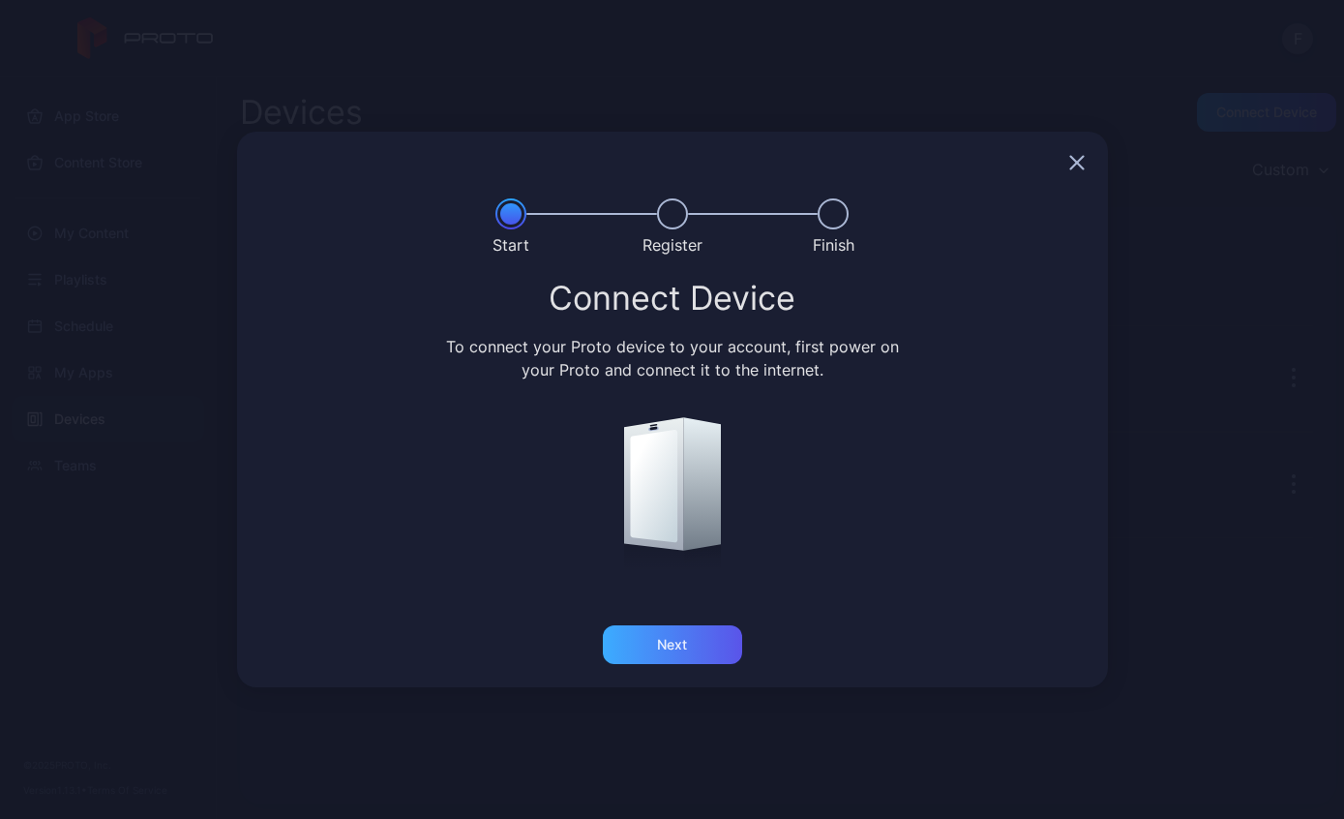
click at [660, 657] on div "Next" at bounding box center [672, 644] width 139 height 39
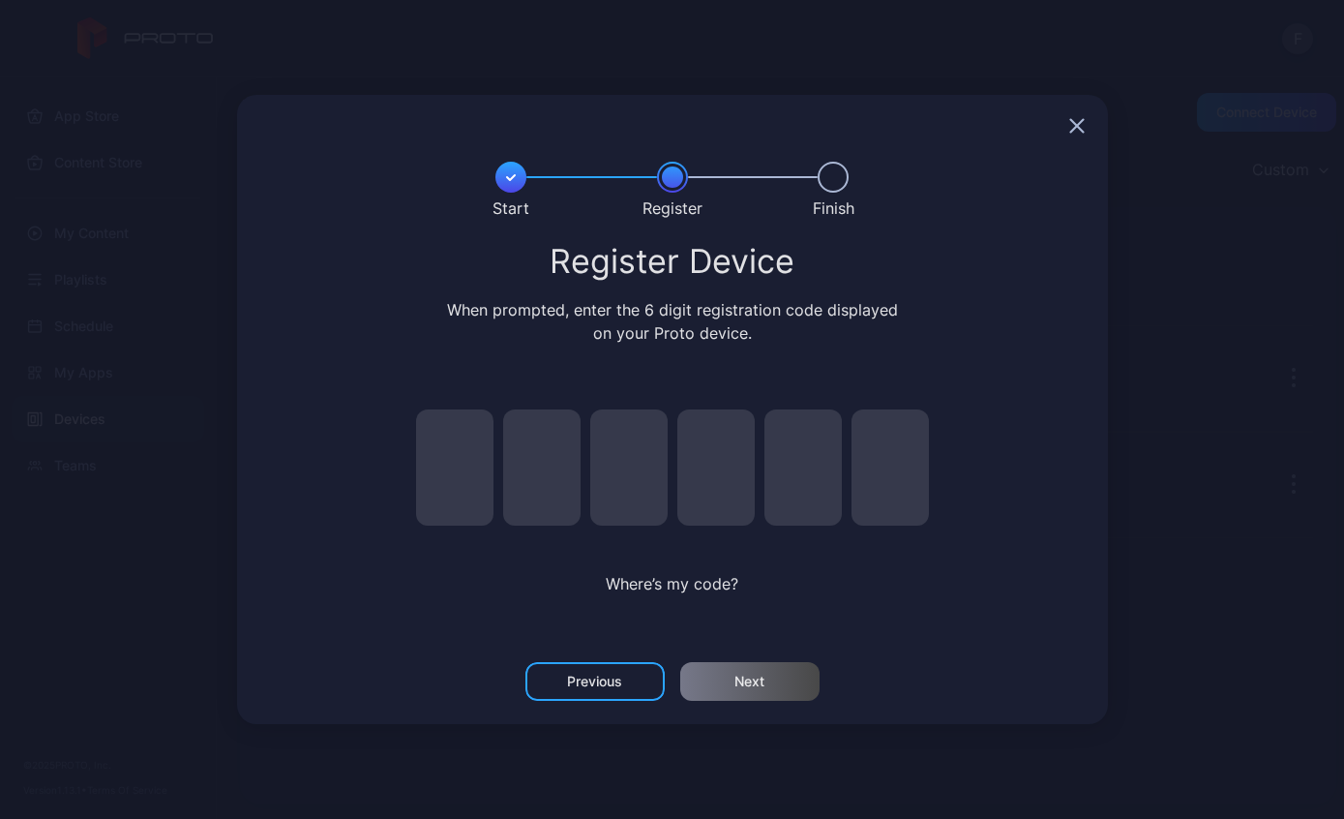
click at [647, 579] on span "Where’s my code?" at bounding box center [672, 583] width 133 height 19
click at [626, 565] on div "Where’s my code?" at bounding box center [672, 509] width 561 height 258
click at [1063, 347] on div "Register Device When prompted, enter the 6 digit registration code displayed on…" at bounding box center [672, 312] width 824 height 136
click at [1080, 133] on icon "button" at bounding box center [1076, 125] width 15 height 15
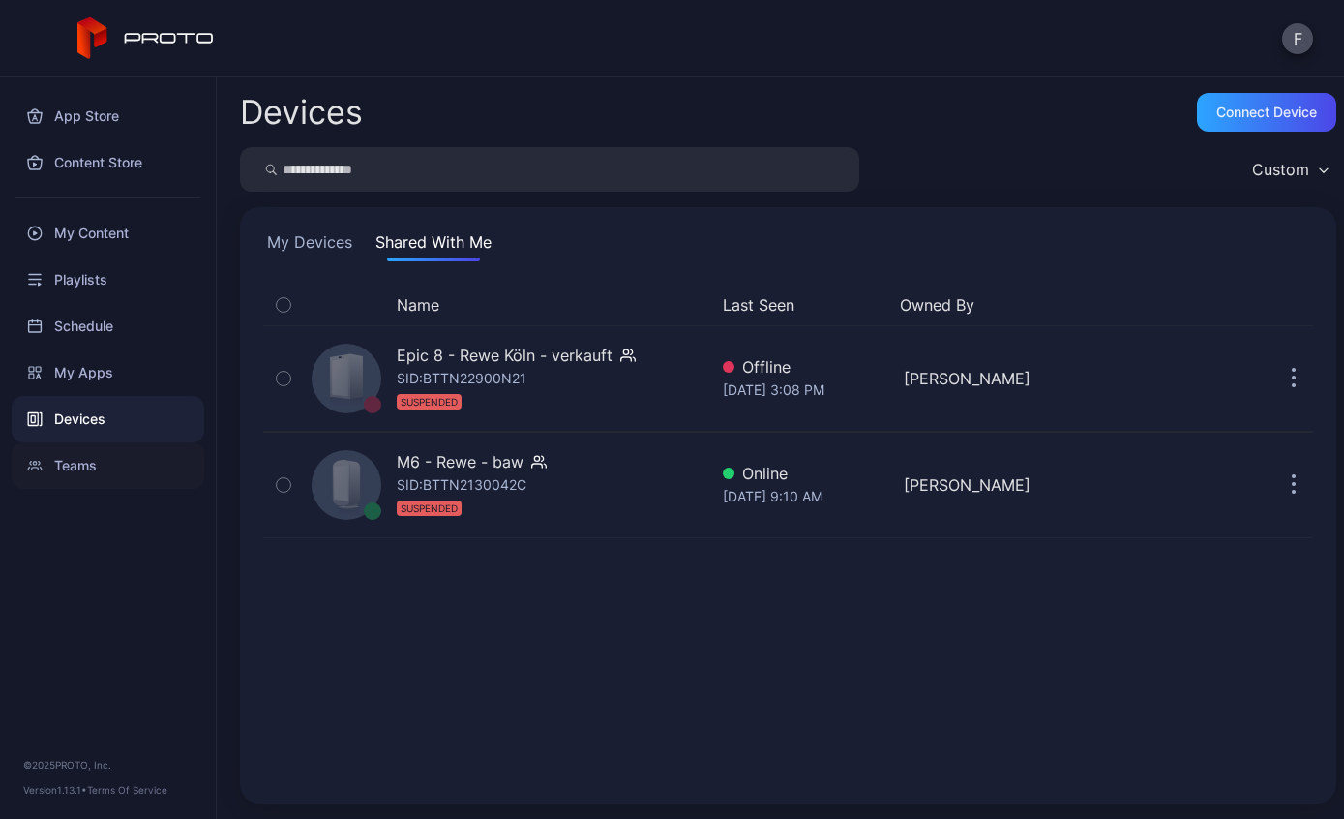
click at [56, 471] on div "Teams" at bounding box center [108, 465] width 193 height 46
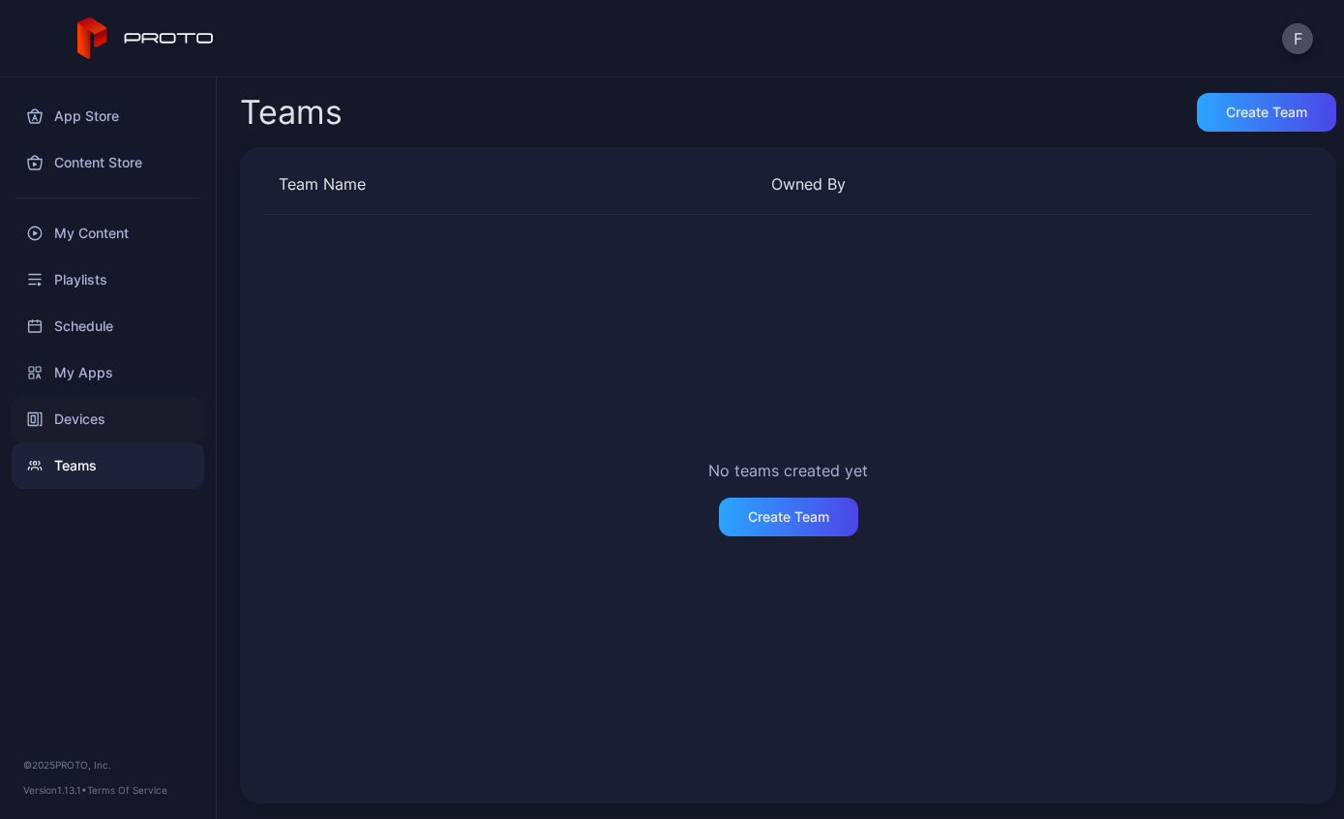
click at [52, 424] on div "Devices" at bounding box center [108, 419] width 193 height 46
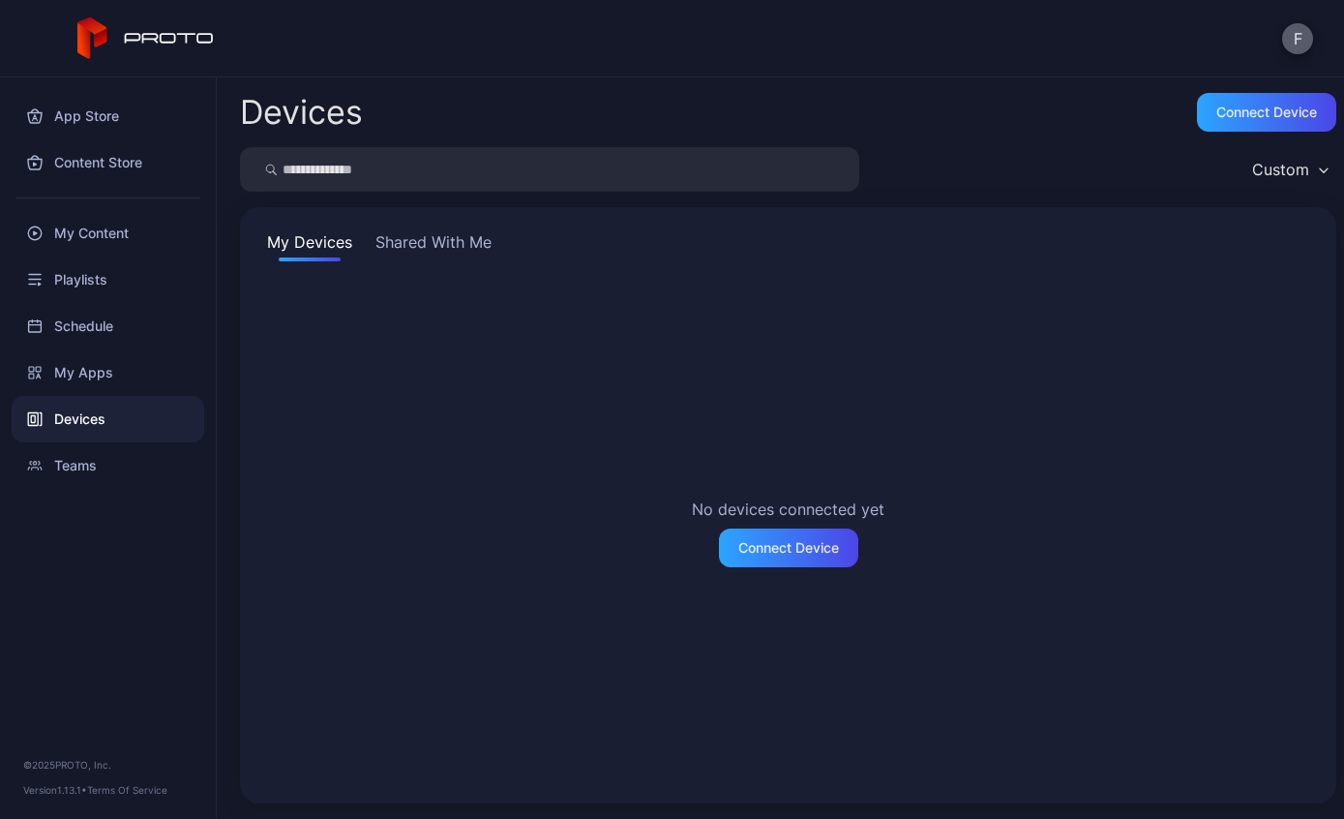
click at [1297, 43] on button "F" at bounding box center [1297, 38] width 31 height 31
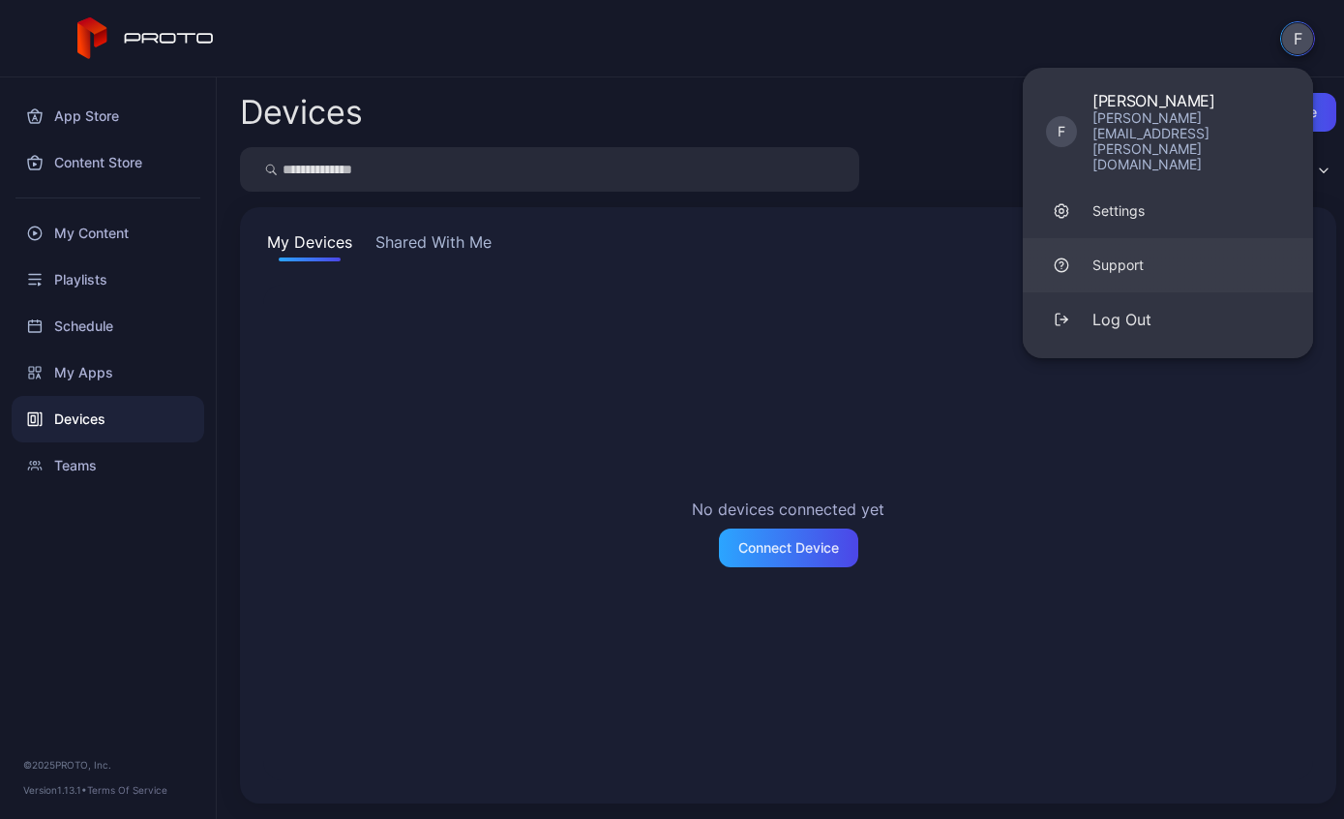
click at [1152, 238] on link "Support" at bounding box center [1168, 265] width 290 height 54
click at [1130, 201] on div "Settings" at bounding box center [1118, 210] width 52 height 19
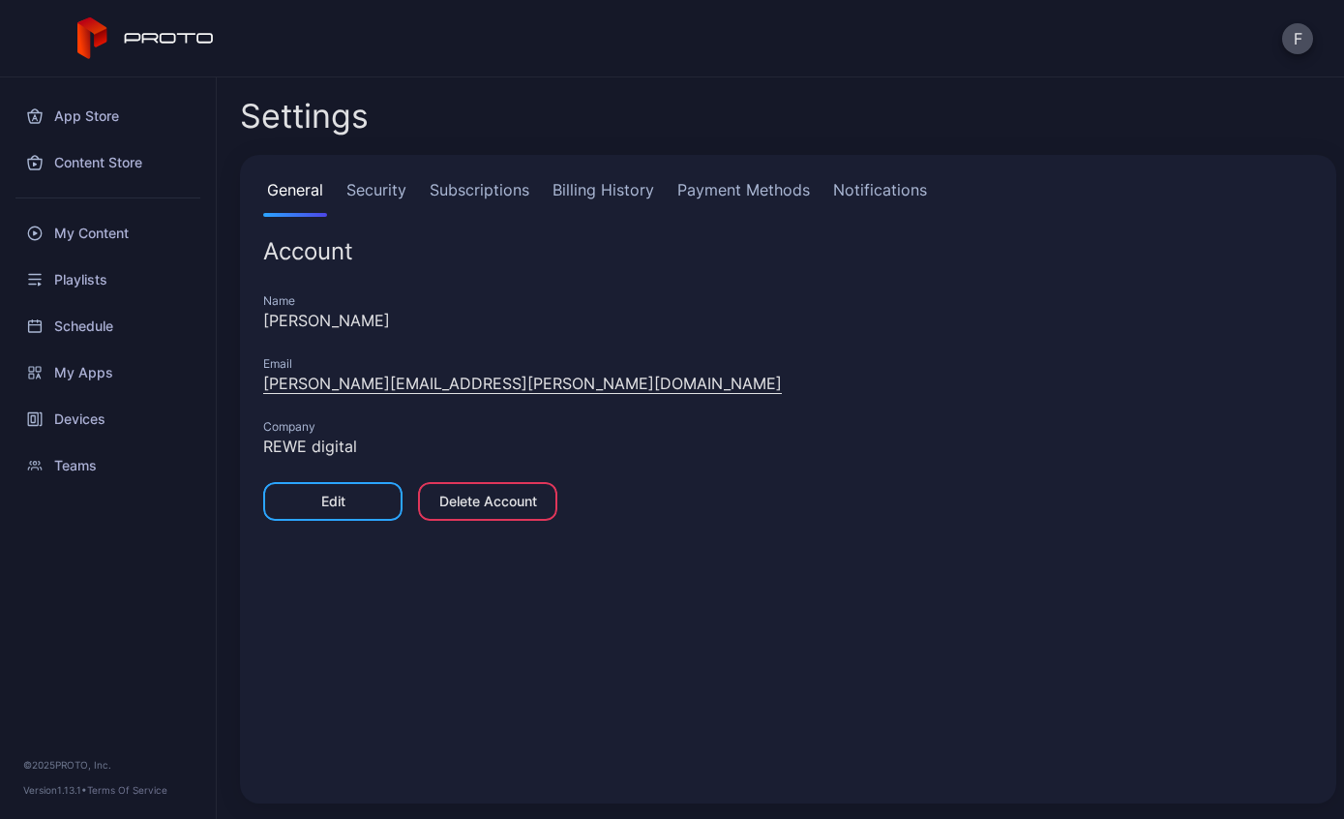
click at [448, 190] on link "Subscriptions" at bounding box center [479, 197] width 107 height 39
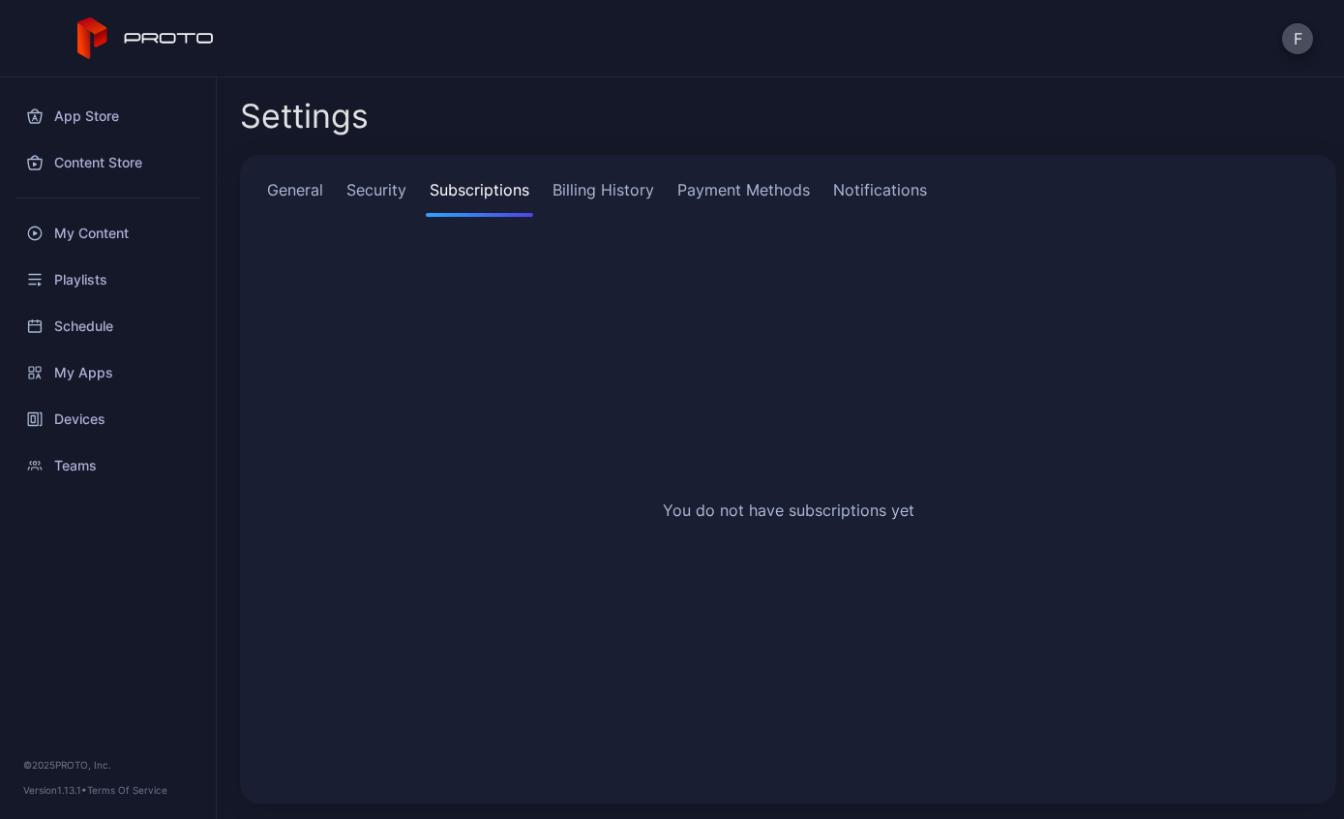
click at [620, 196] on link "Billing History" at bounding box center [603, 197] width 109 height 39
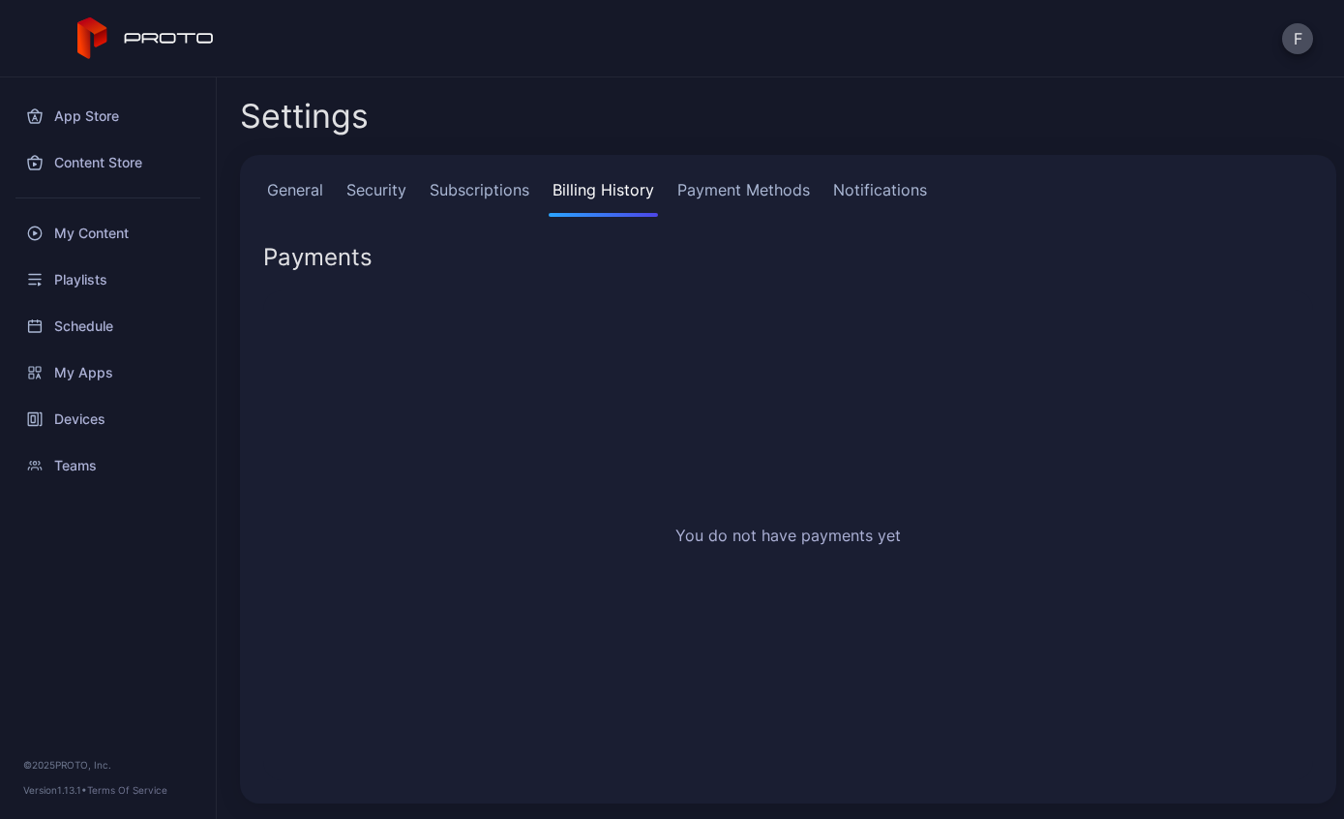
click at [741, 180] on link "Payment Methods" at bounding box center [743, 197] width 140 height 39
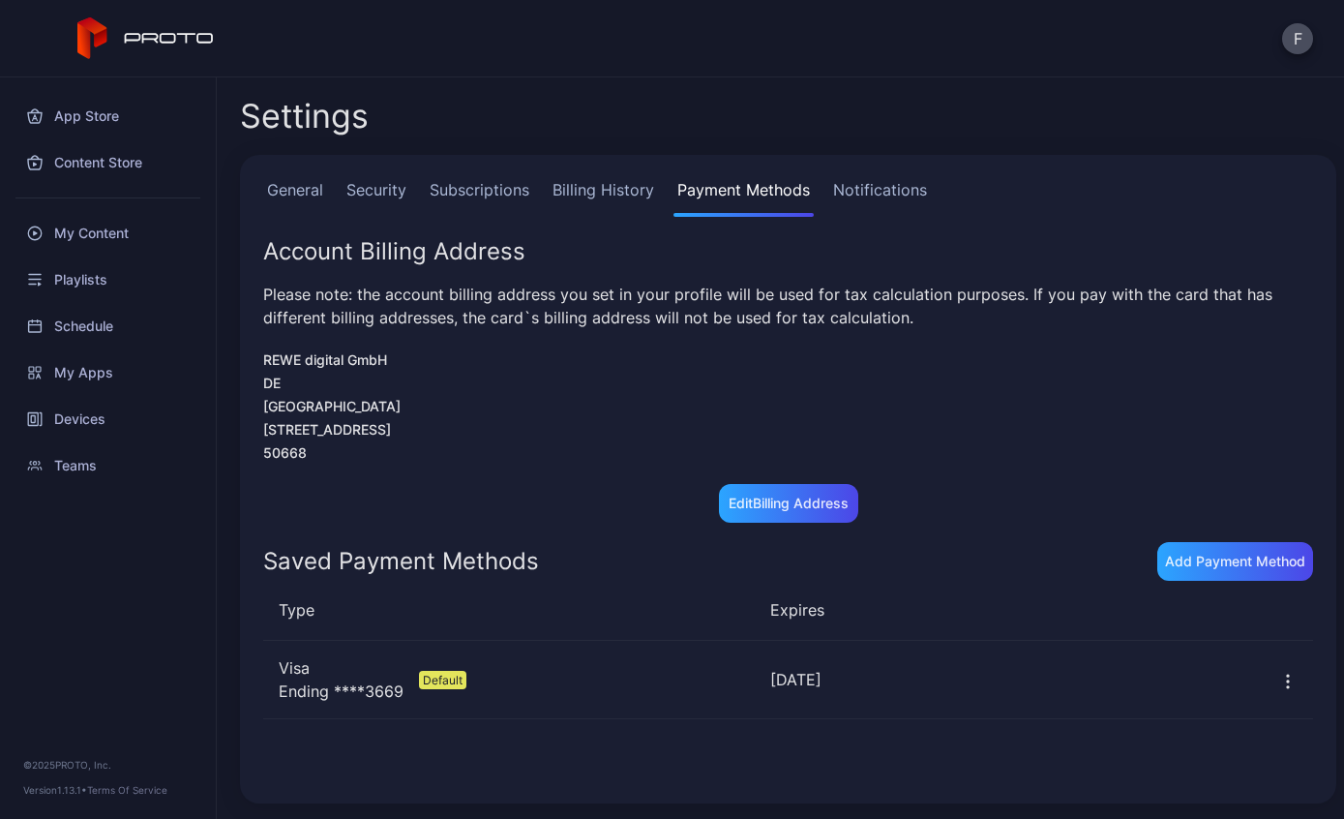
click at [595, 212] on link "Billing History" at bounding box center [603, 197] width 109 height 39
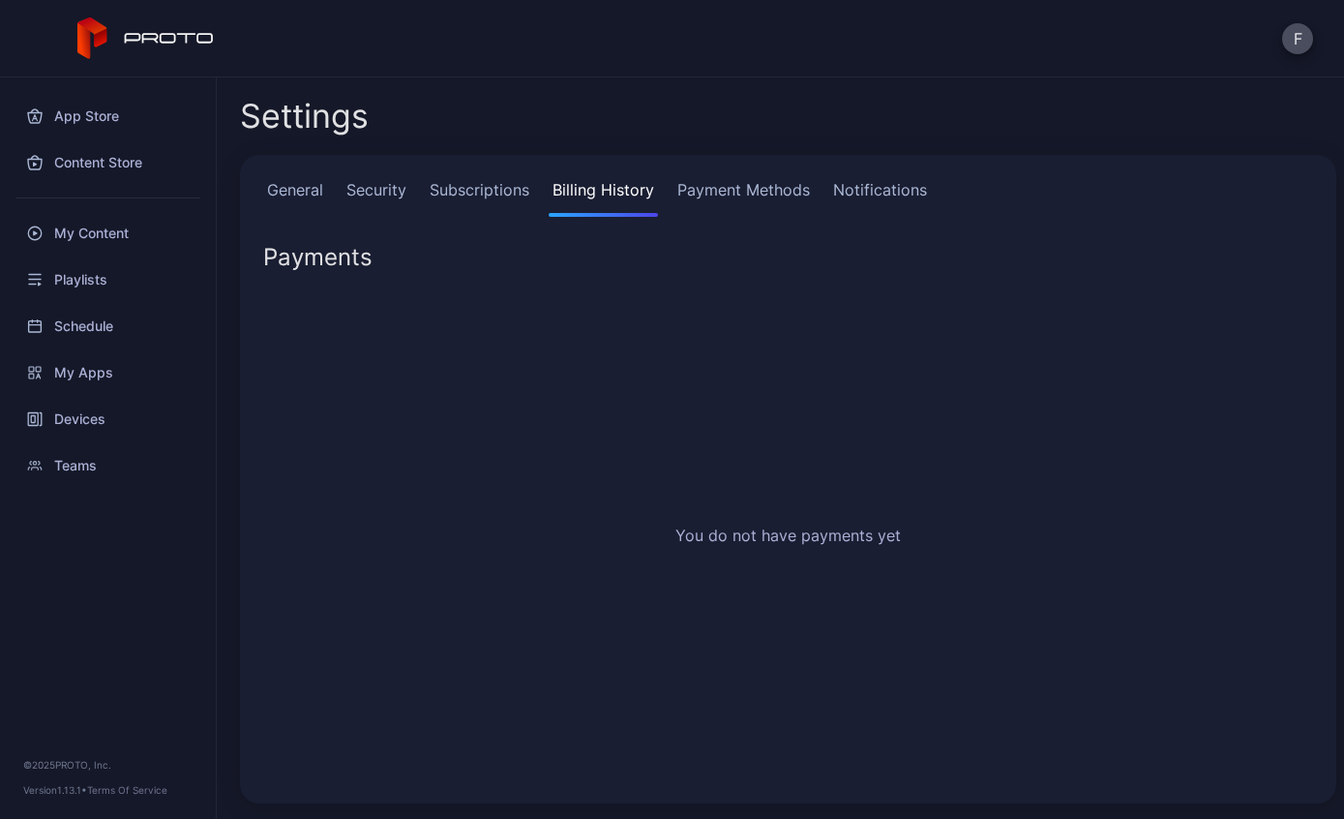
click at [893, 207] on link "Notifications" at bounding box center [880, 197] width 102 height 39
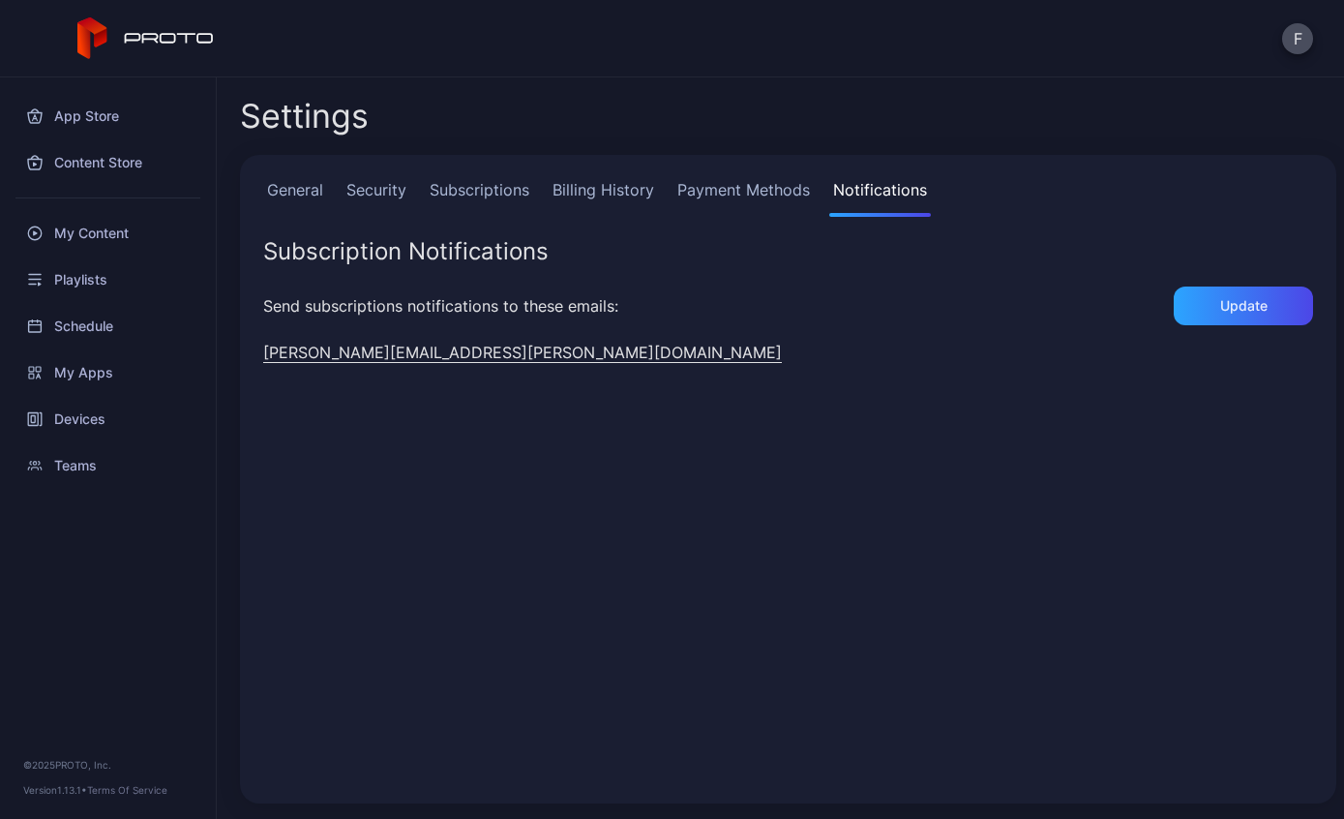
click at [474, 200] on link "Subscriptions" at bounding box center [479, 197] width 107 height 39
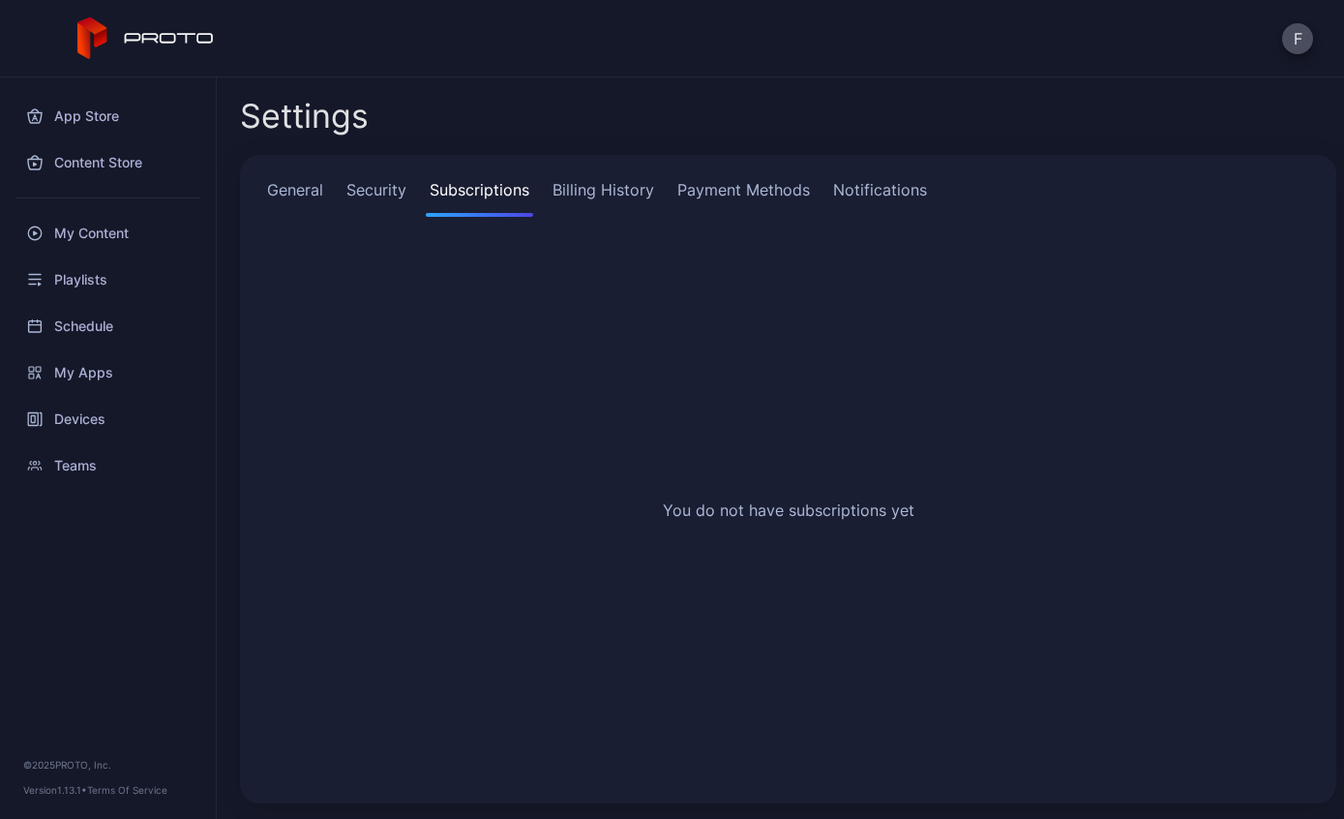
click at [488, 197] on link "Subscriptions" at bounding box center [479, 197] width 107 height 39
click at [301, 180] on link "General" at bounding box center [295, 197] width 64 height 39
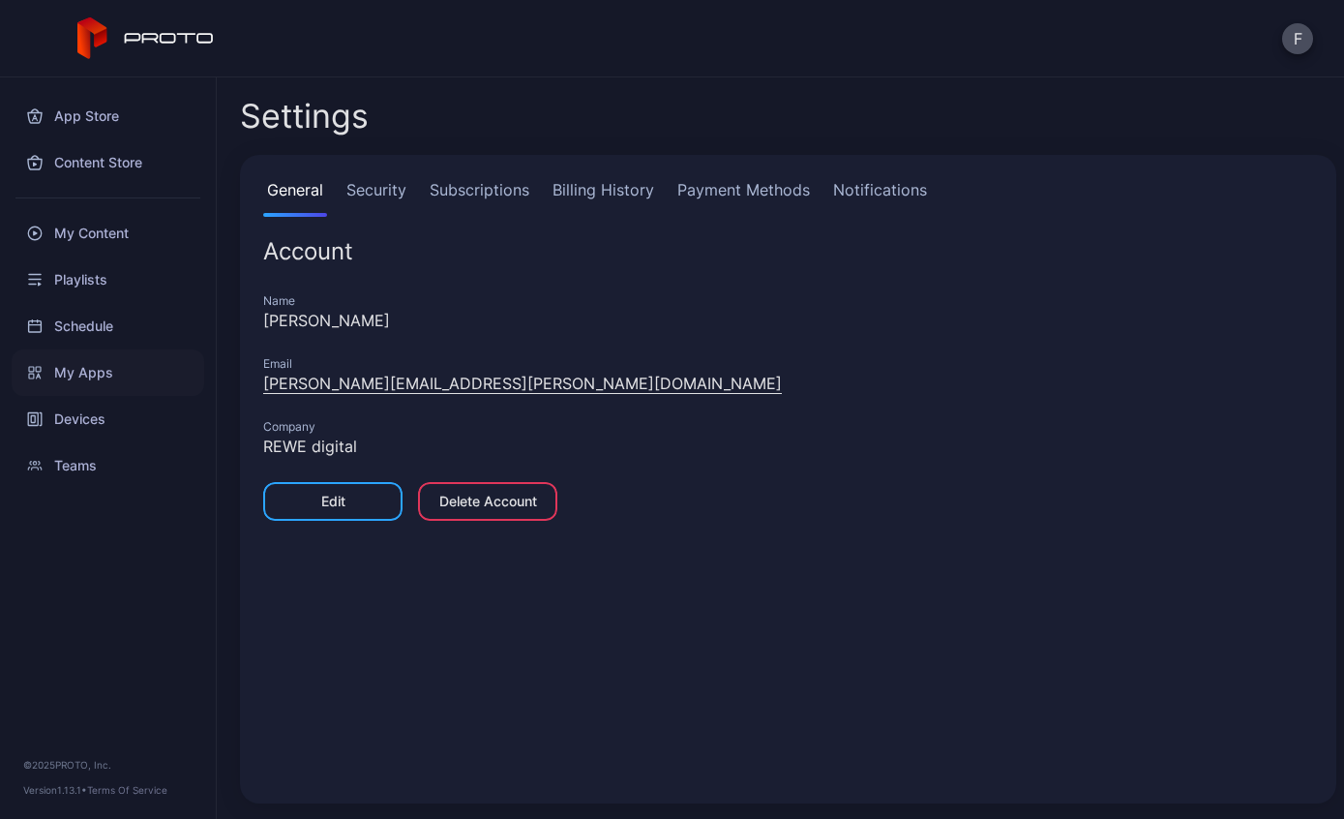
click at [87, 392] on div "My Apps" at bounding box center [108, 372] width 193 height 46
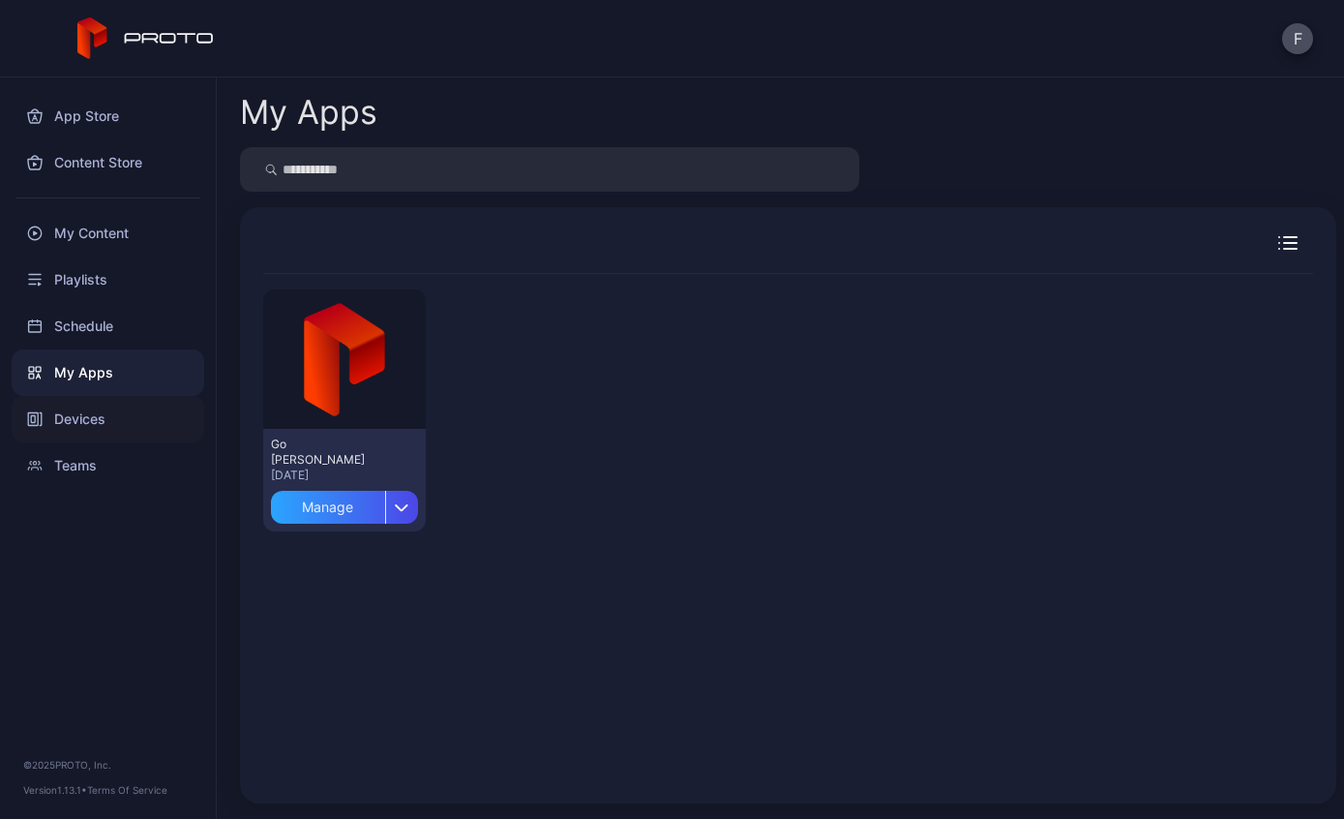
click at [75, 419] on div "Devices" at bounding box center [108, 419] width 193 height 46
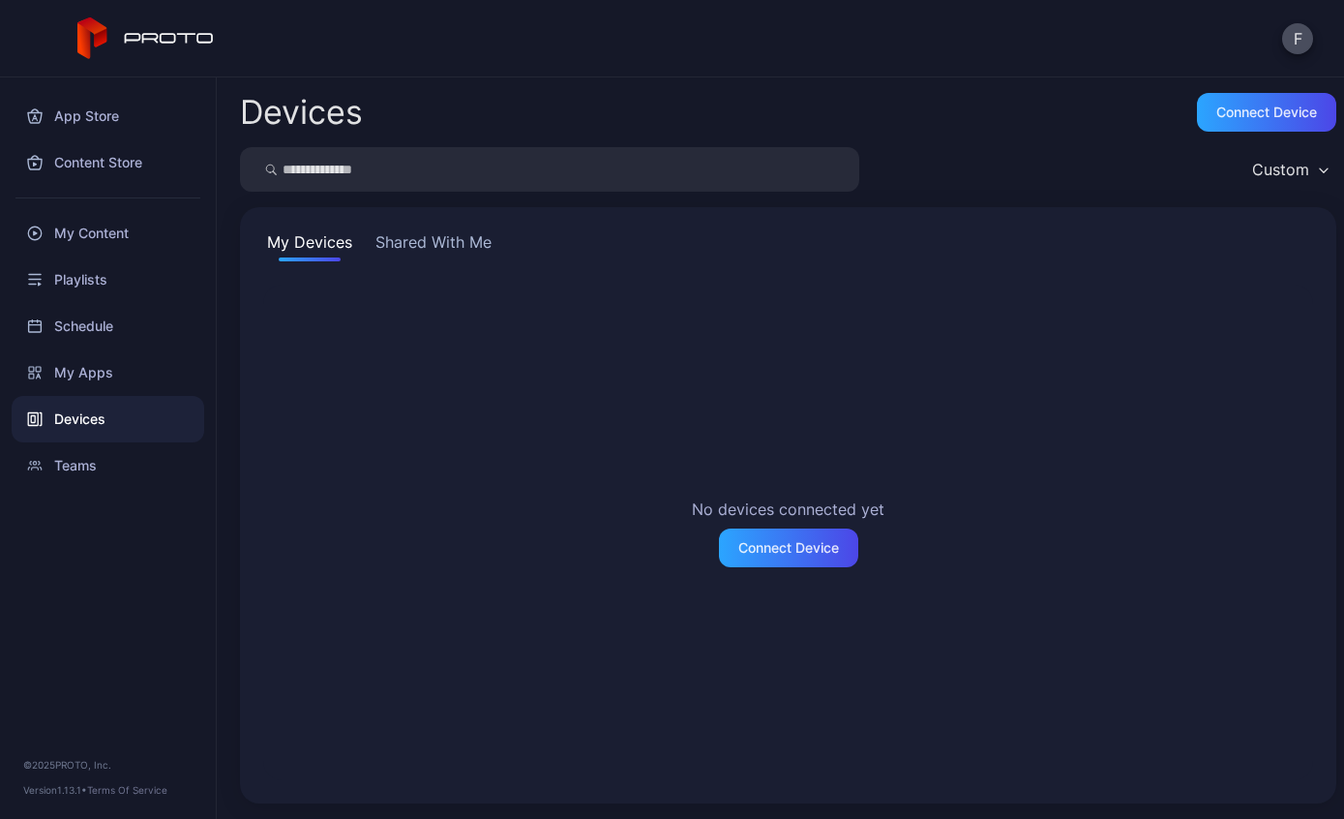
click at [439, 259] on button "Shared With Me" at bounding box center [434, 245] width 124 height 31
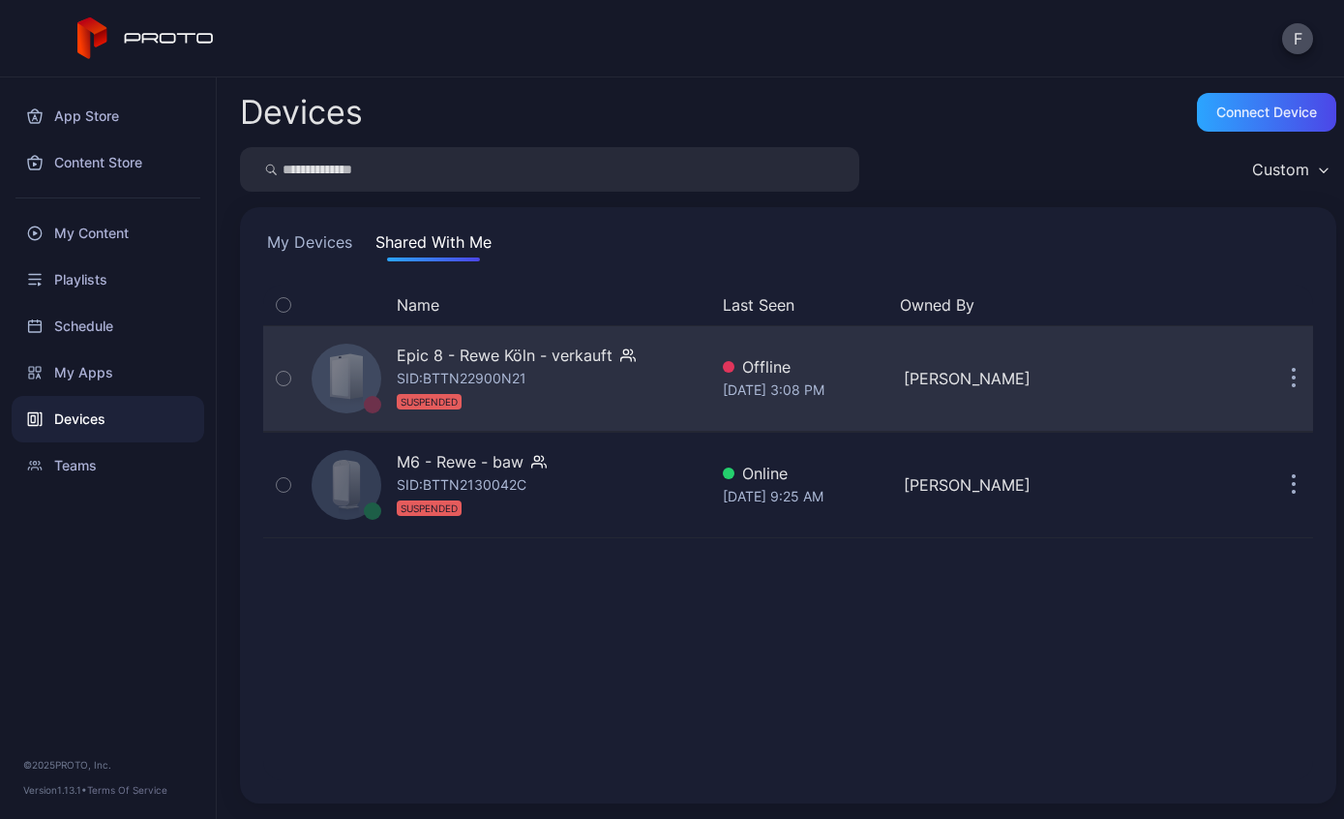
click at [1301, 386] on button "button" at bounding box center [1293, 378] width 39 height 39
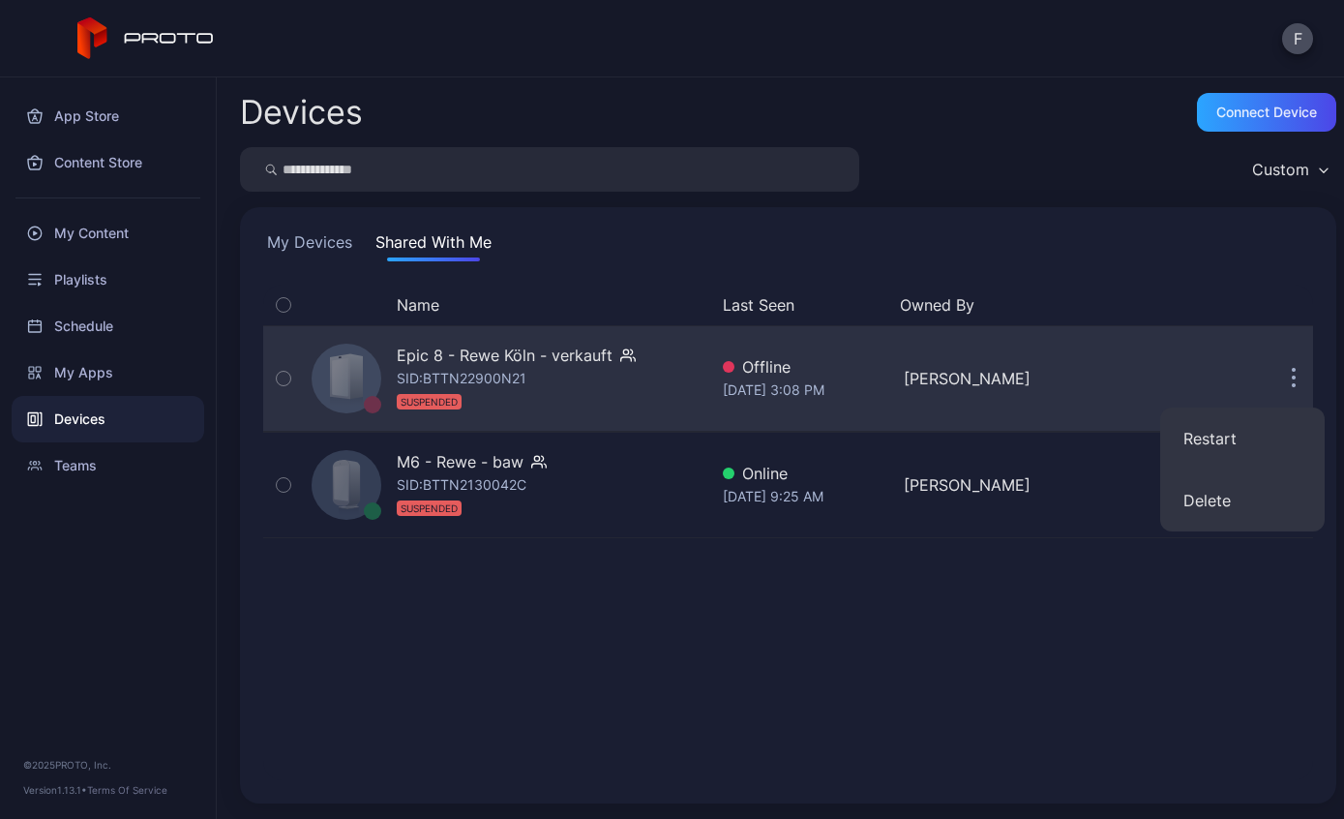
click at [1071, 360] on div "Epic 8 - Rewe Köln - verkauft SID: BTTN22900N21 SUSPENDED Offline Nov 25, 2024 …" at bounding box center [788, 378] width 1050 height 97
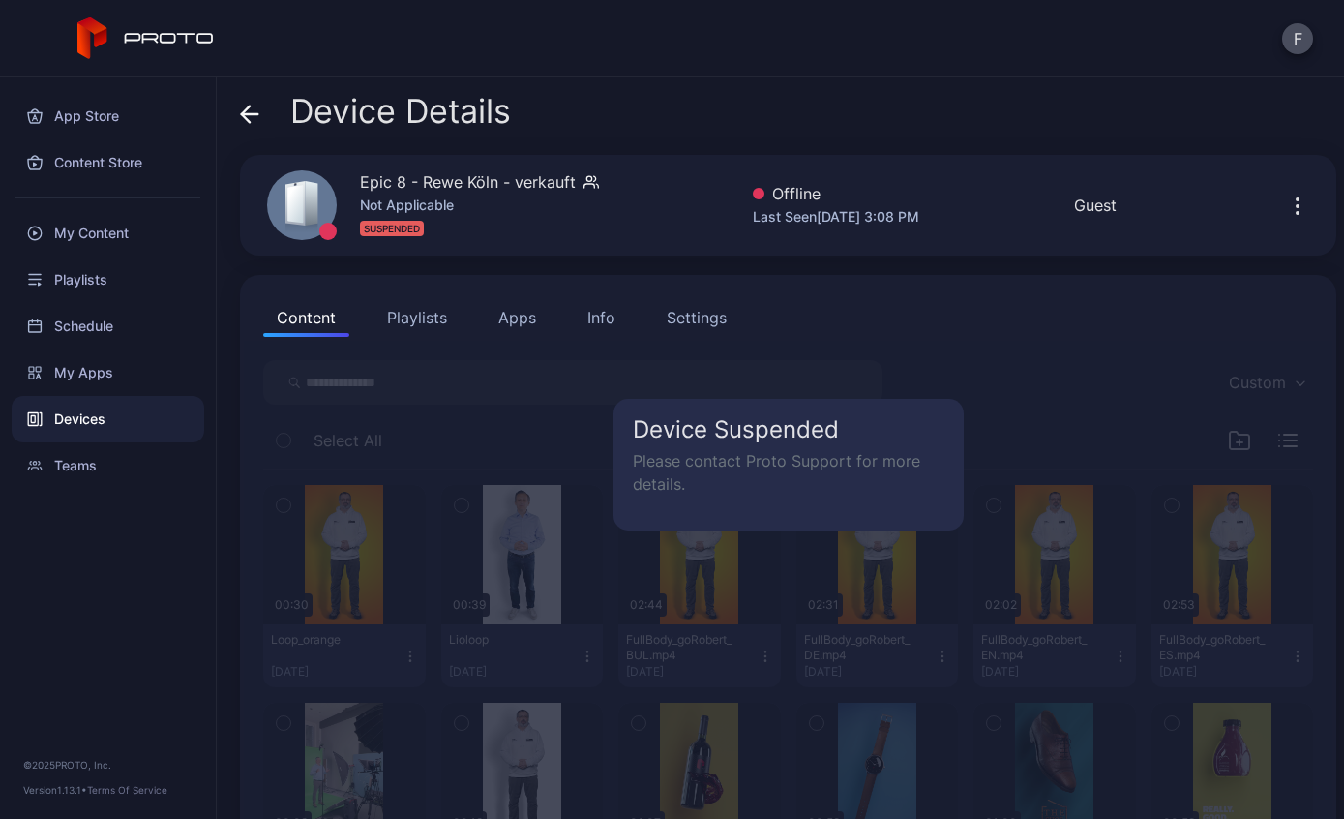
click at [240, 119] on icon at bounding box center [249, 114] width 19 height 19
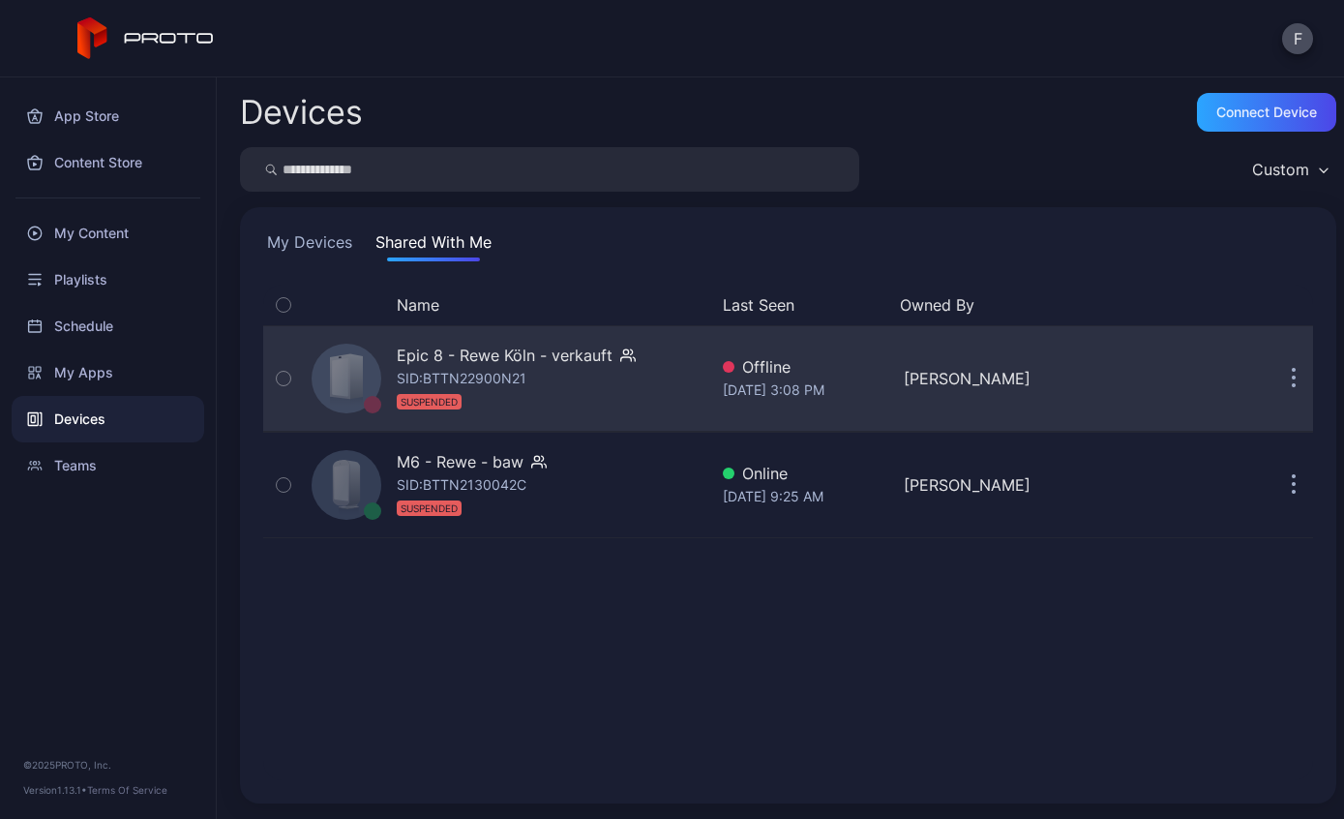
click at [588, 383] on div "Epic 8 - Rewe Köln - verkauft SID: BTTN22900N21 SUSPENDED" at bounding box center [516, 379] width 239 height 70
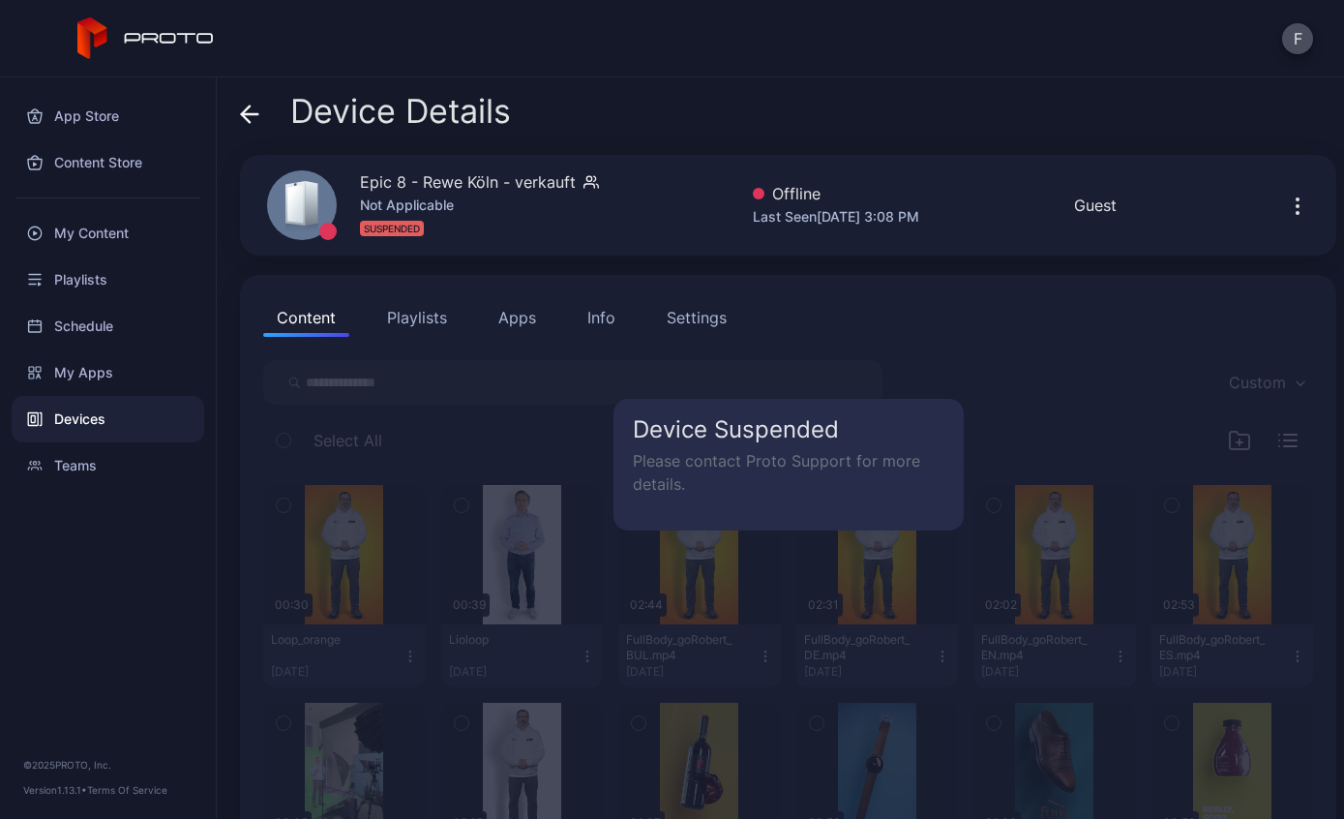
click at [837, 489] on p "Please contact Proto Support for more details." at bounding box center [789, 472] width 312 height 46
click at [1311, 198] on button "button" at bounding box center [1297, 205] width 31 height 39
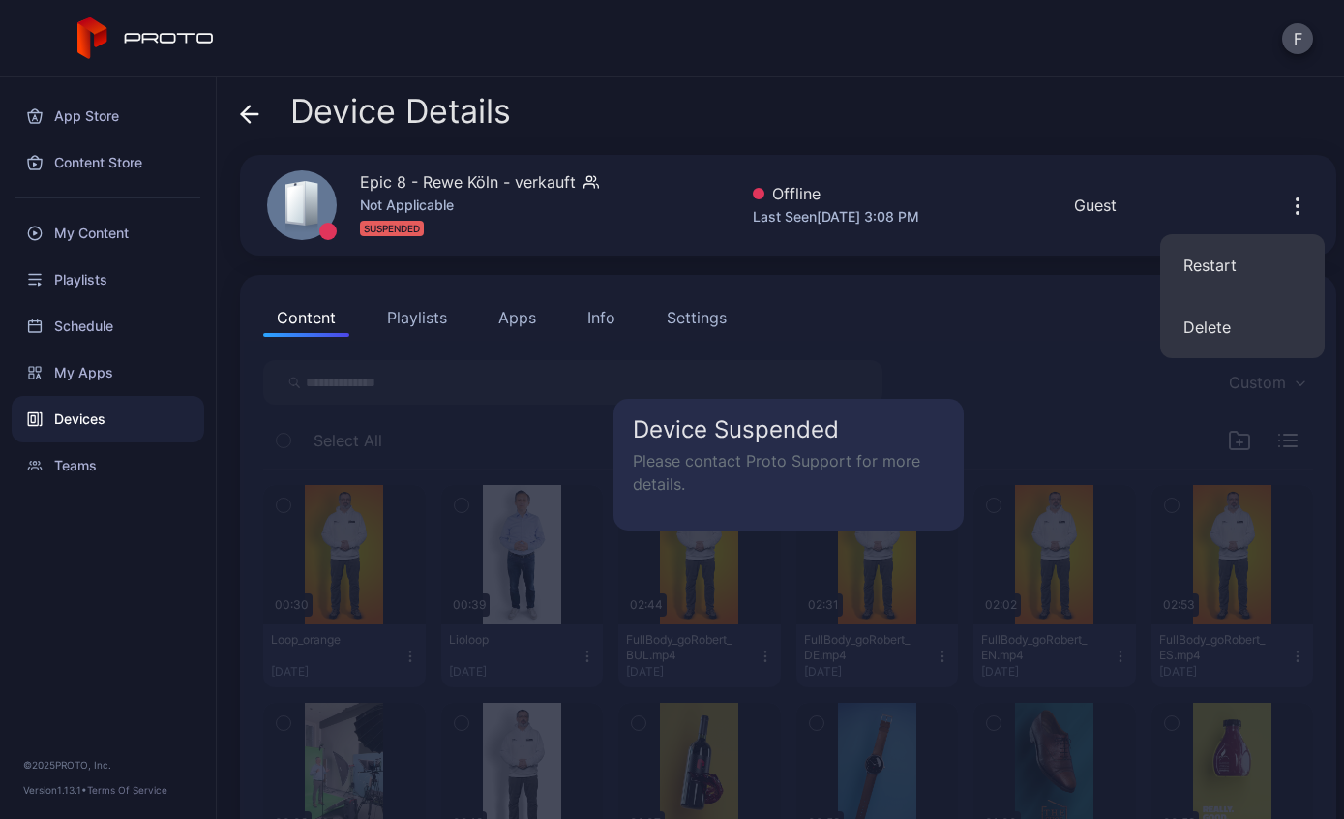
click at [961, 316] on div "Content Playlists Apps Info Settings" at bounding box center [788, 317] width 1050 height 39
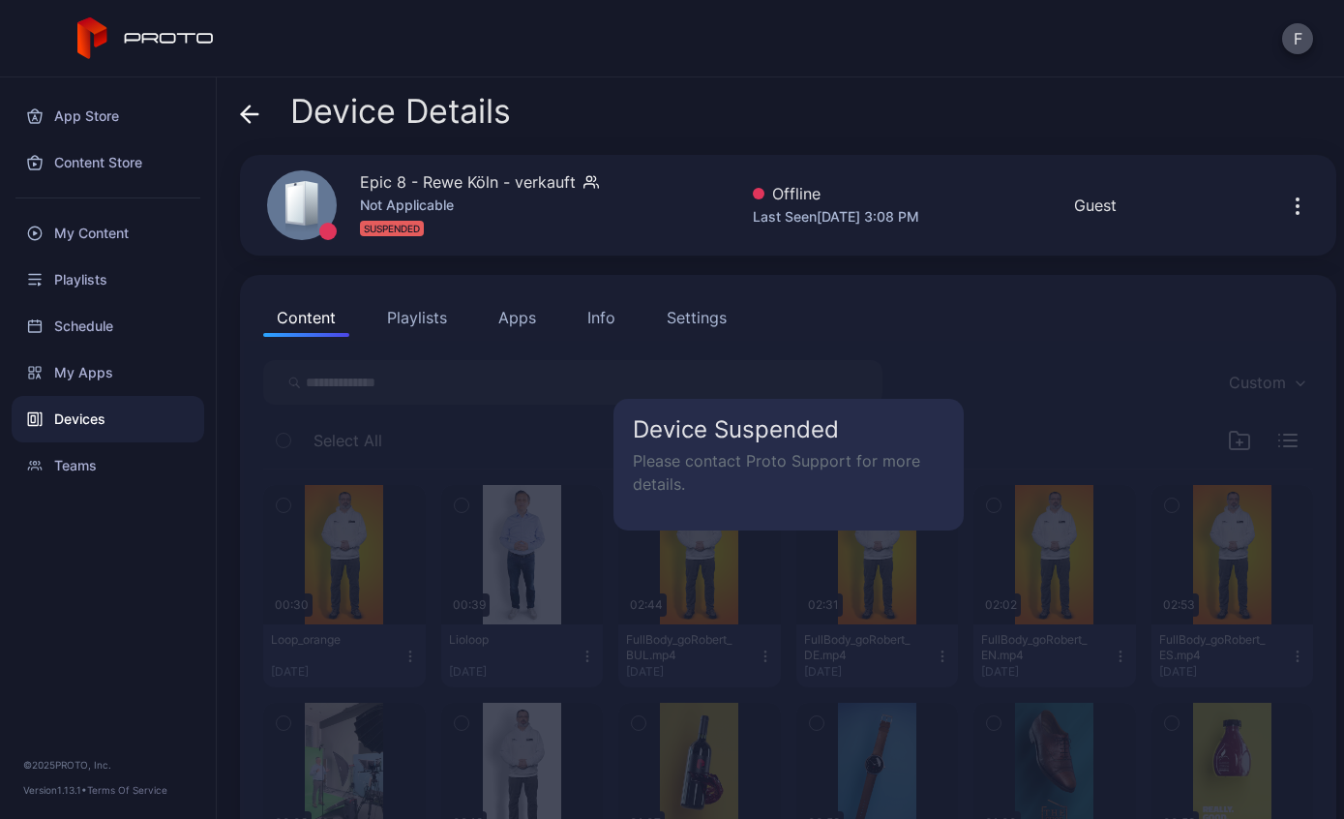
click at [702, 326] on div "Settings" at bounding box center [697, 317] width 60 height 23
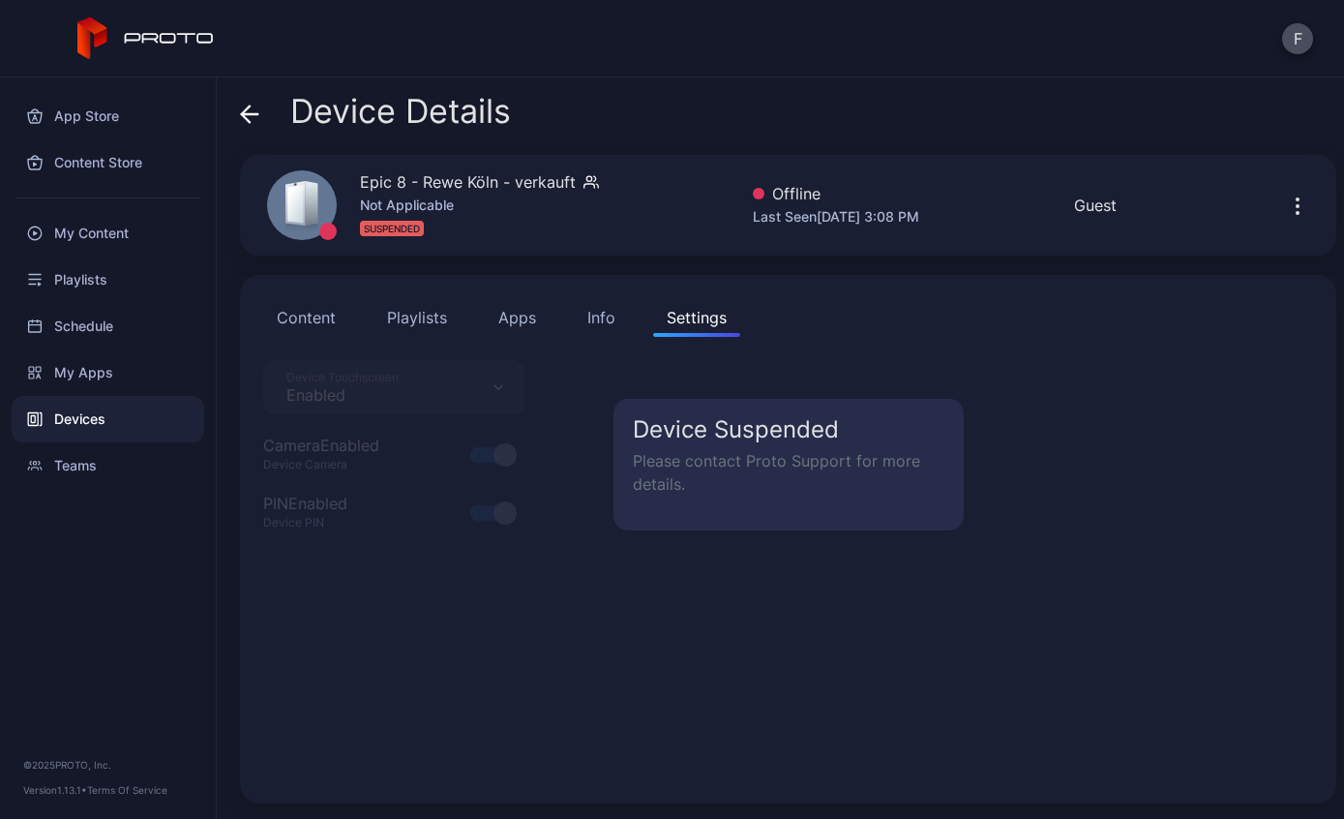
click at [574, 324] on button "Info" at bounding box center [601, 317] width 55 height 39
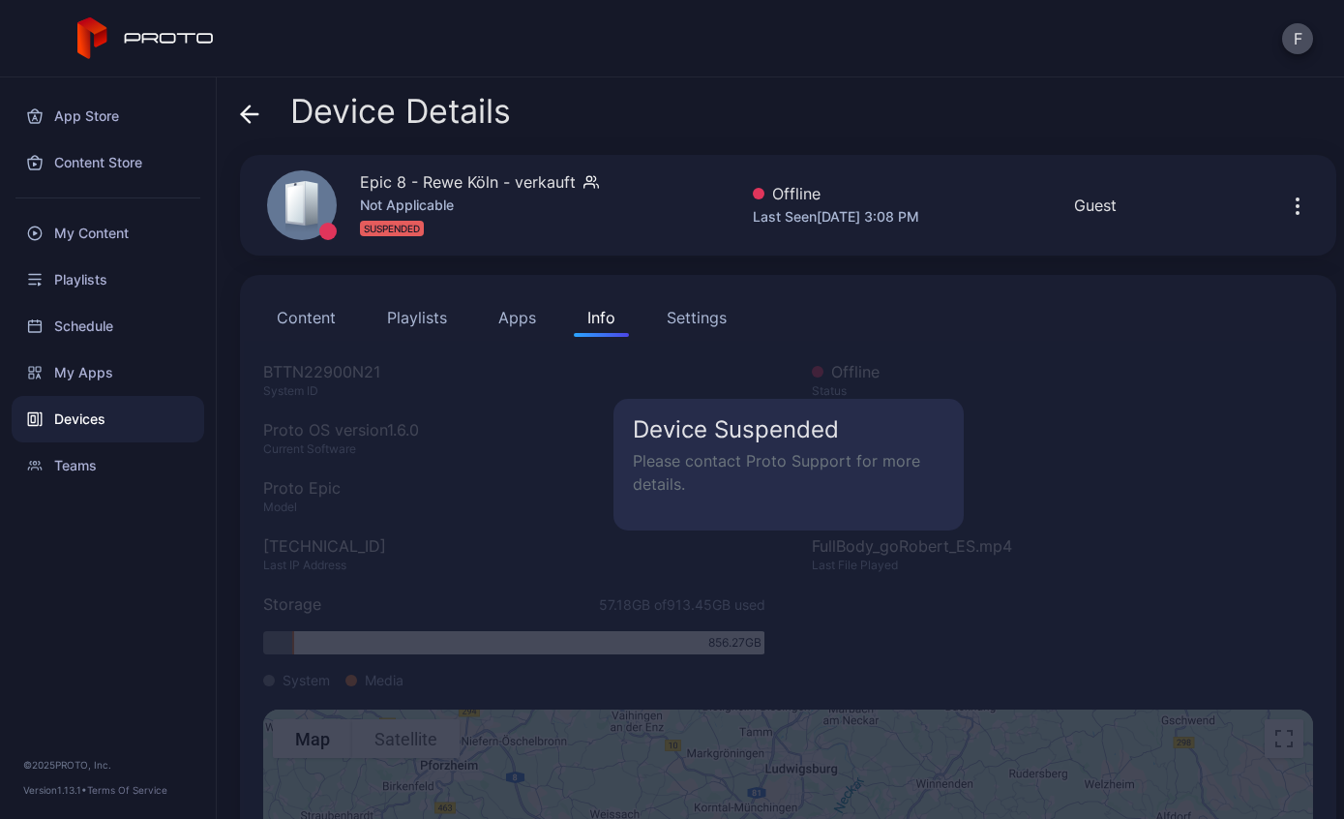
scroll to position [41, 0]
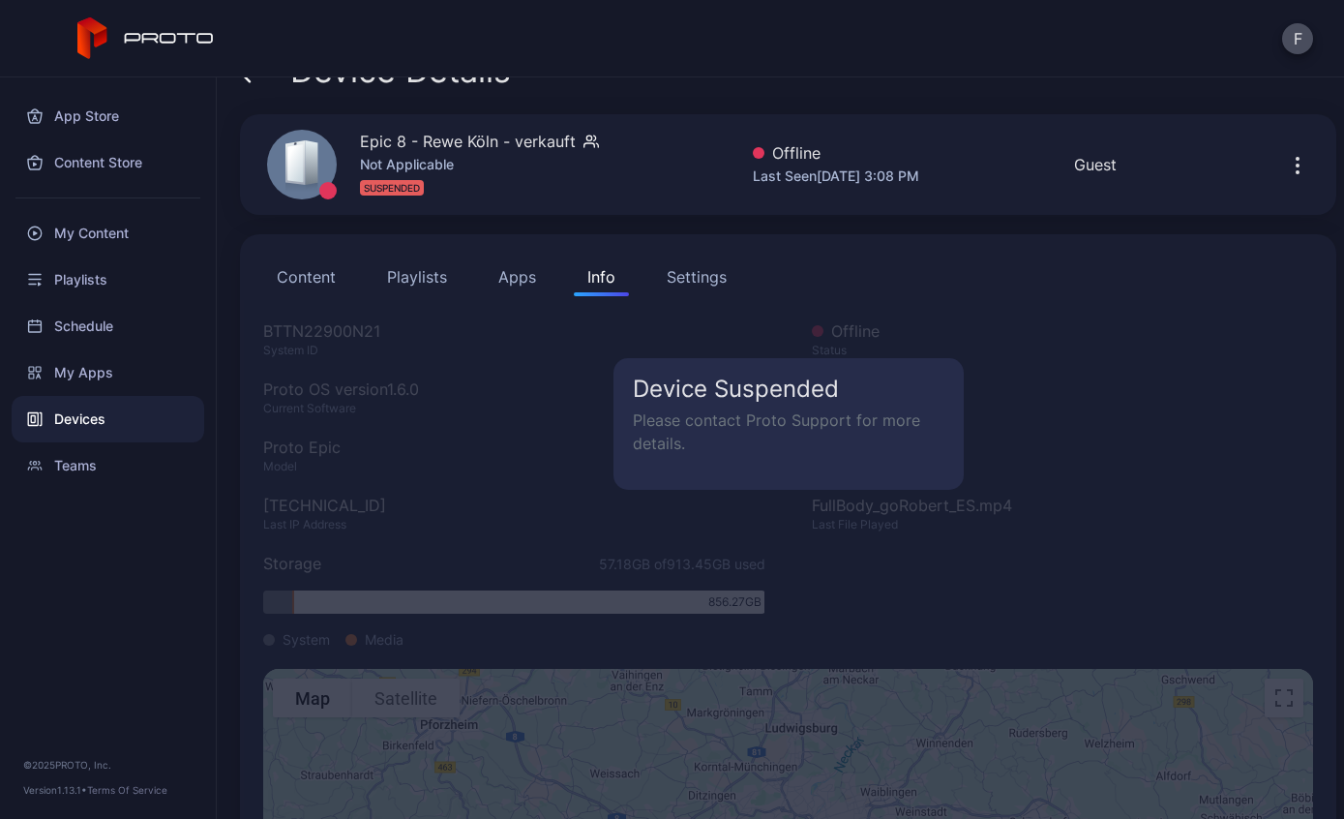
click at [499, 274] on button "Apps" at bounding box center [517, 276] width 65 height 39
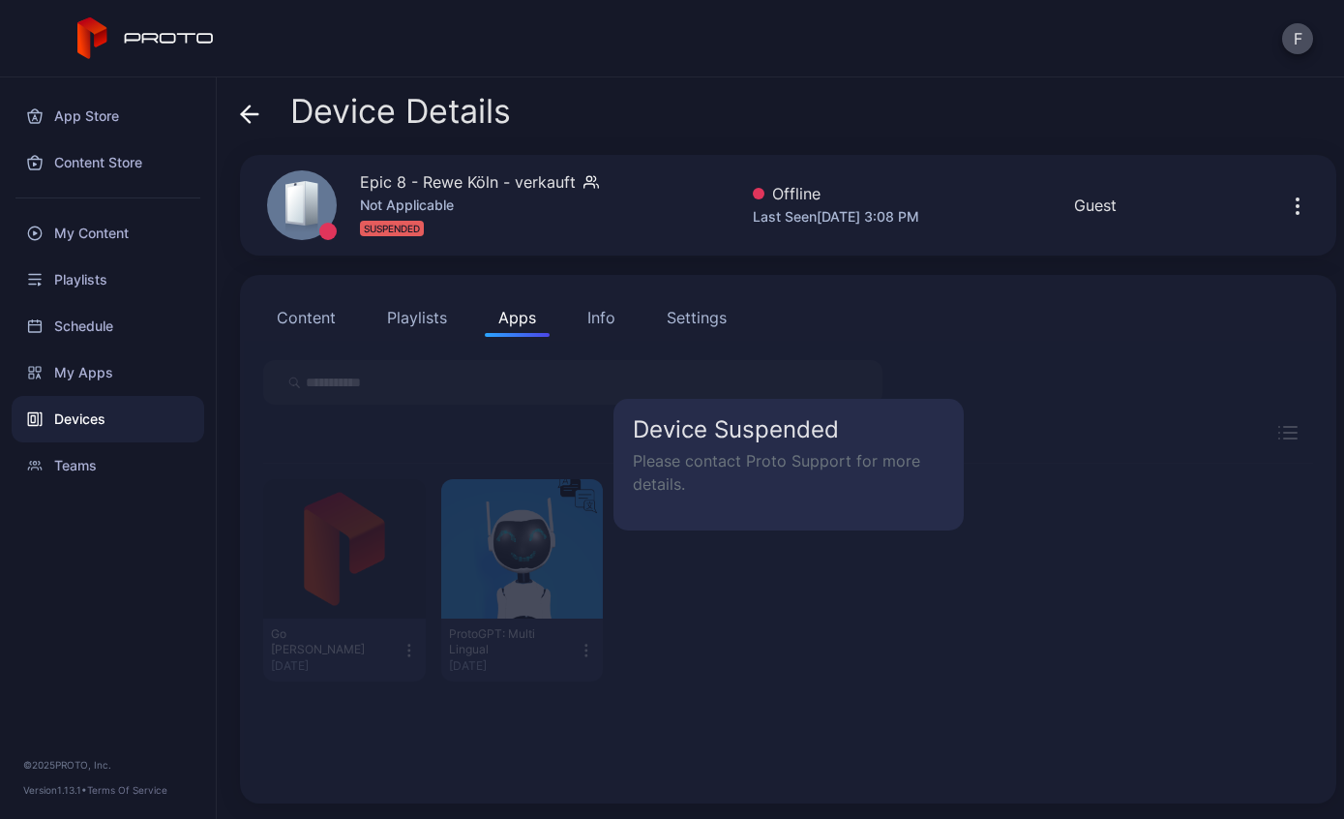
click at [395, 321] on button "Playlists" at bounding box center [417, 317] width 87 height 39
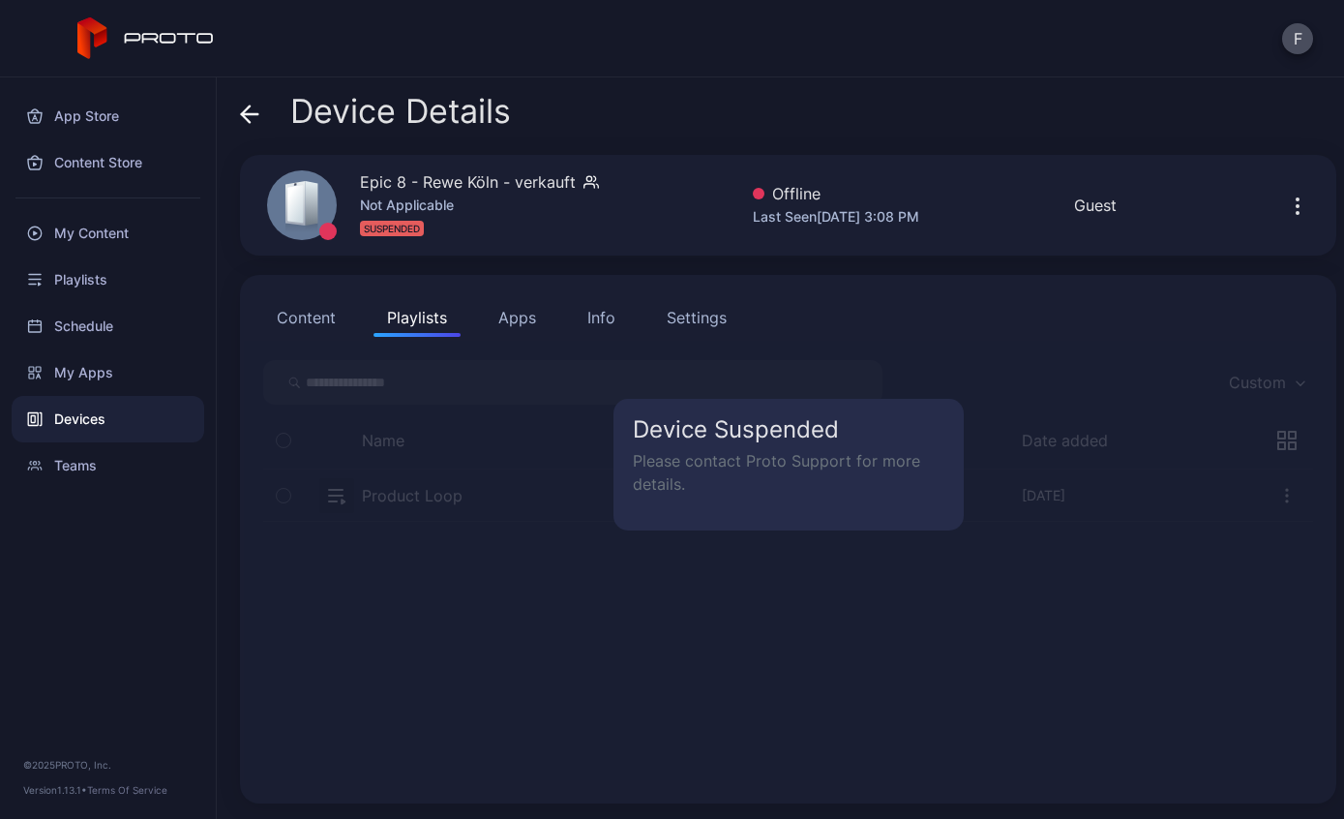
click at [305, 326] on button "Content" at bounding box center [306, 317] width 86 height 39
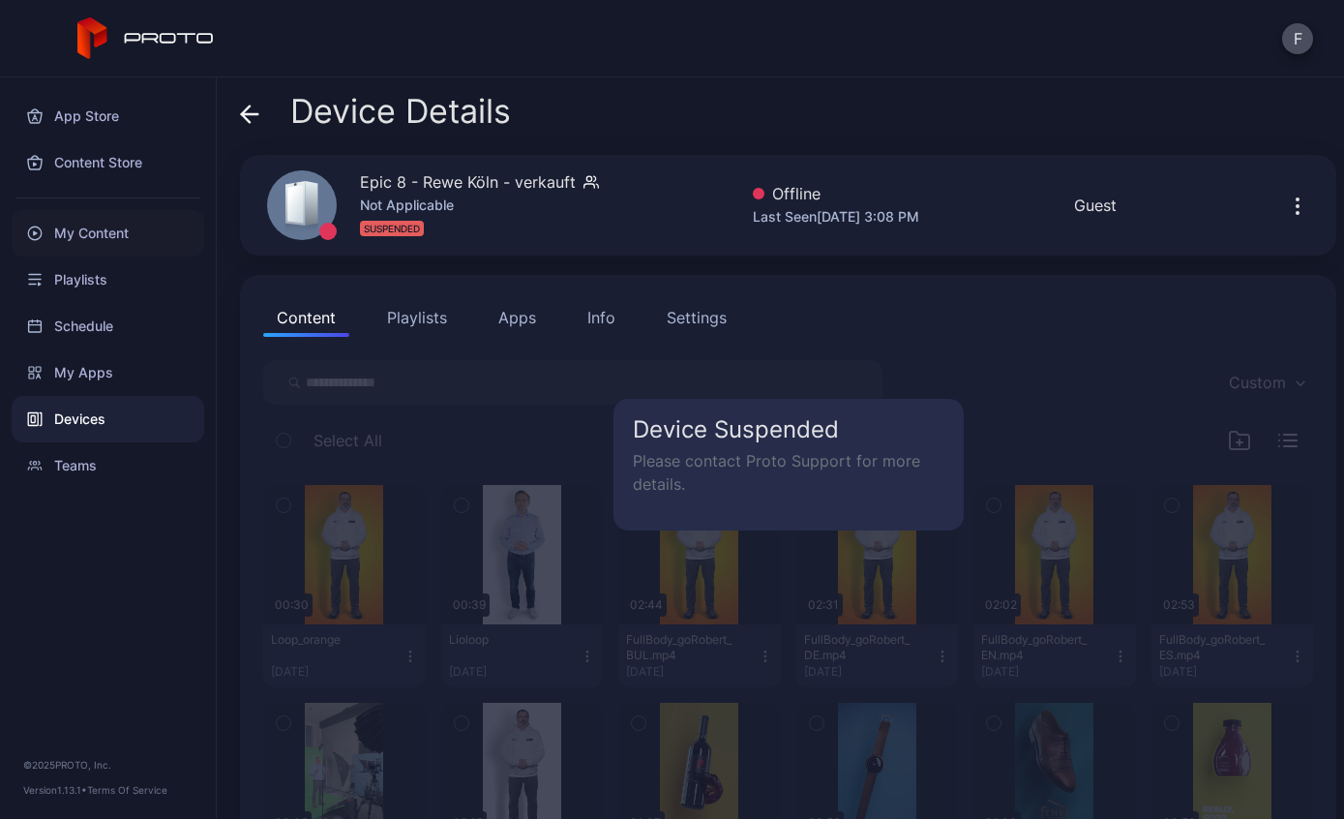
click at [67, 248] on div "My Content" at bounding box center [108, 233] width 193 height 46
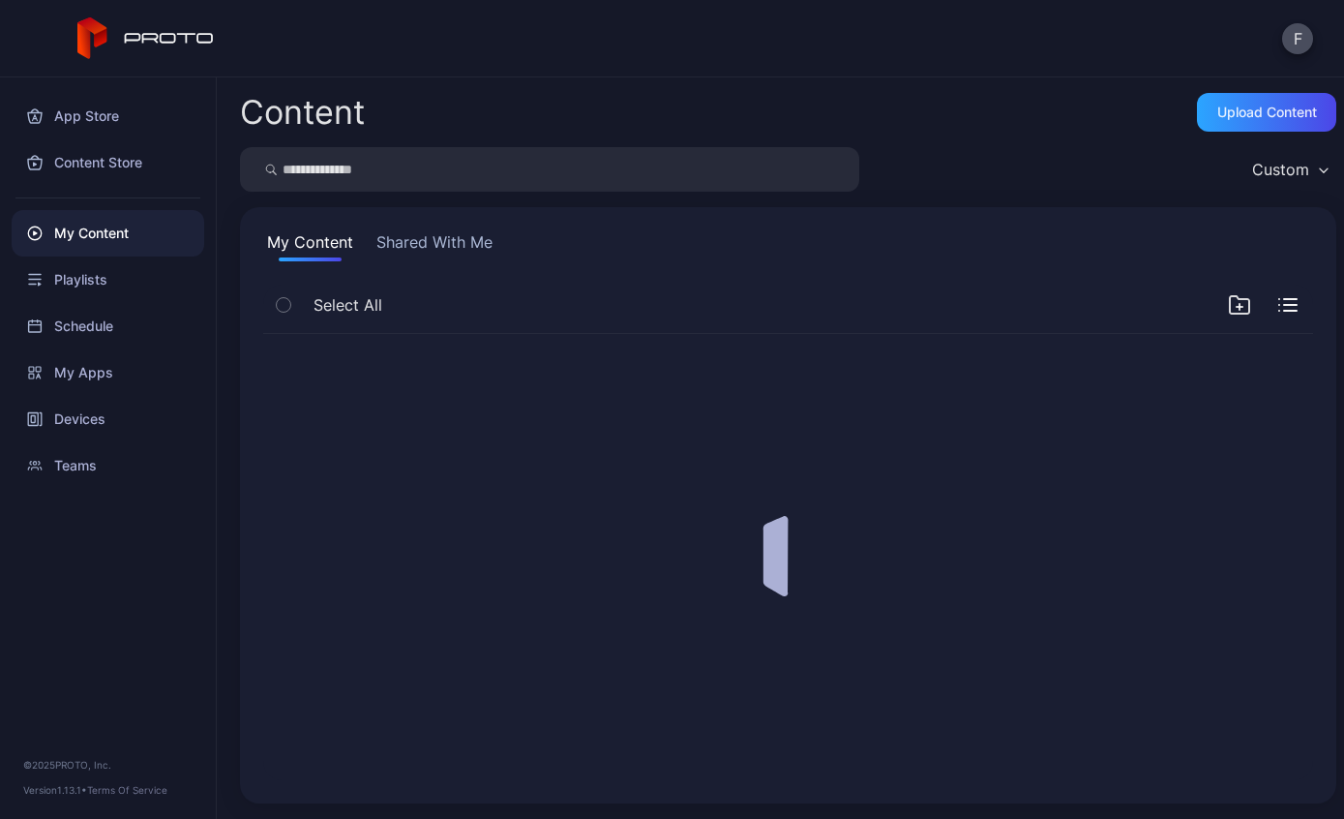
click at [69, 221] on div "My Content" at bounding box center [108, 233] width 193 height 46
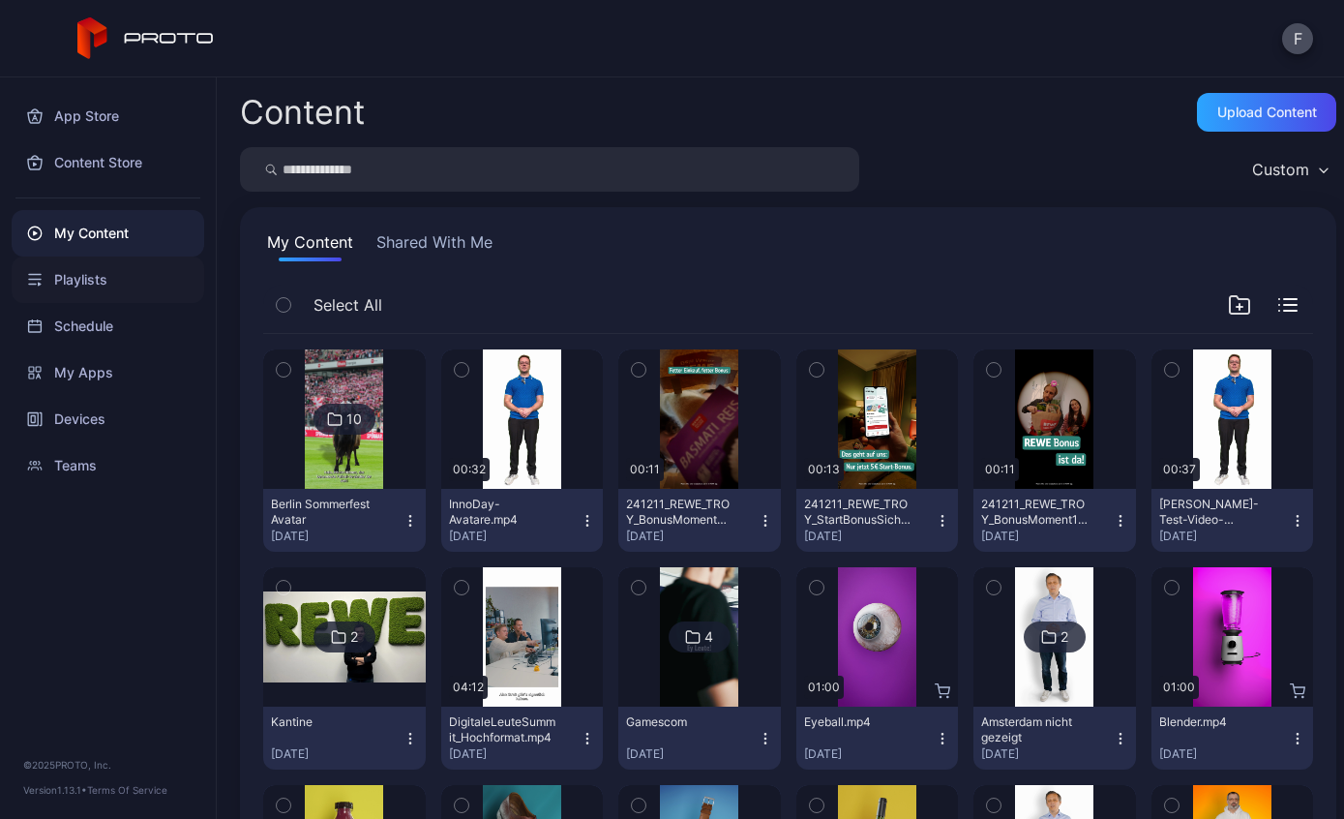
click at [59, 279] on div "Playlists" at bounding box center [108, 279] width 193 height 46
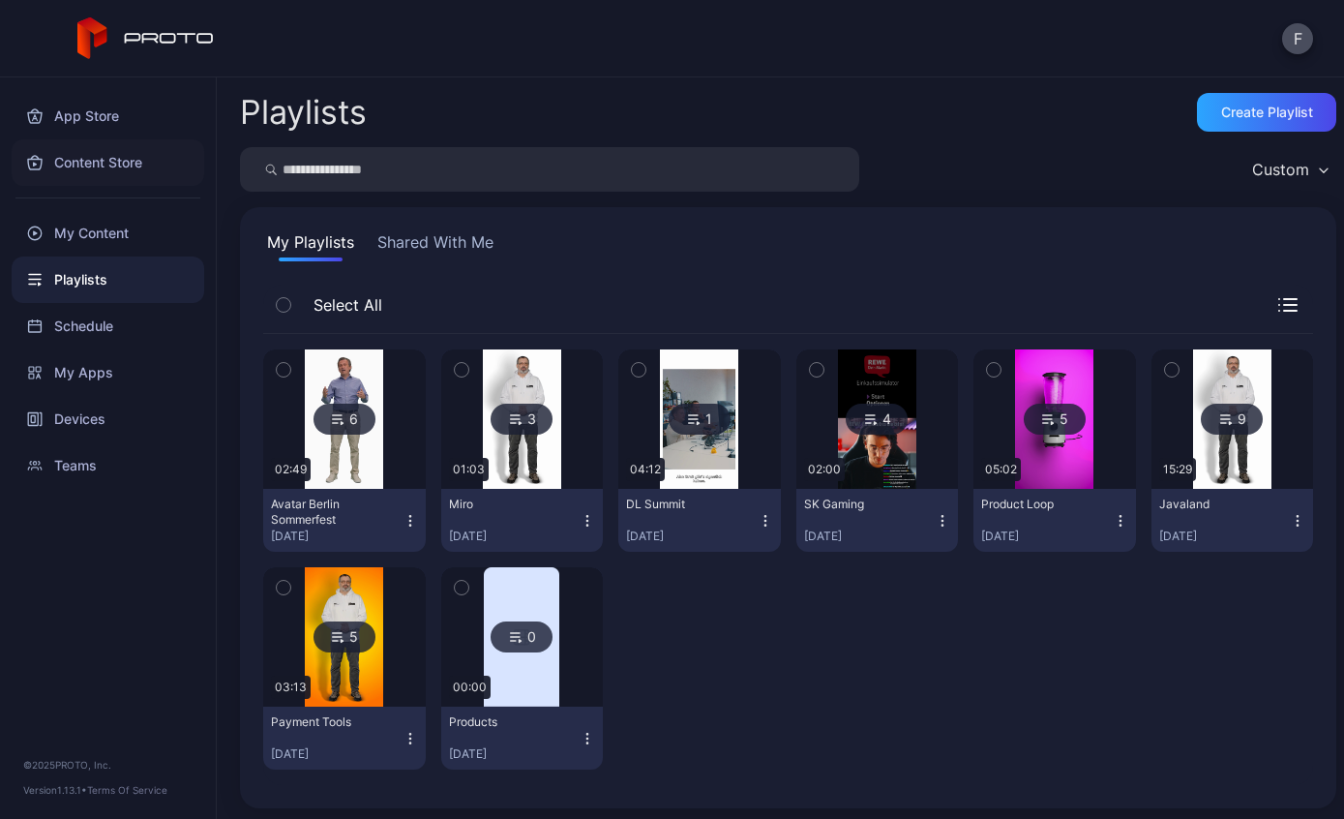
click at [77, 159] on div "Content Store" at bounding box center [108, 162] width 193 height 46
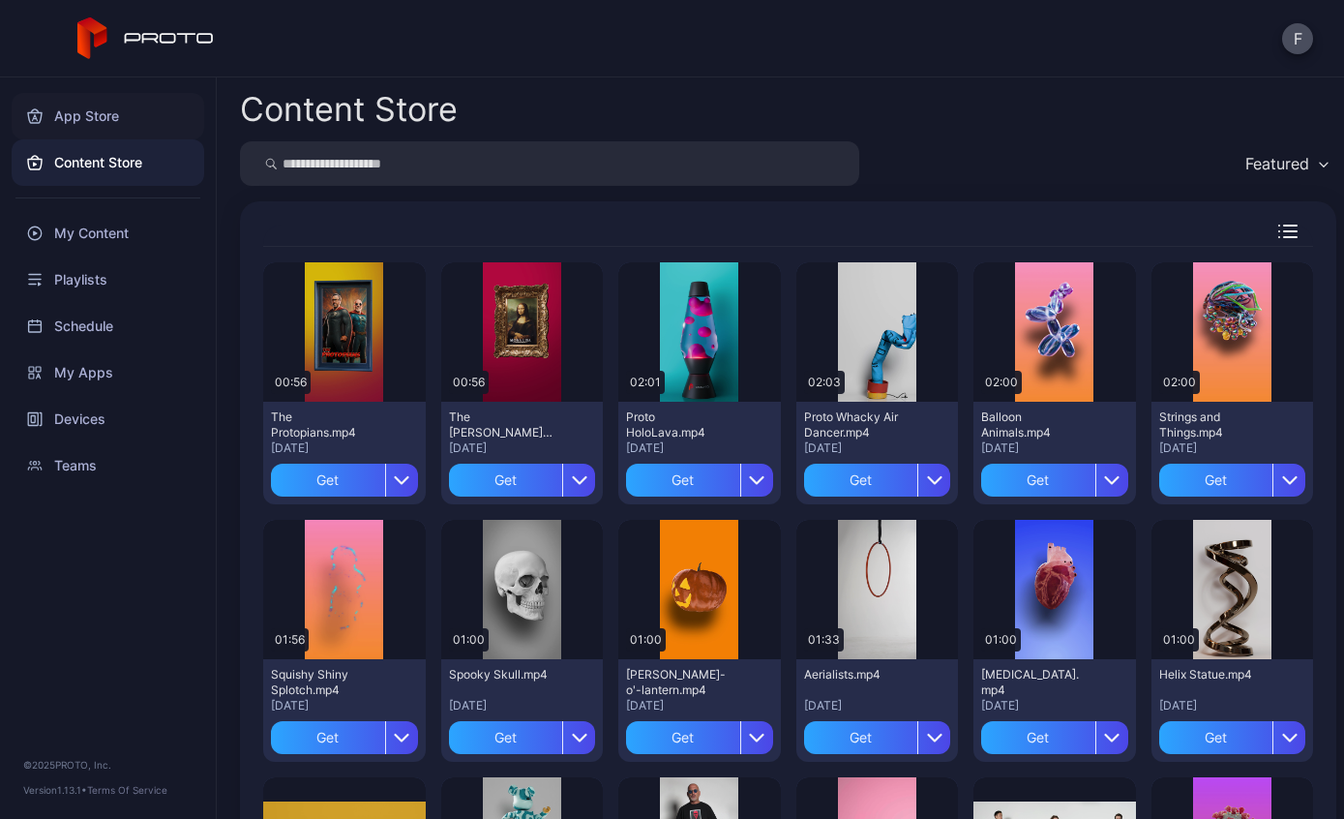
click at [83, 126] on div "App Store" at bounding box center [108, 116] width 193 height 46
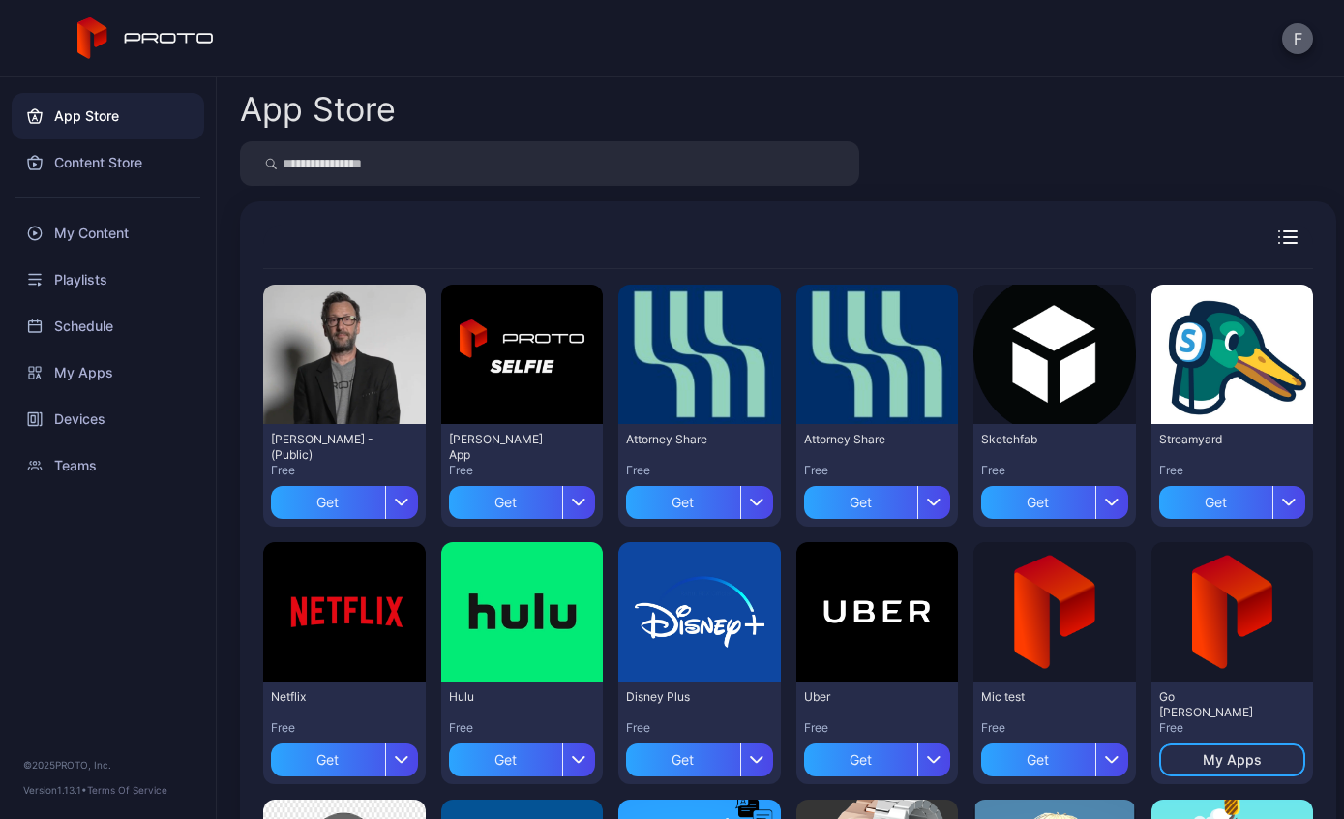
click at [1308, 26] on button "F" at bounding box center [1297, 38] width 31 height 31
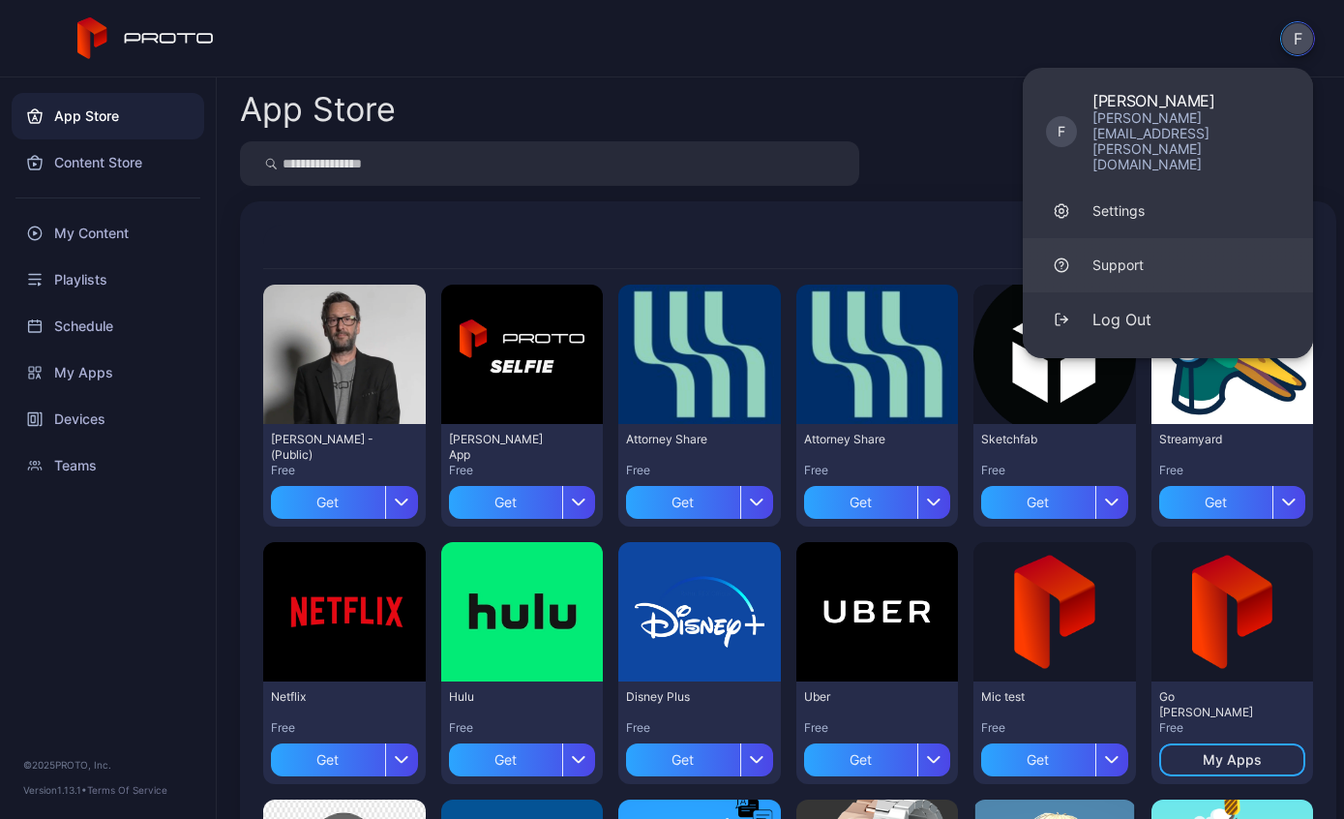
click at [1148, 238] on link "Support" at bounding box center [1168, 265] width 290 height 54
click at [123, 301] on div "Playlists" at bounding box center [108, 279] width 193 height 46
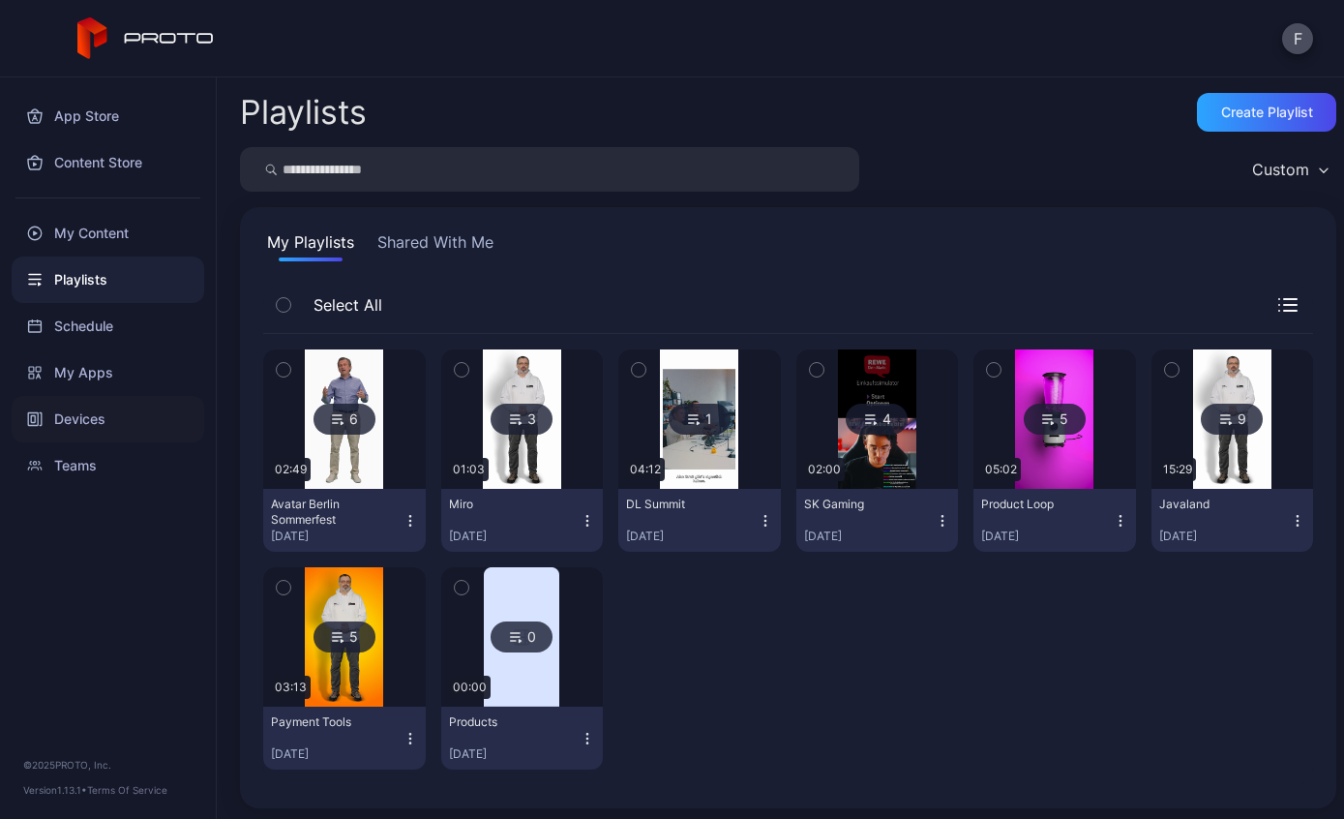
click at [109, 418] on div "Devices" at bounding box center [108, 419] width 193 height 46
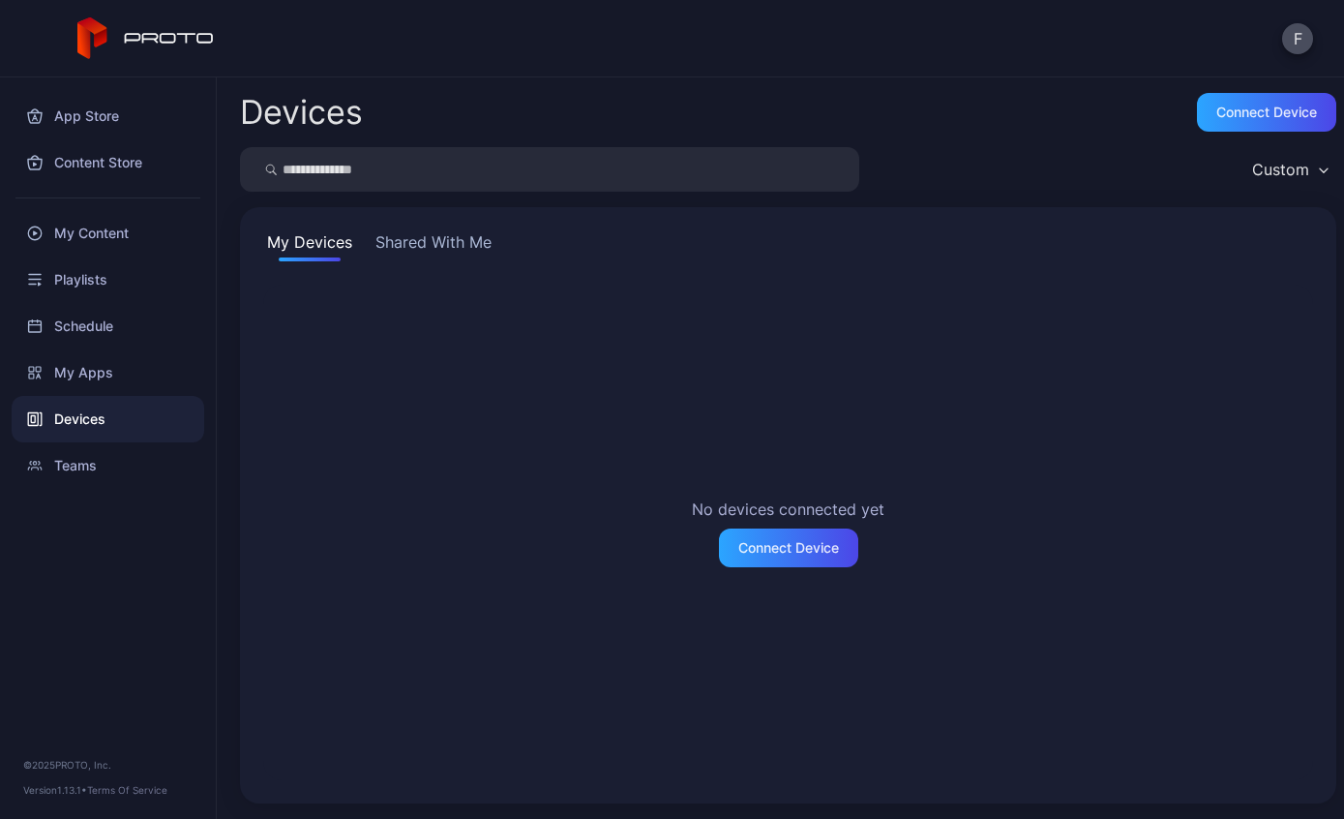
click at [465, 234] on button "Shared With Me" at bounding box center [434, 245] width 124 height 31
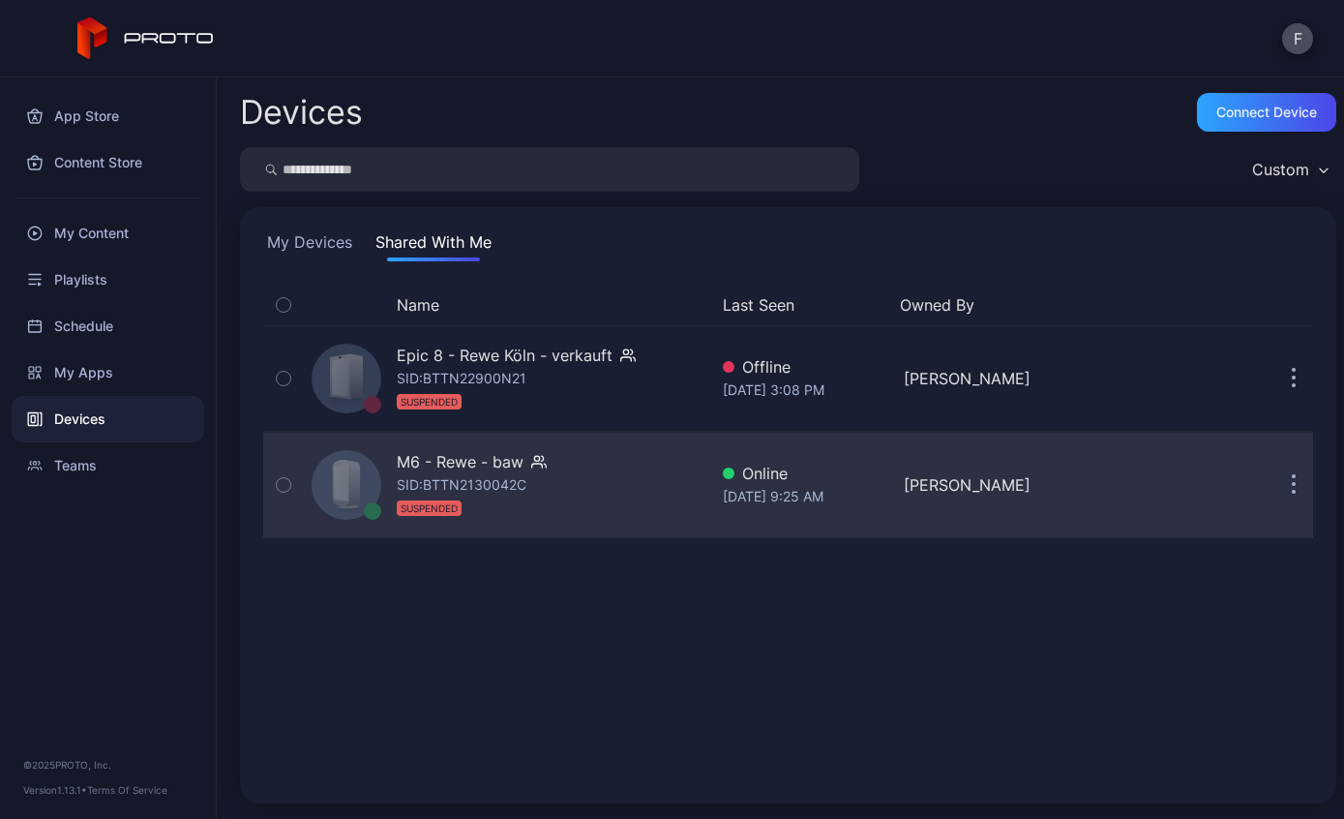
click at [1294, 492] on icon "button" at bounding box center [1294, 485] width 5 height 22
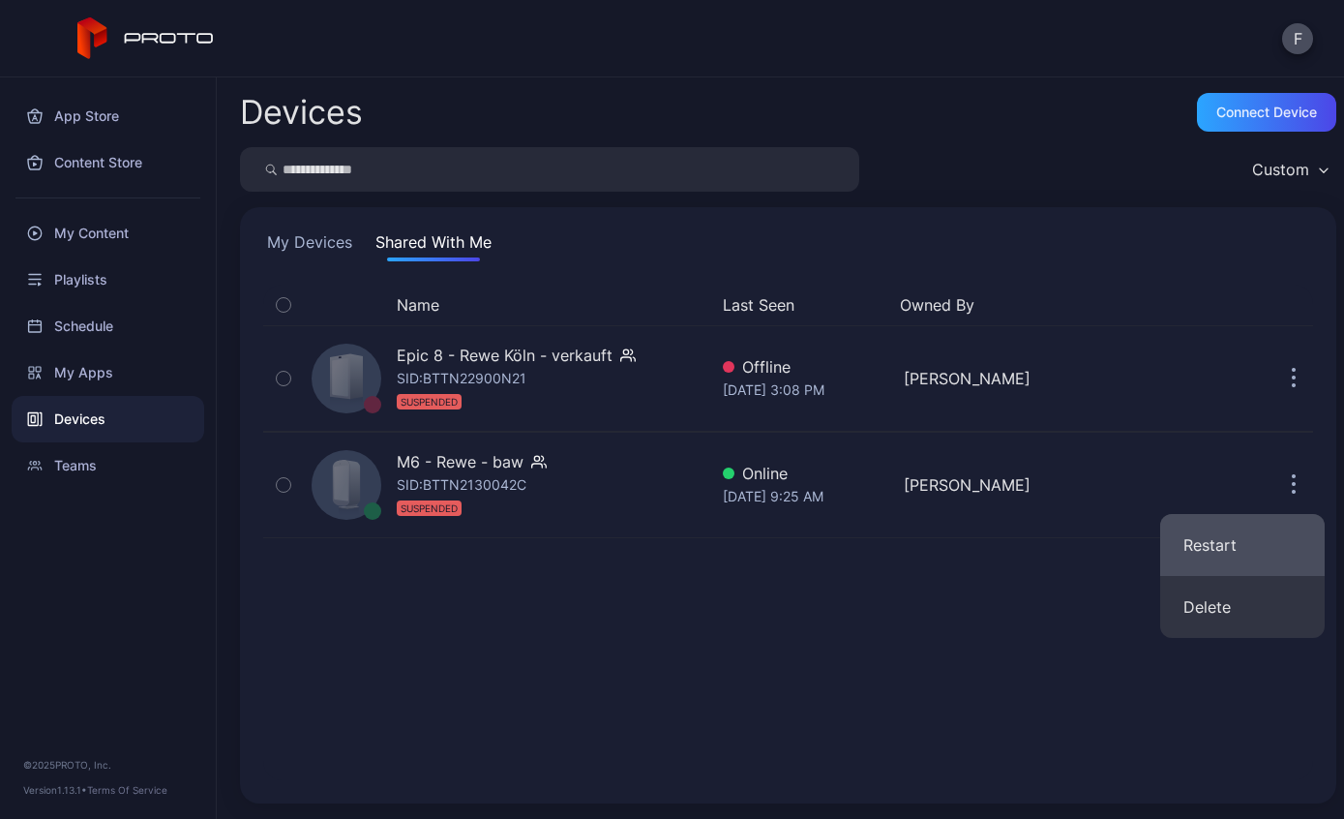
click at [1226, 544] on button "Restart" at bounding box center [1242, 545] width 165 height 62
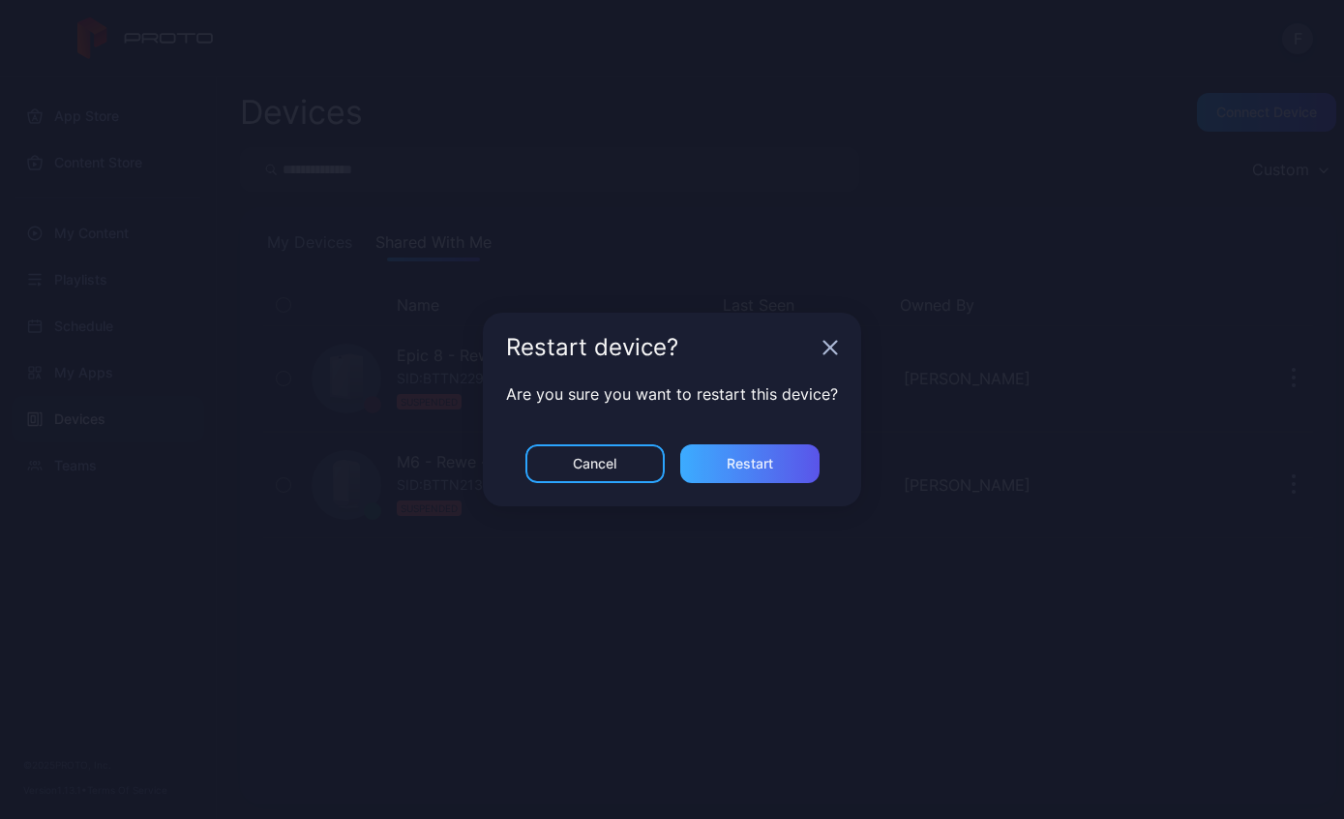
click at [751, 456] on div "Restart" at bounding box center [750, 463] width 46 height 15
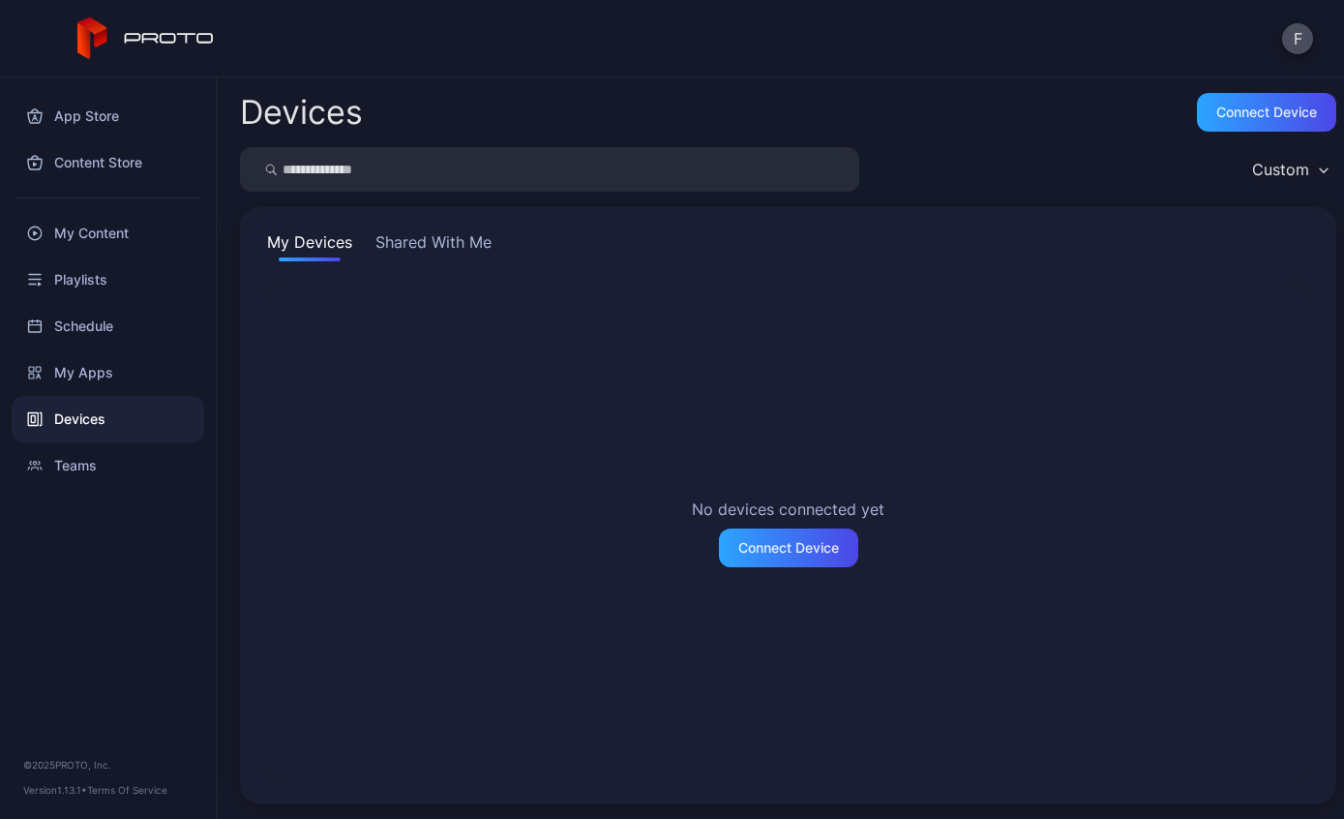
click at [478, 246] on button "Shared With Me" at bounding box center [434, 245] width 124 height 31
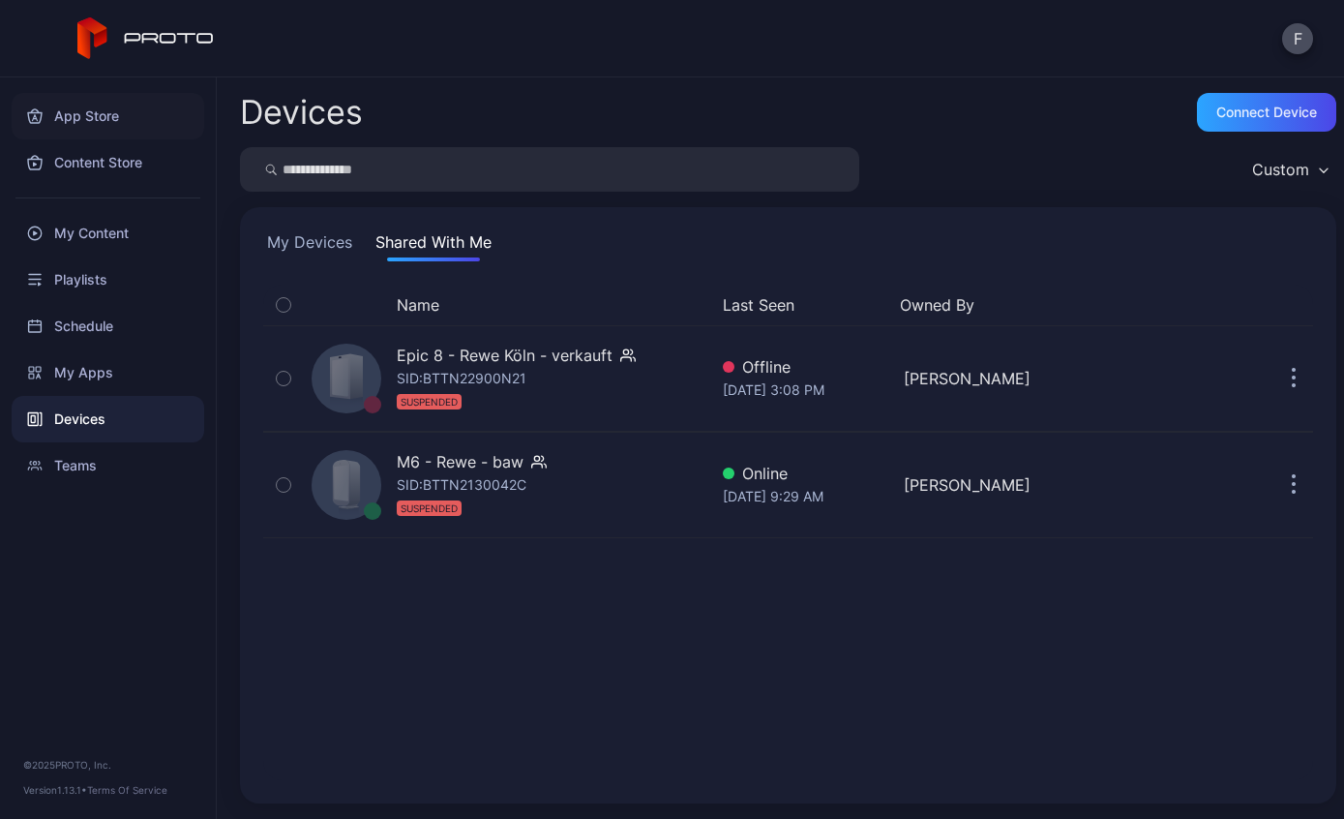
click at [96, 119] on div "App Store" at bounding box center [108, 116] width 193 height 46
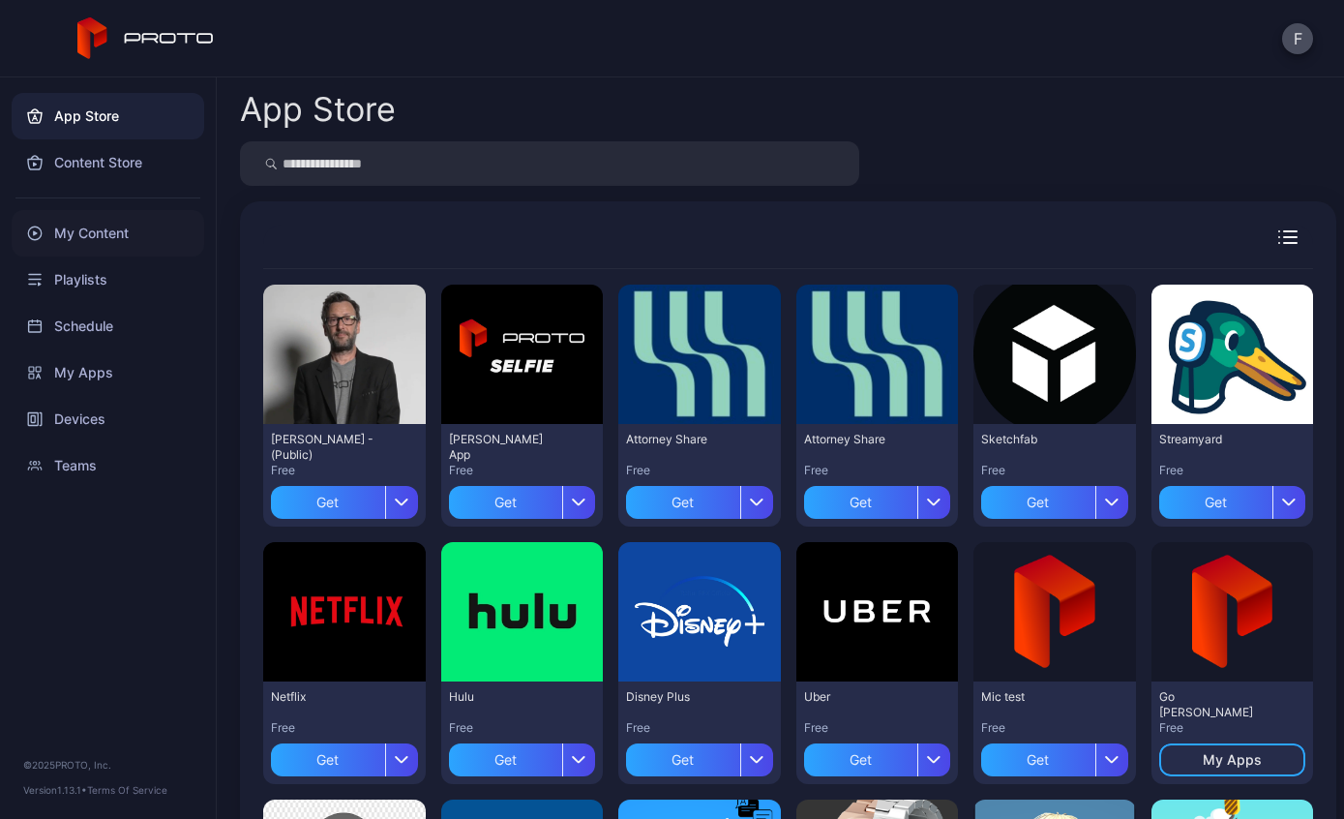
click at [133, 232] on div "My Content" at bounding box center [108, 233] width 193 height 46
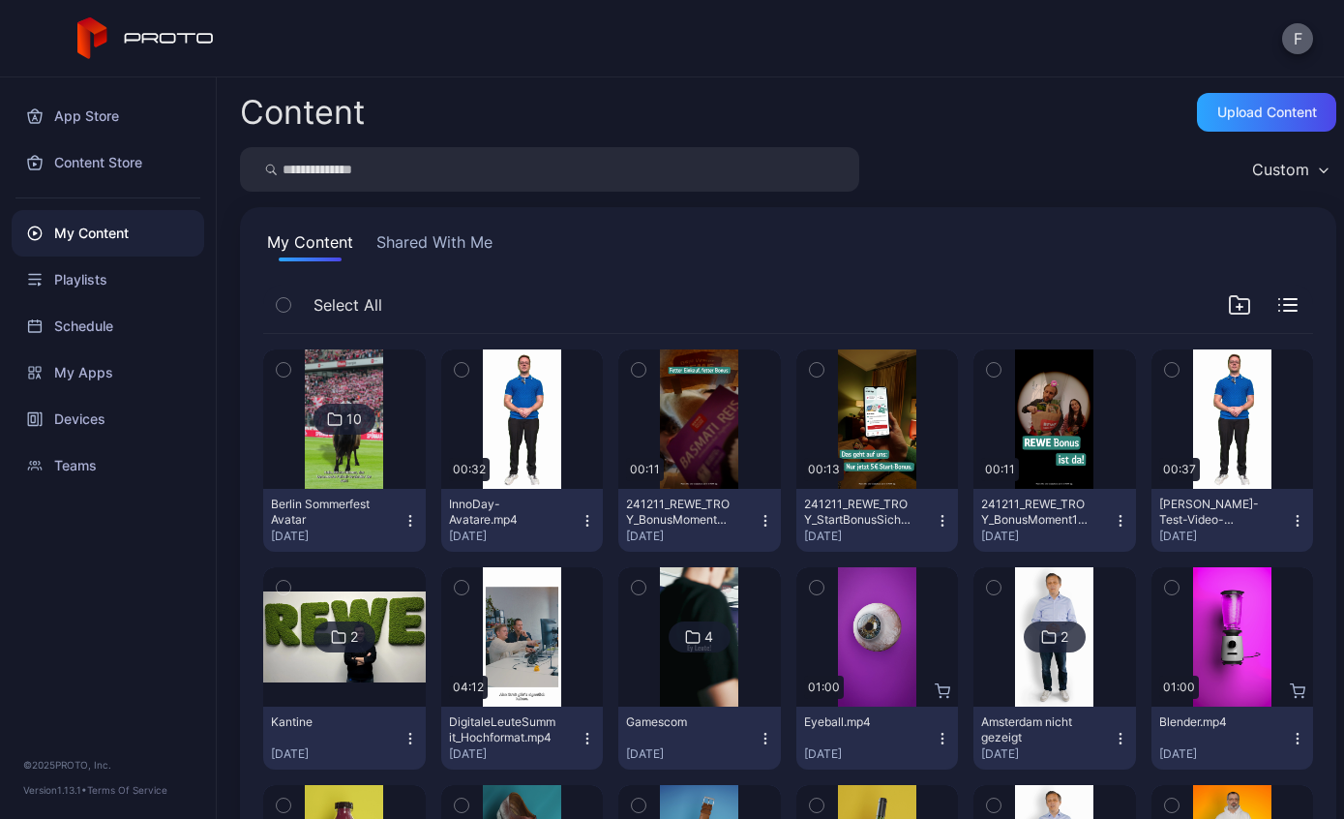
click at [1294, 36] on button "F" at bounding box center [1297, 38] width 31 height 31
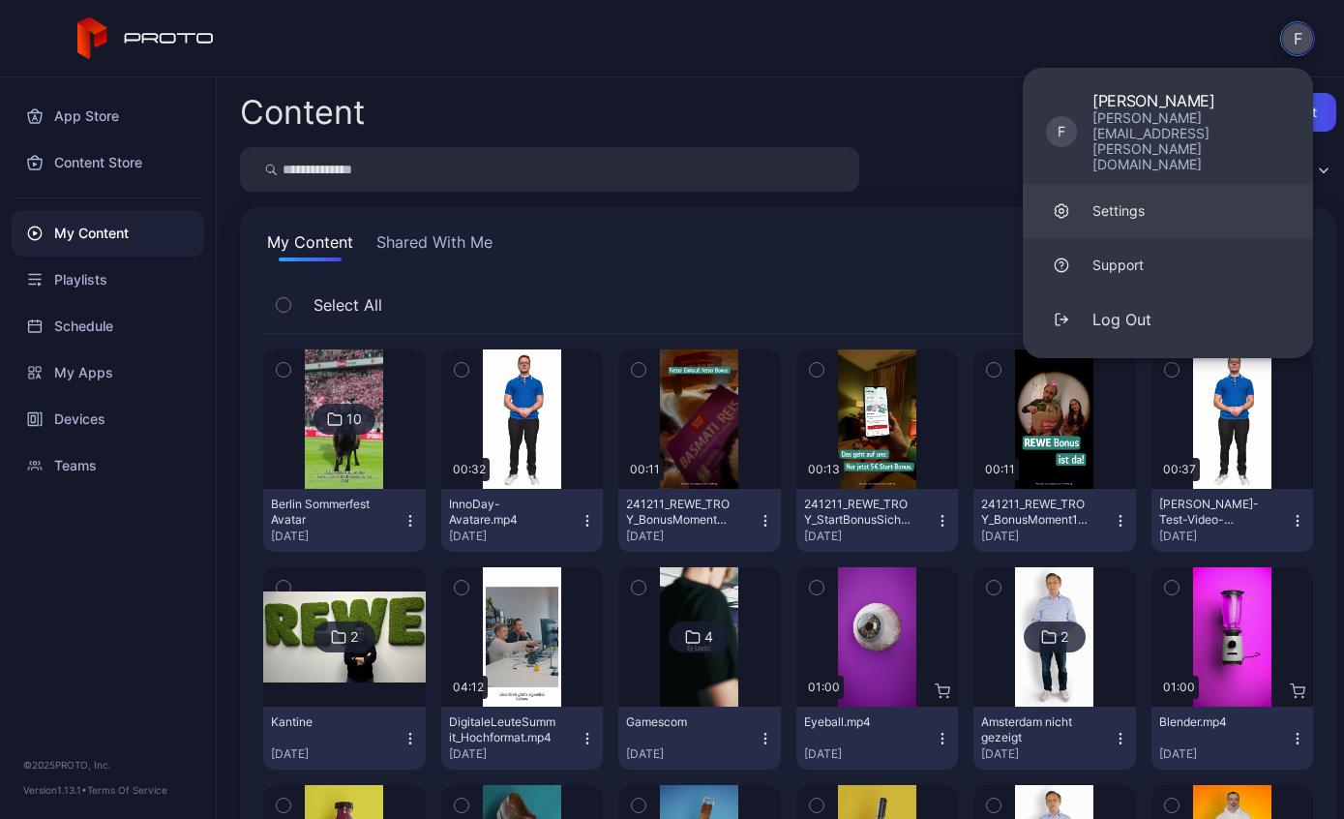
click at [1156, 184] on link "Settings" at bounding box center [1168, 211] width 290 height 54
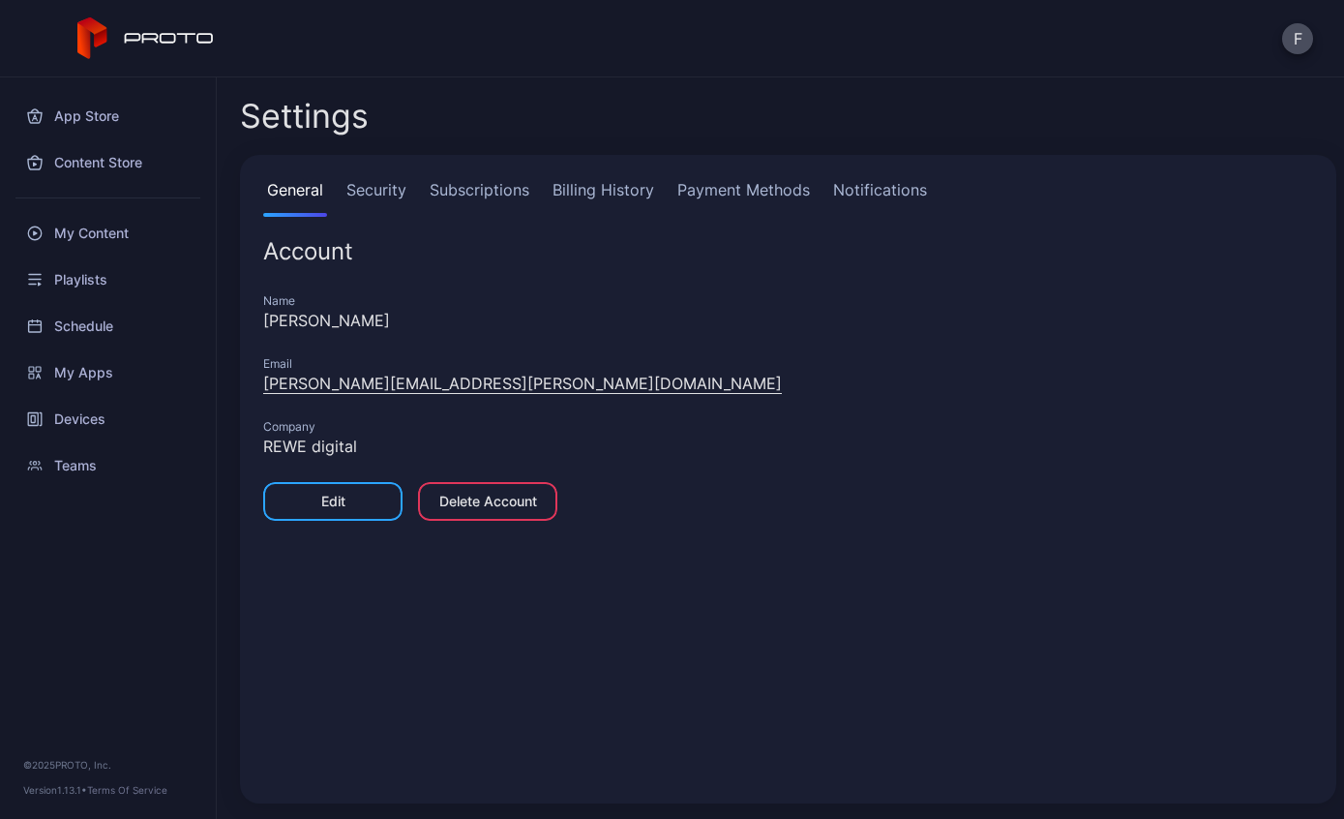
click at [344, 186] on link "Security" at bounding box center [377, 197] width 68 height 39
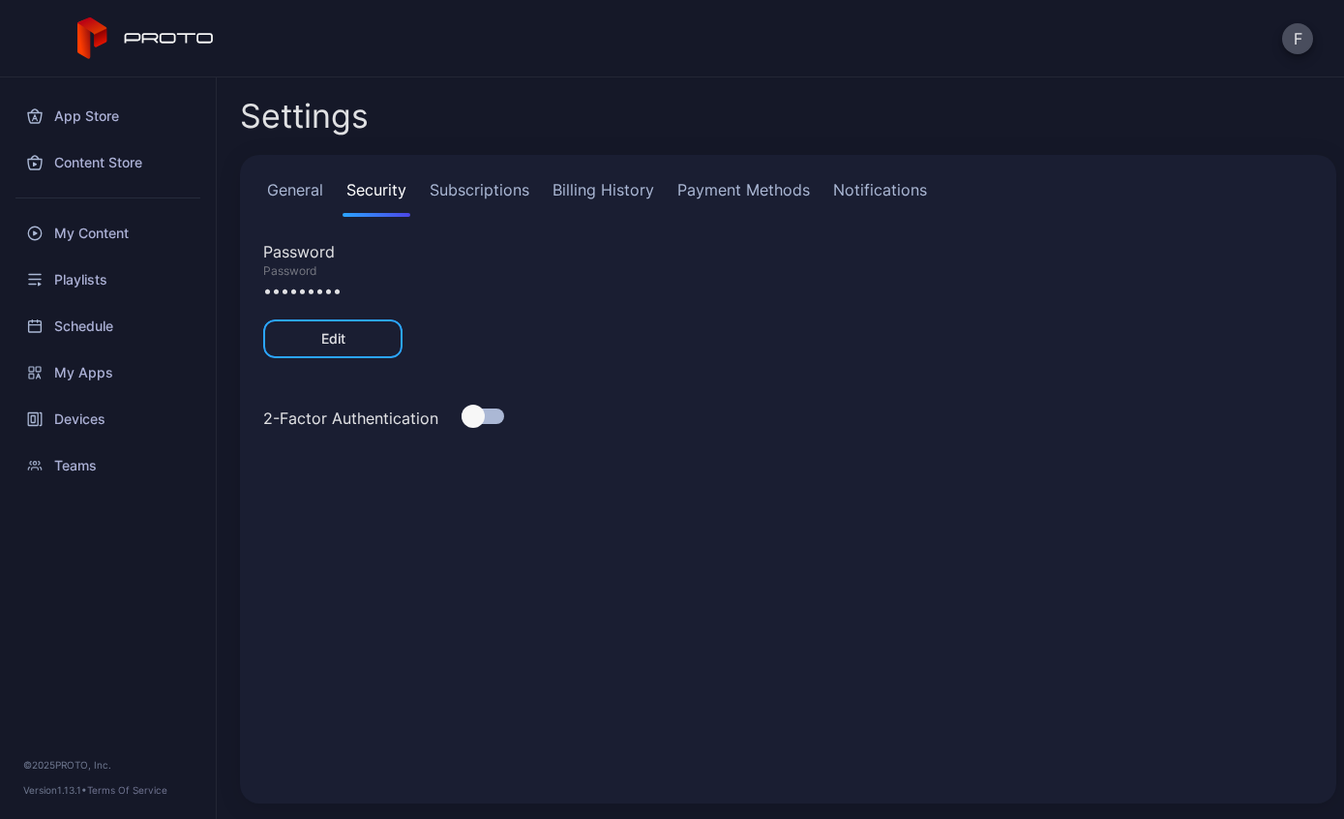
click at [444, 212] on link "Subscriptions" at bounding box center [479, 197] width 107 height 39
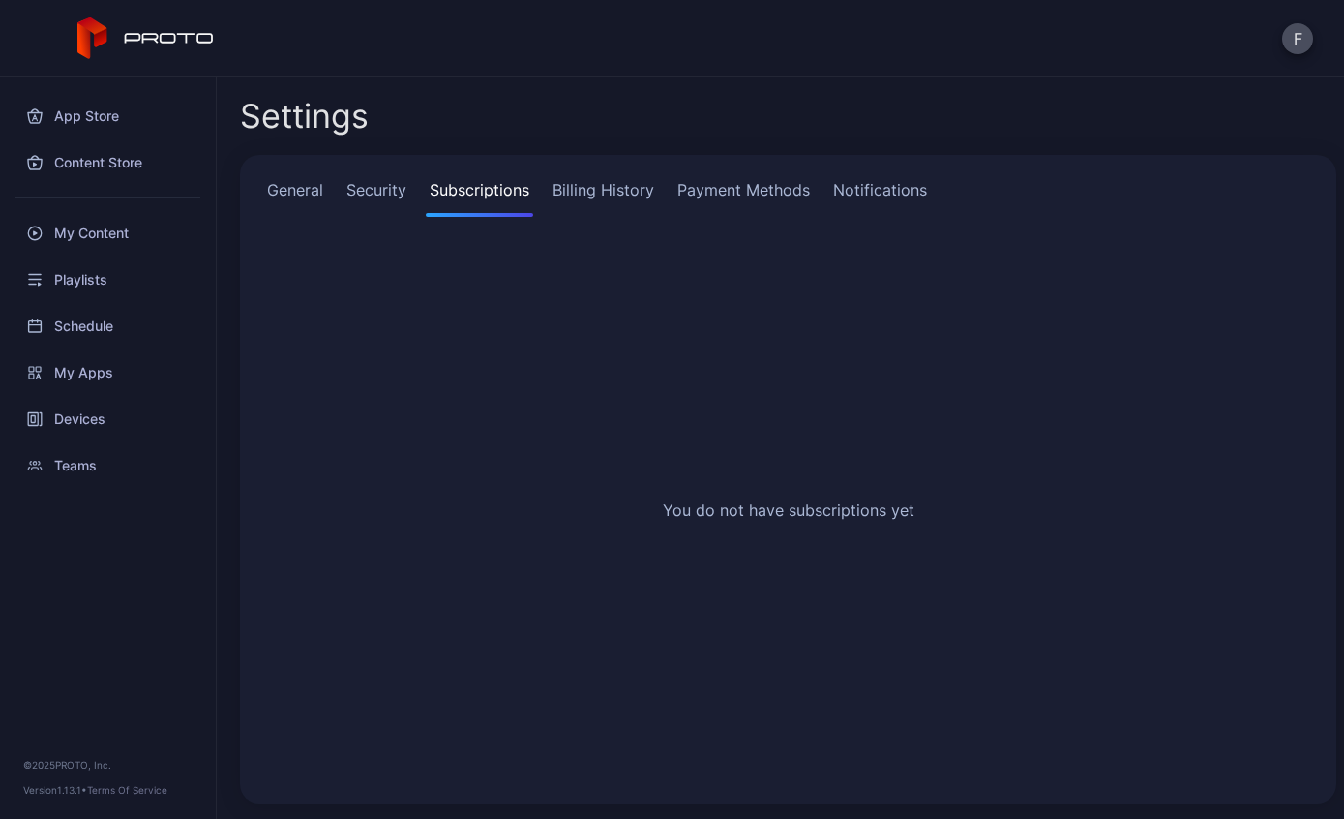
click at [597, 181] on link "Billing History" at bounding box center [603, 197] width 109 height 39
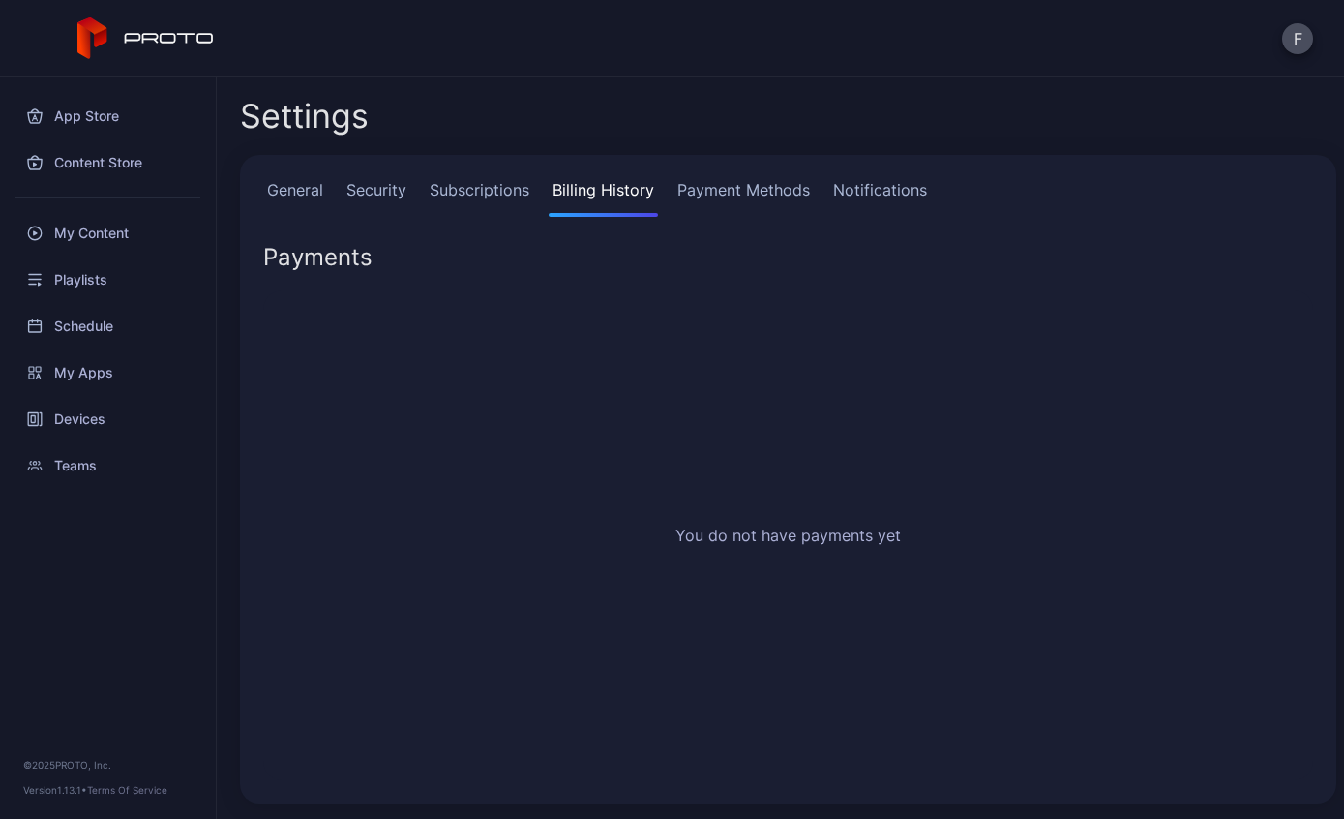
click at [732, 183] on link "Payment Methods" at bounding box center [743, 197] width 140 height 39
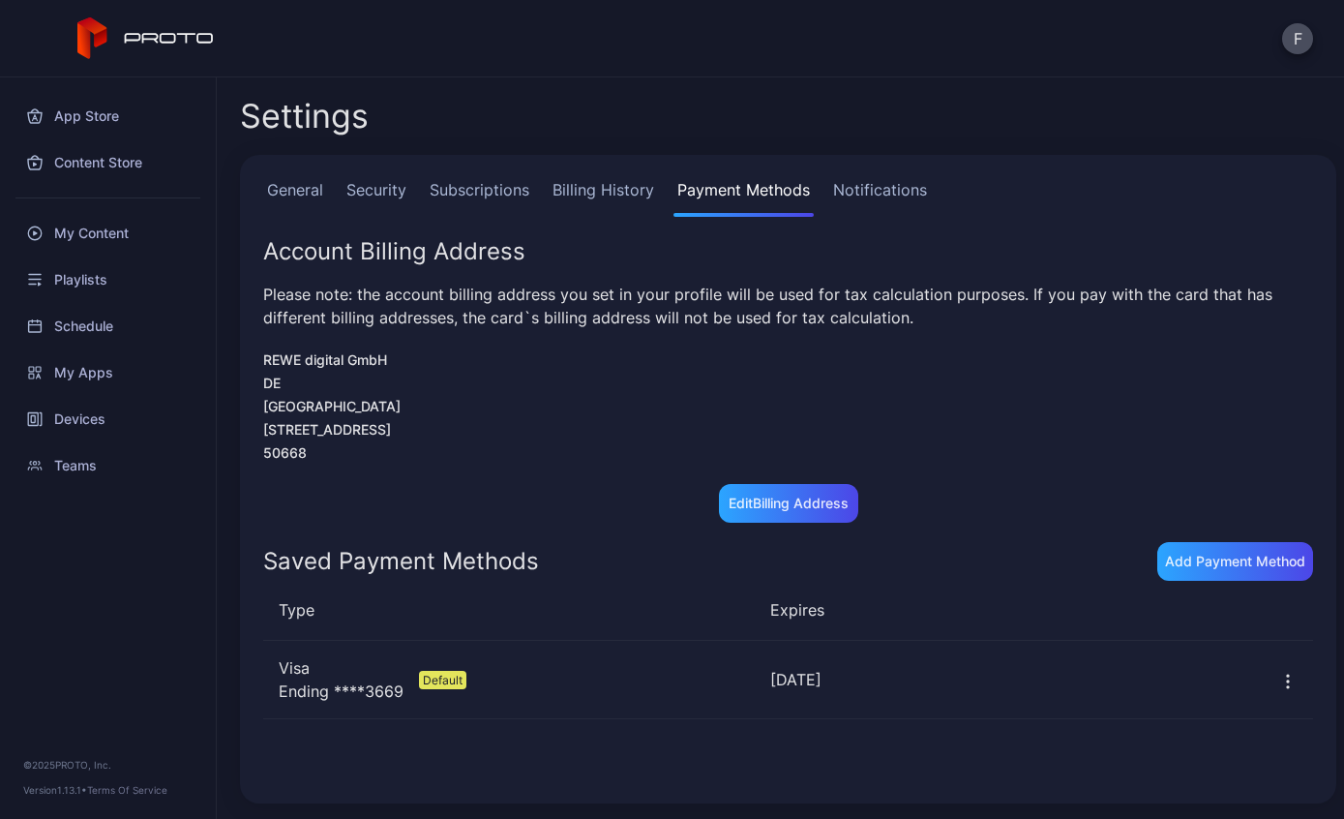
click at [603, 200] on link "Billing History" at bounding box center [603, 197] width 109 height 39
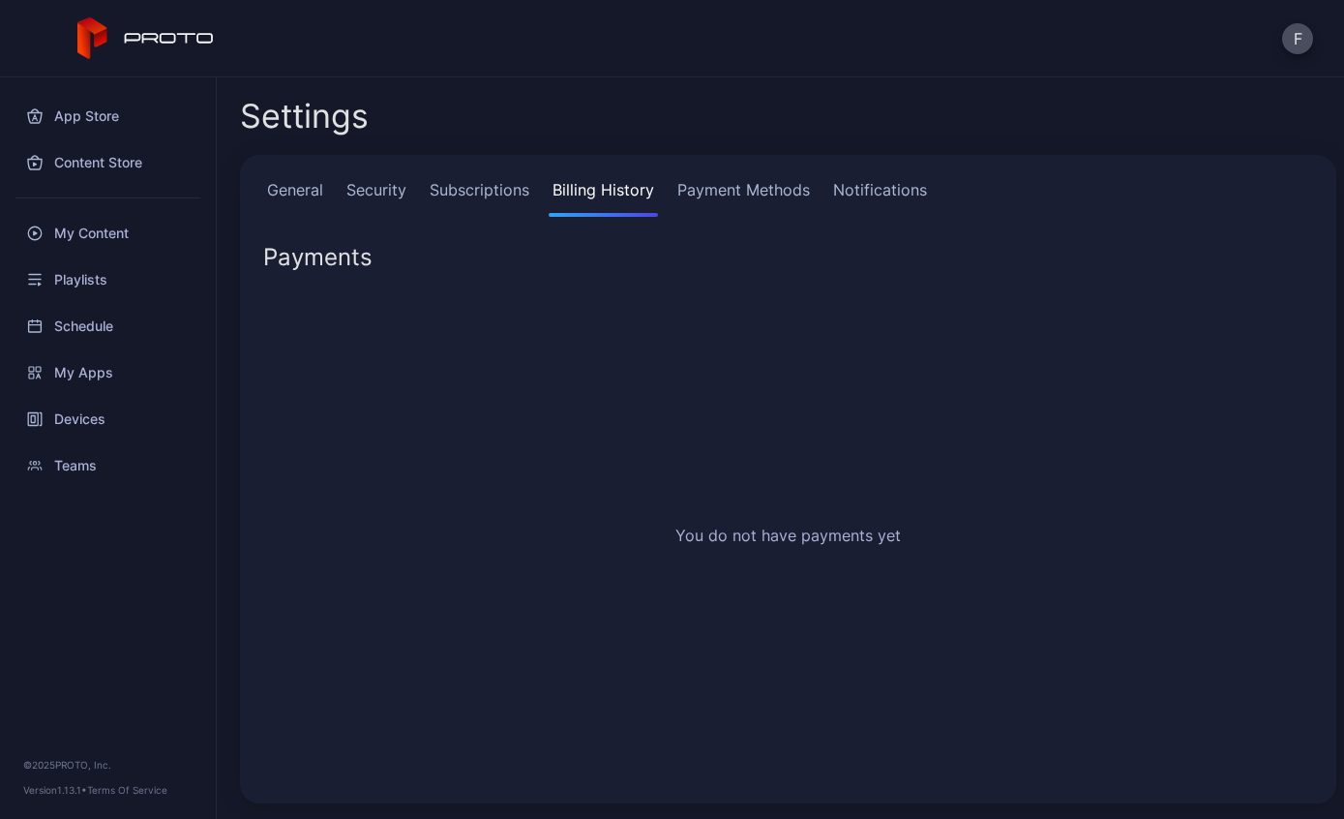
click at [469, 187] on link "Subscriptions" at bounding box center [479, 197] width 107 height 39
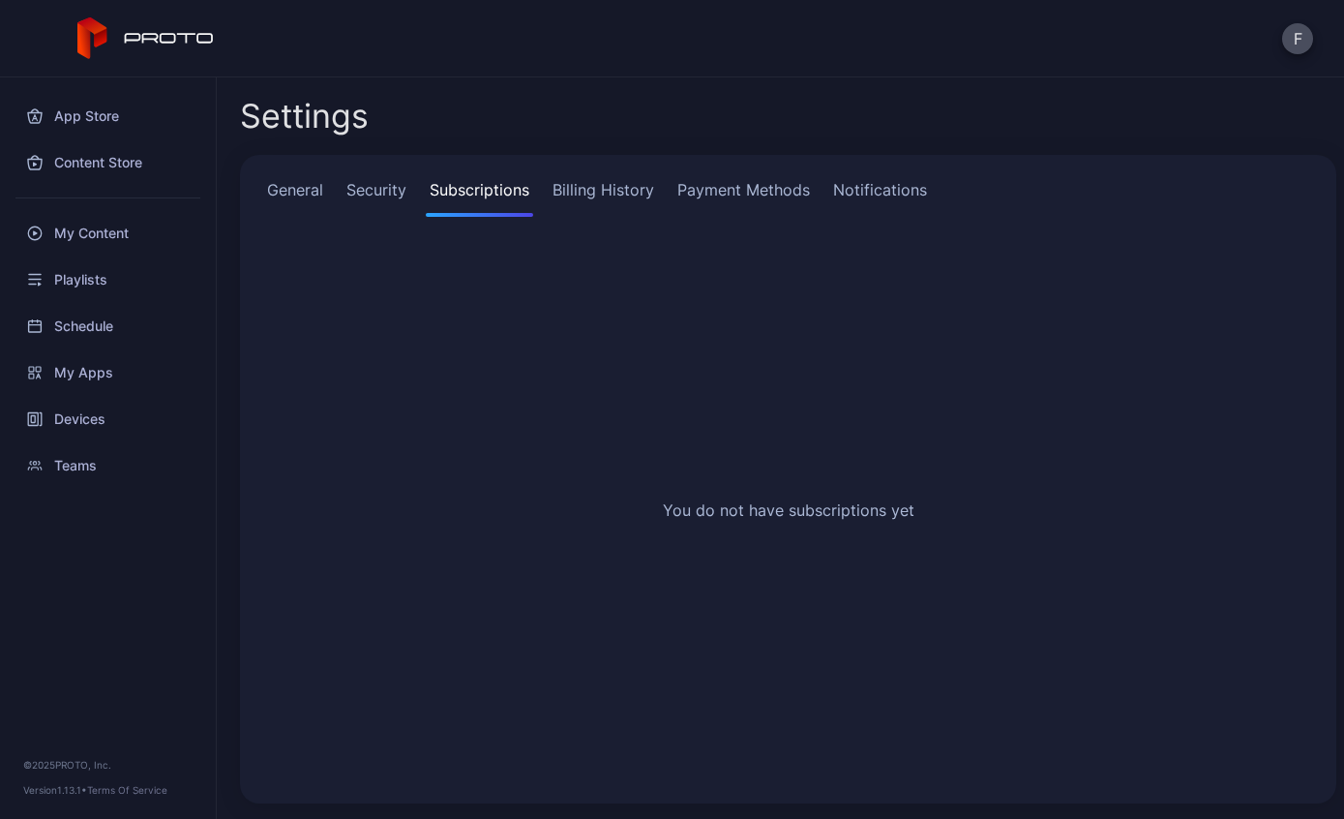
click at [732, 179] on link "Payment Methods" at bounding box center [743, 197] width 140 height 39
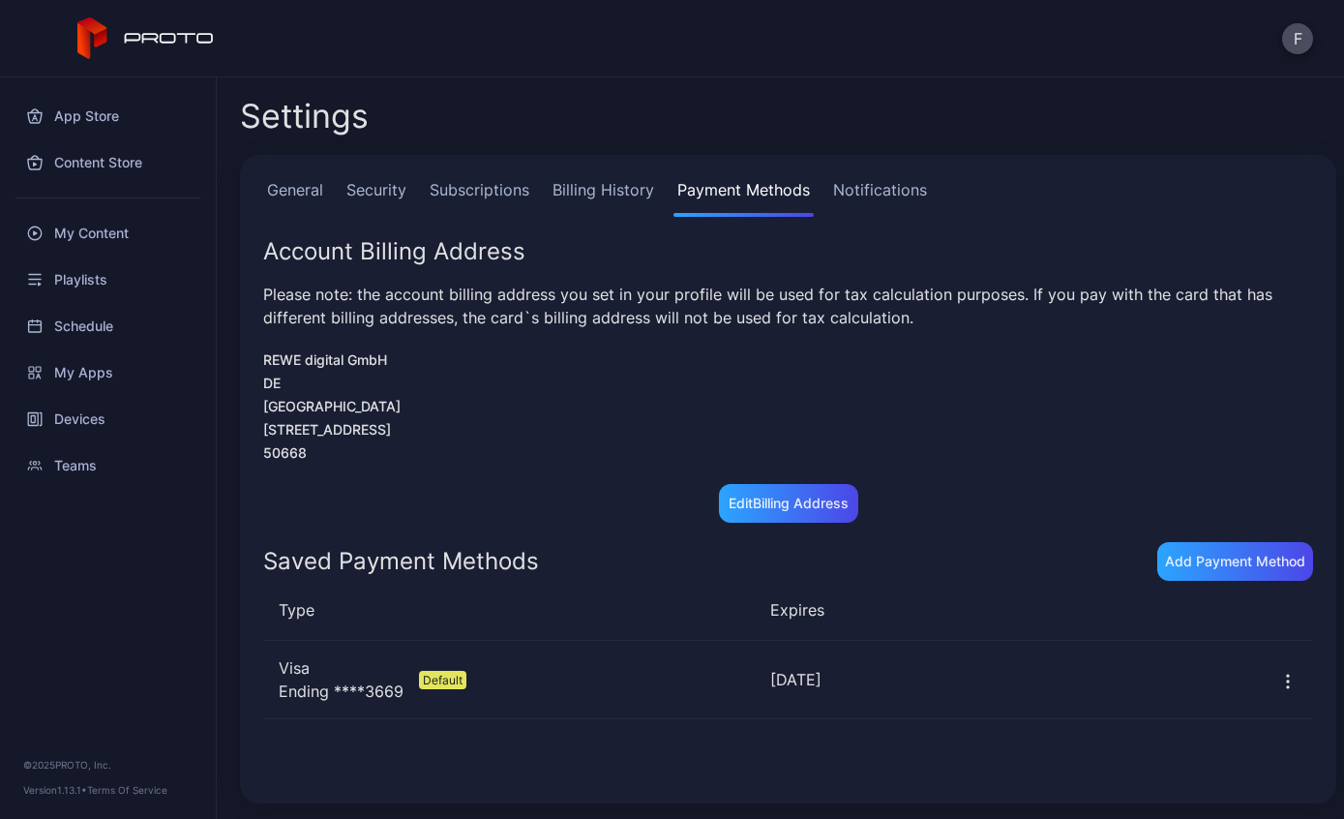
click at [466, 195] on link "Subscriptions" at bounding box center [479, 197] width 107 height 39
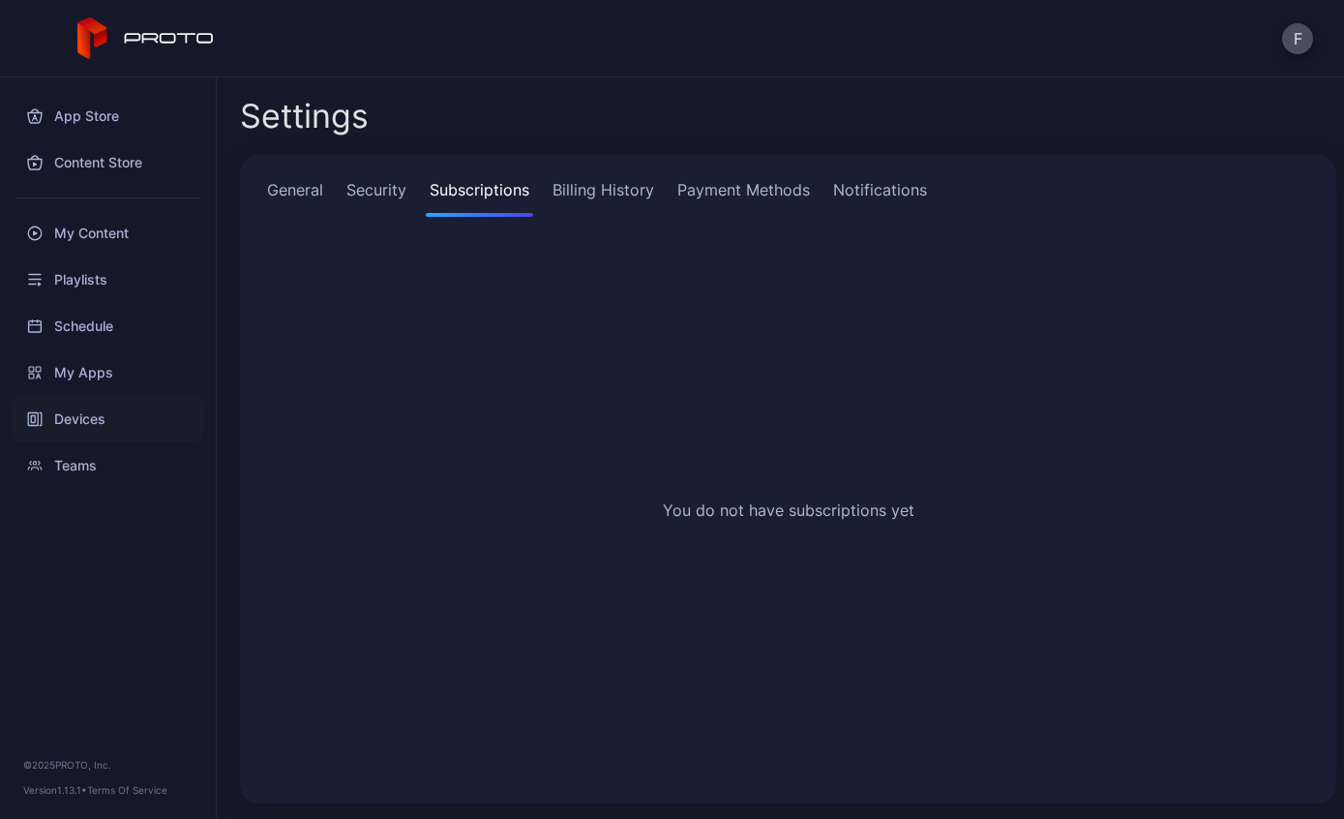
click at [128, 422] on div "Devices" at bounding box center [108, 419] width 193 height 46
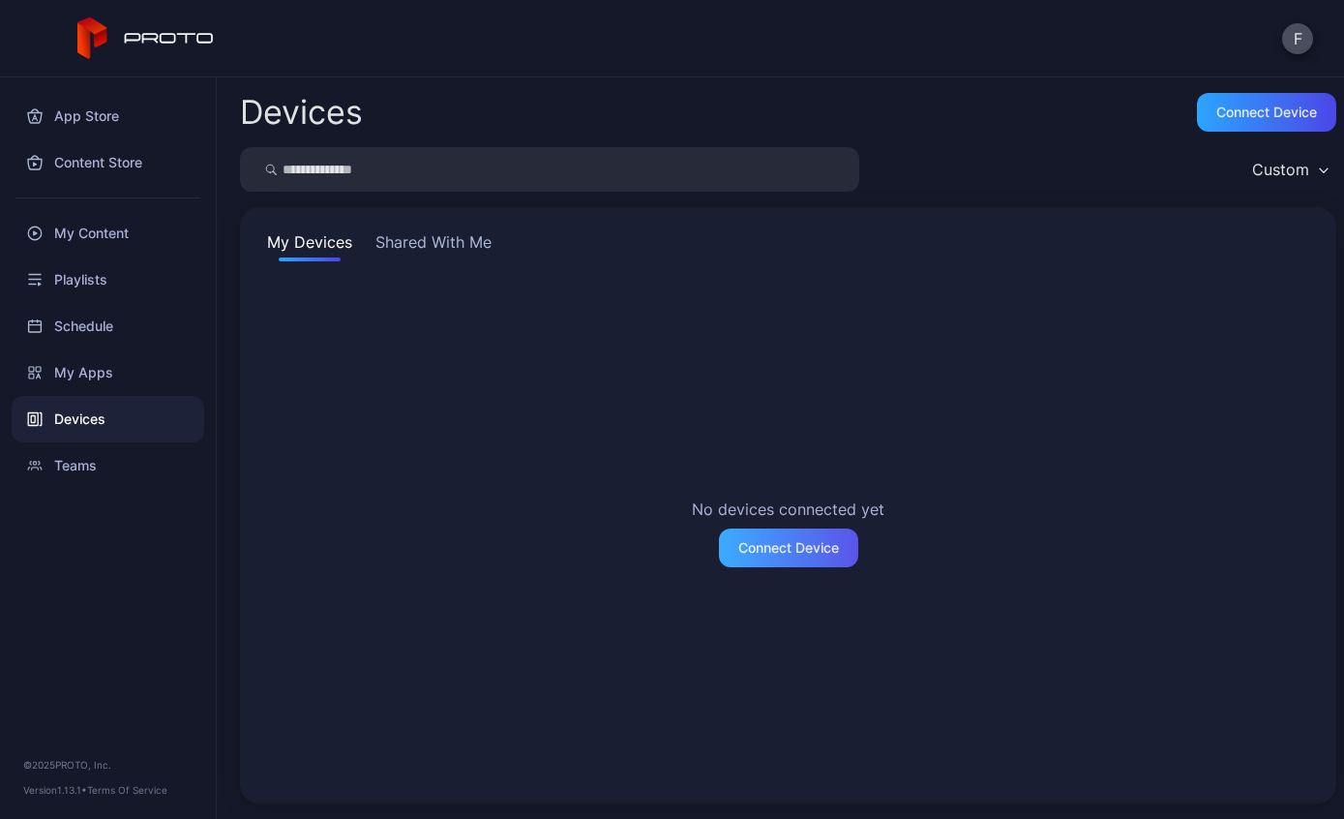
click at [788, 549] on div "Connect Device" at bounding box center [788, 547] width 101 height 15
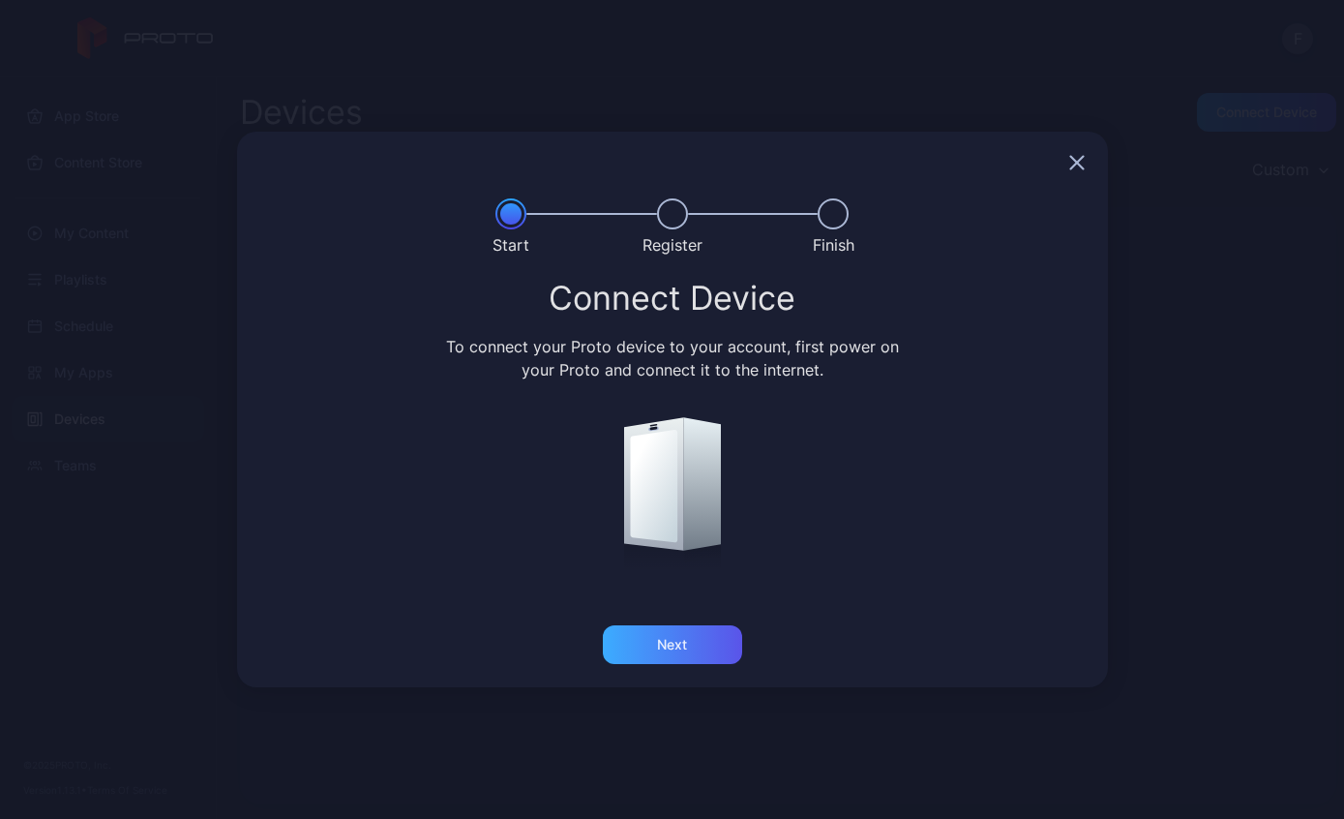
click at [688, 642] on div "Next" at bounding box center [672, 644] width 139 height 39
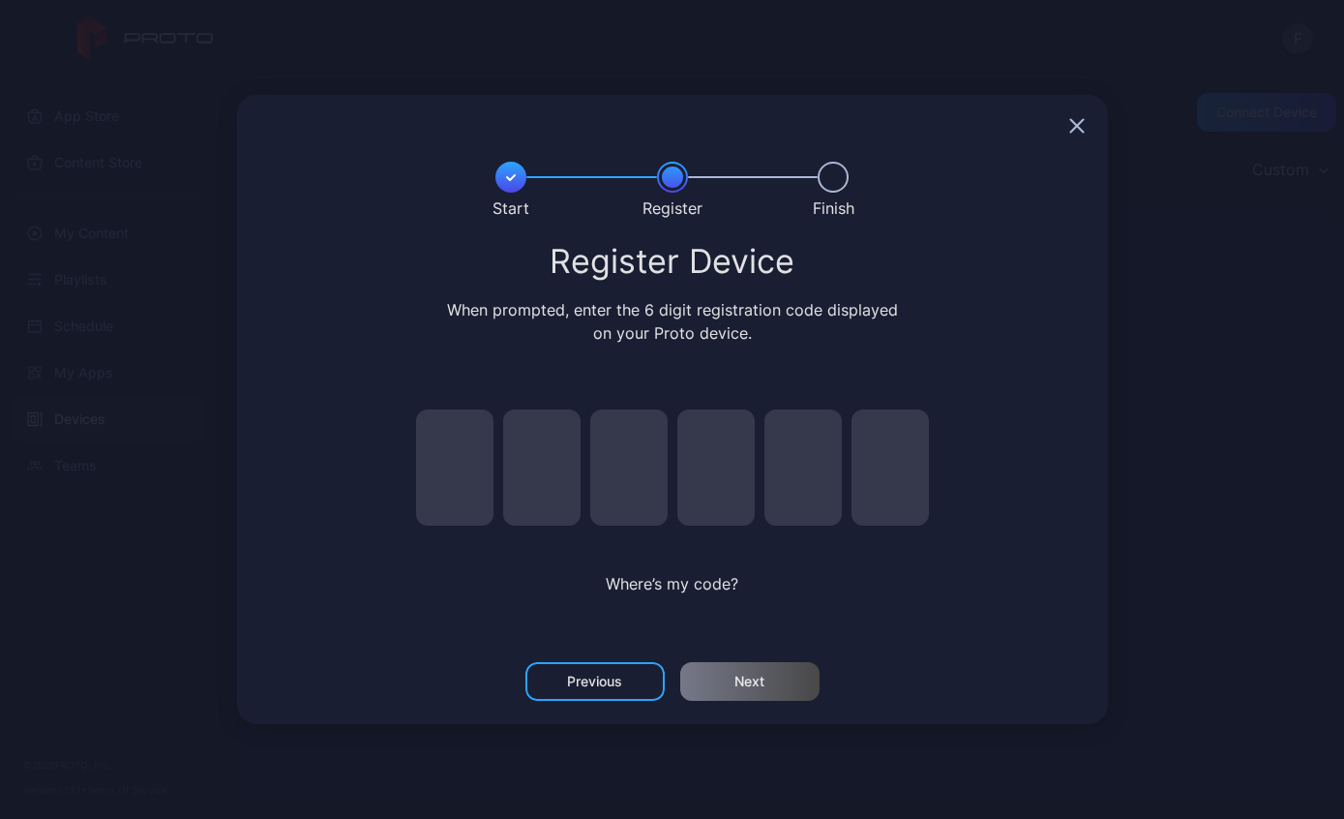
click at [627, 593] on div "Where’s my code?" at bounding box center [672, 583] width 561 height 23
click at [662, 590] on span "Where’s my code?" at bounding box center [672, 583] width 133 height 19
click at [666, 604] on div "Where’s my code?" at bounding box center [672, 509] width 561 height 258
click at [474, 483] on input "pin code 1 of 6" at bounding box center [454, 467] width 77 height 116
type input "*"
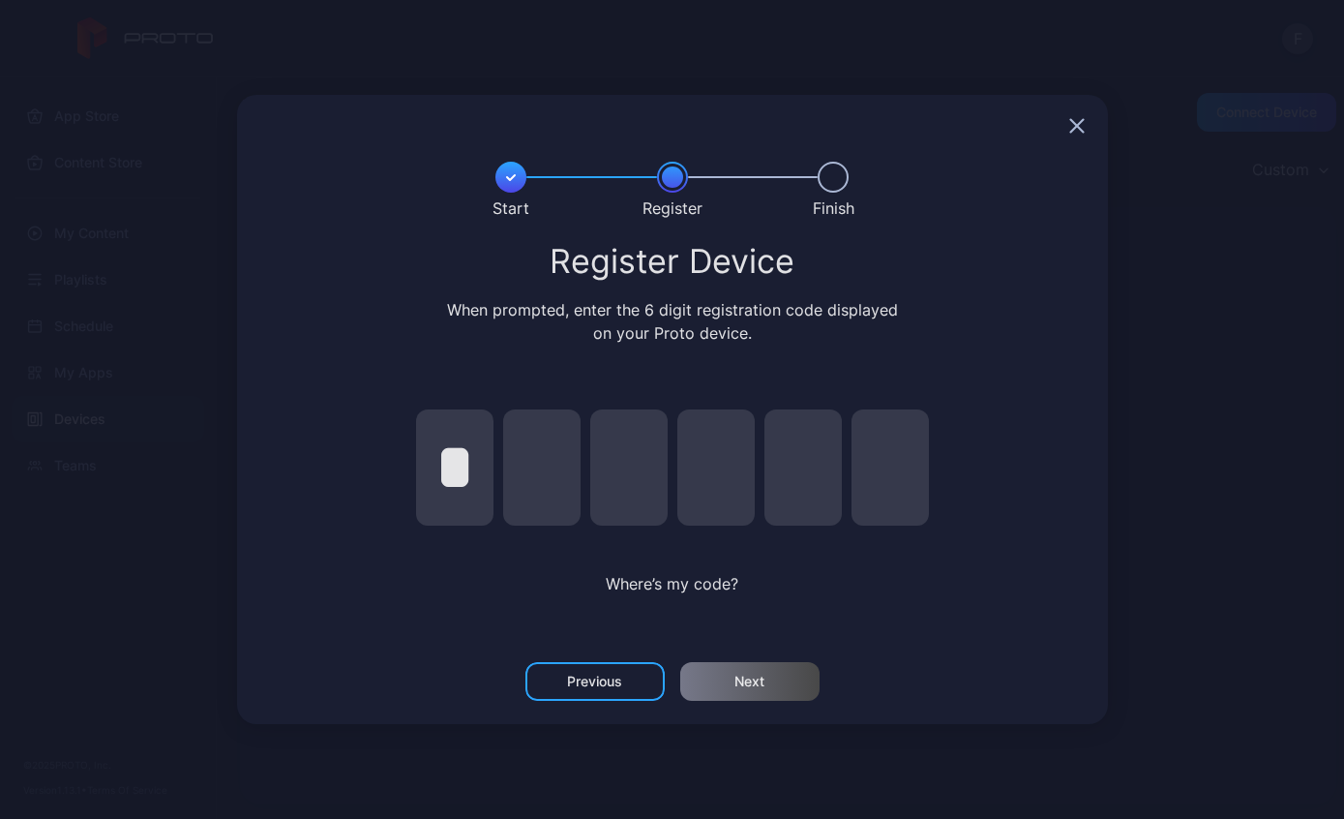
type input "*"
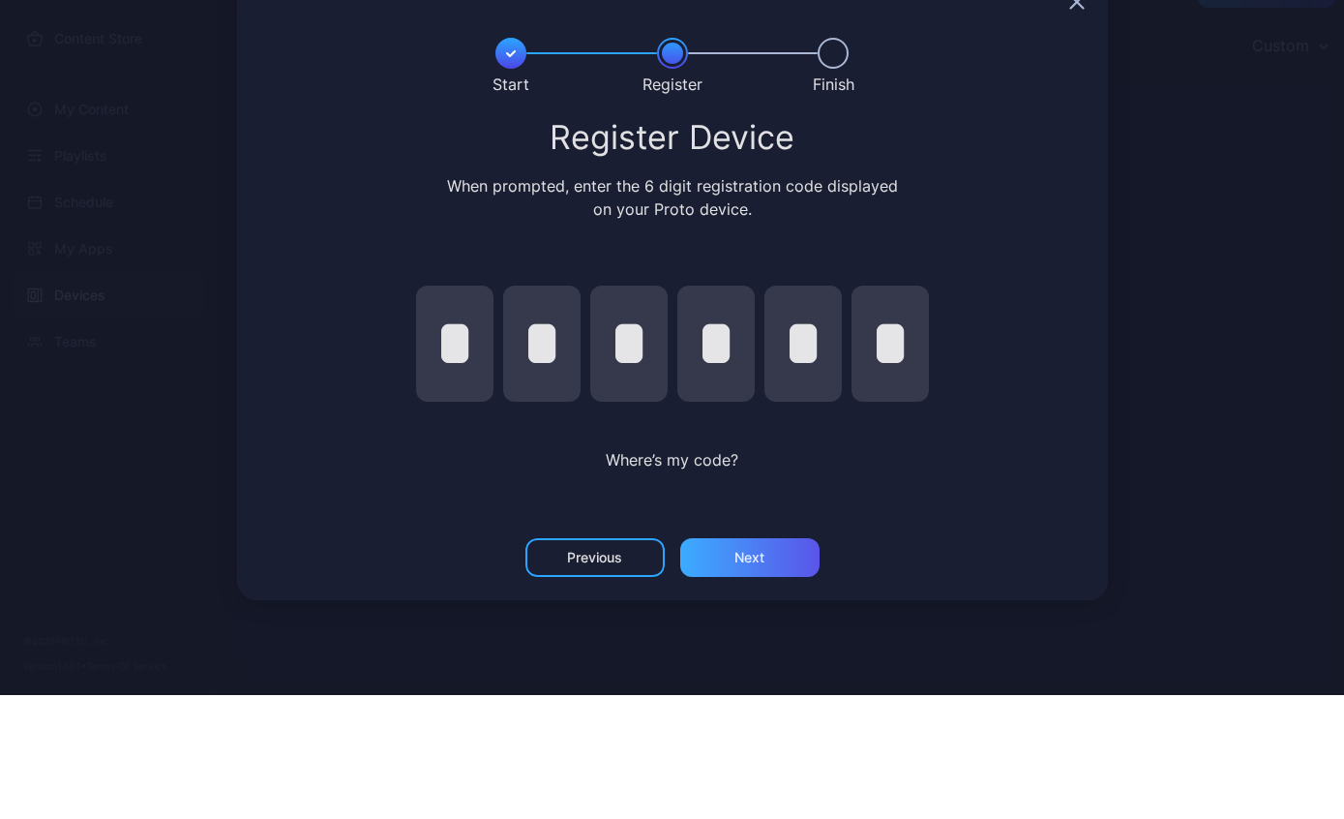
click at [754, 673] on div "Next" at bounding box center [749, 680] width 30 height 15
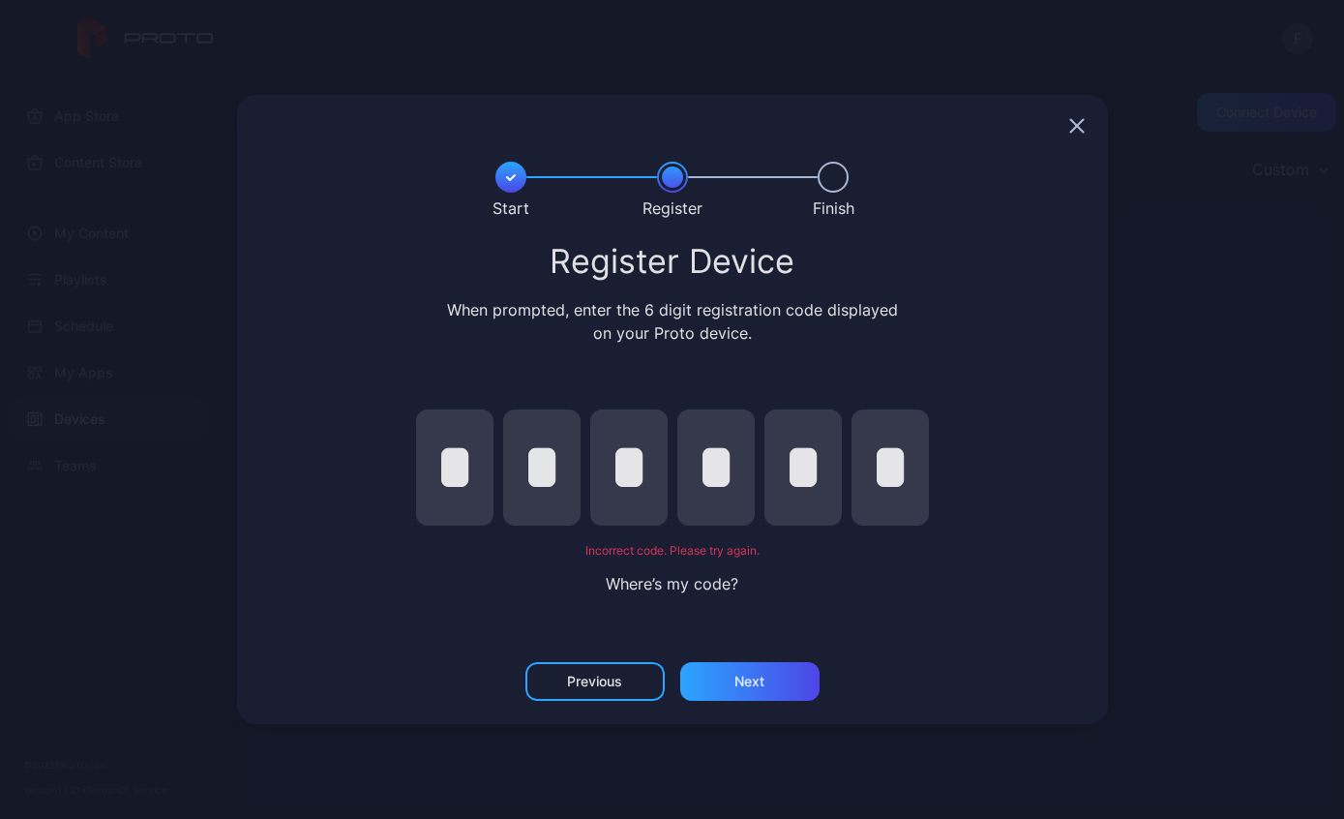
click at [1069, 128] on icon "button" at bounding box center [1076, 125] width 15 height 15
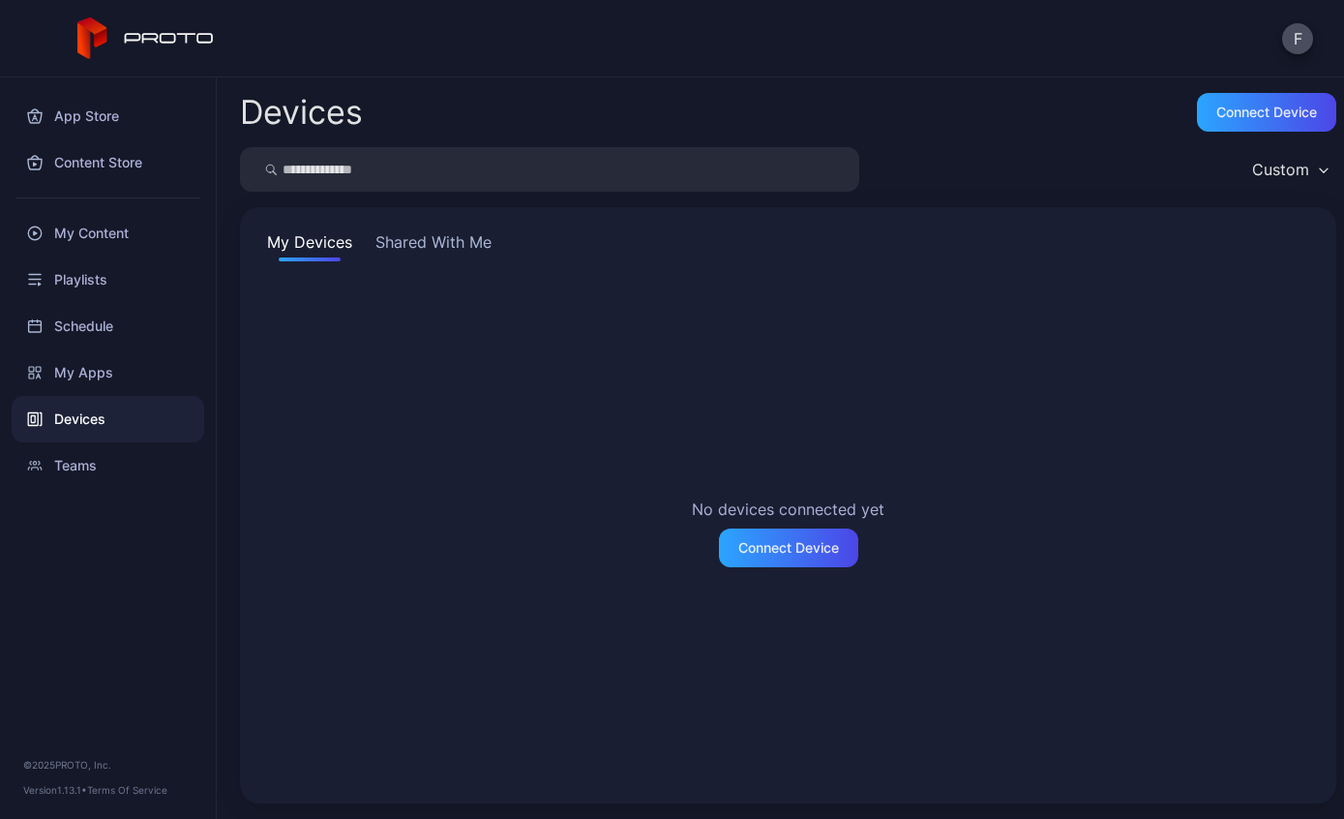
click at [433, 273] on div "No devices connected yet Connect Device" at bounding box center [788, 532] width 1081 height 526
click at [473, 236] on button "Shared With Me" at bounding box center [434, 245] width 124 height 31
